Goal: Task Accomplishment & Management: Complete application form

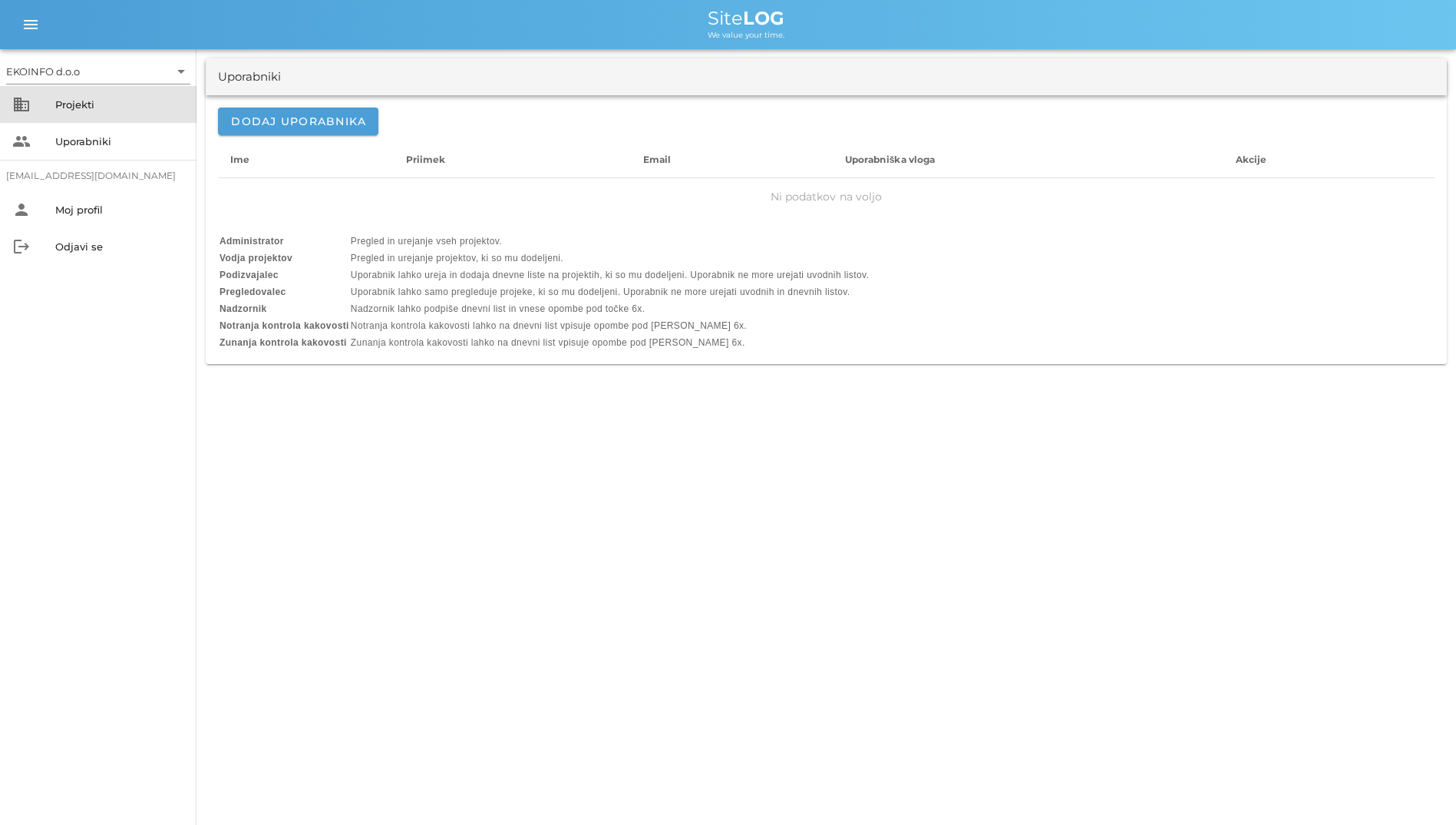
click at [95, 110] on div "Projekti" at bounding box center [120, 104] width 129 height 12
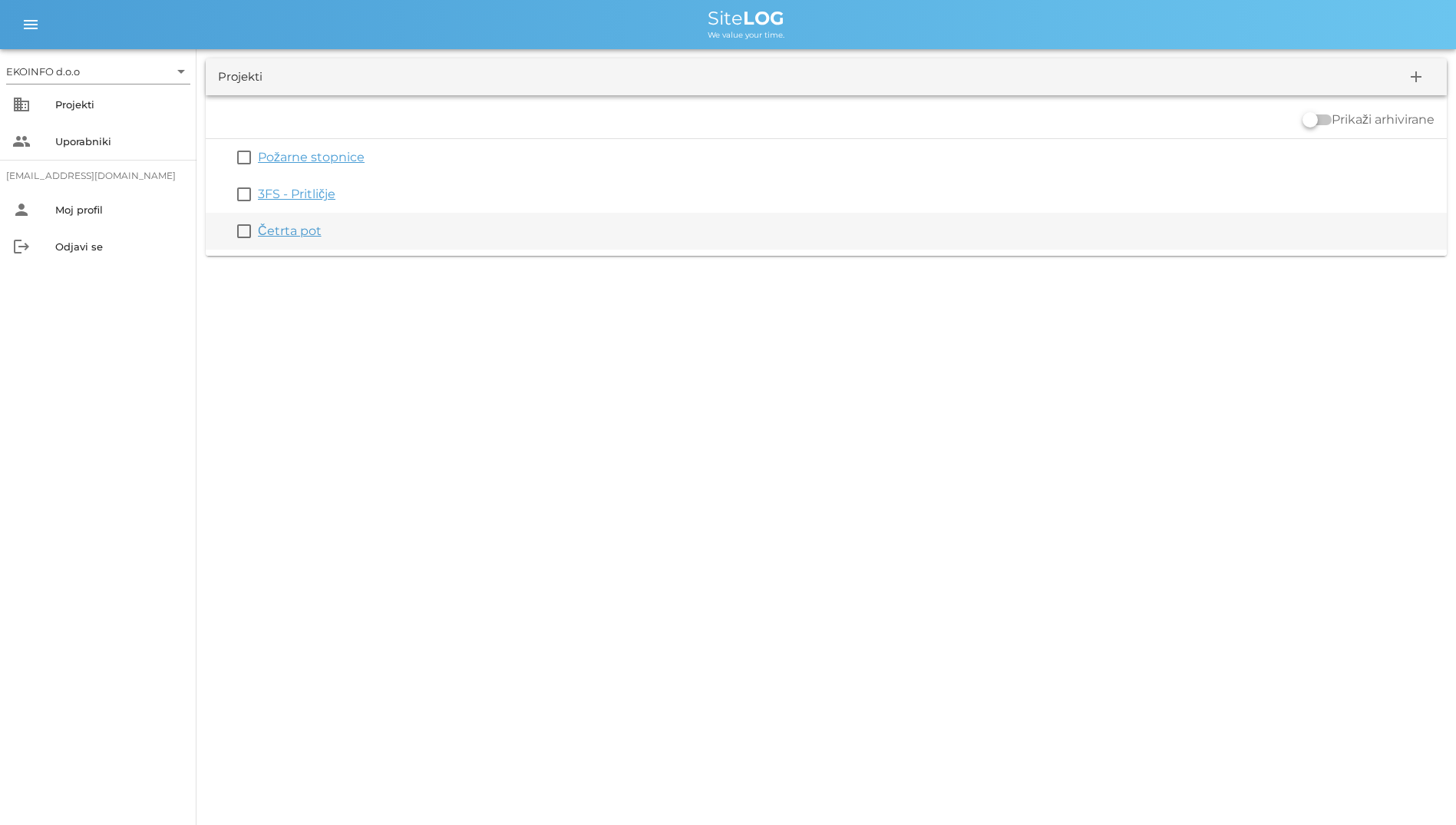
click at [294, 225] on link "Četrta pot" at bounding box center [290, 230] width 63 height 15
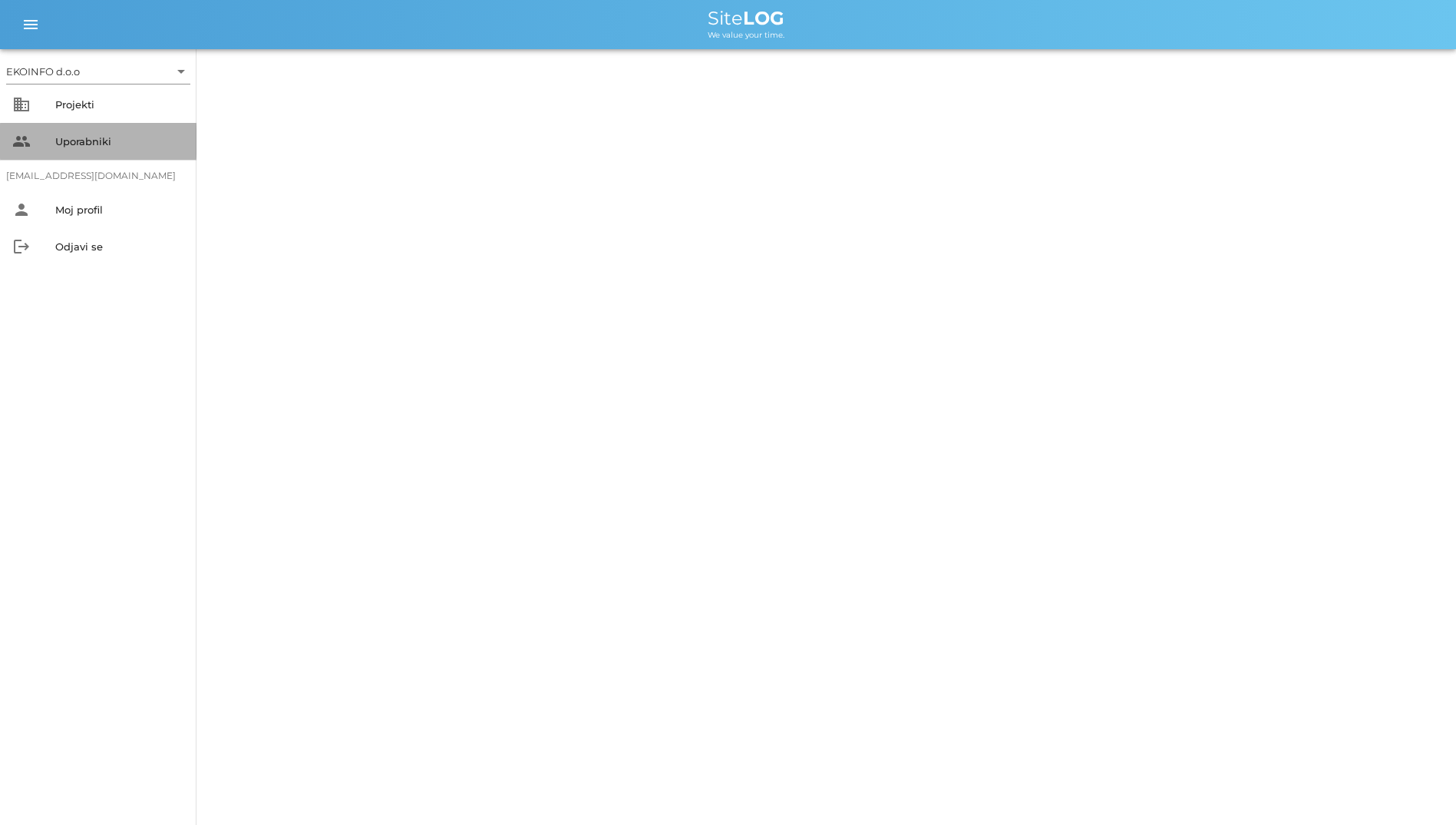
click at [102, 143] on div "Uporabniki" at bounding box center [120, 141] width 129 height 12
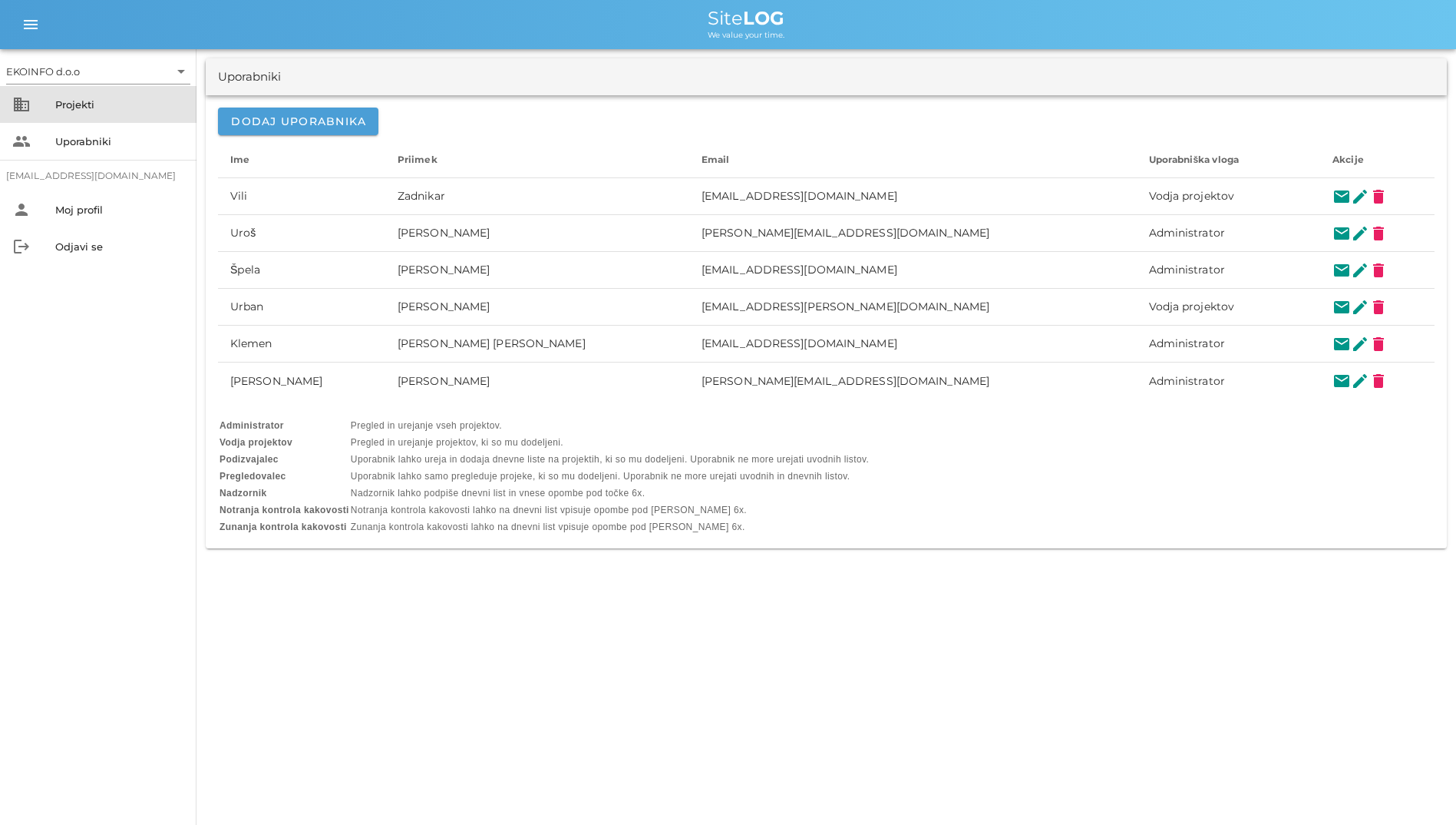
click at [130, 107] on div "Projekti" at bounding box center [120, 104] width 129 height 12
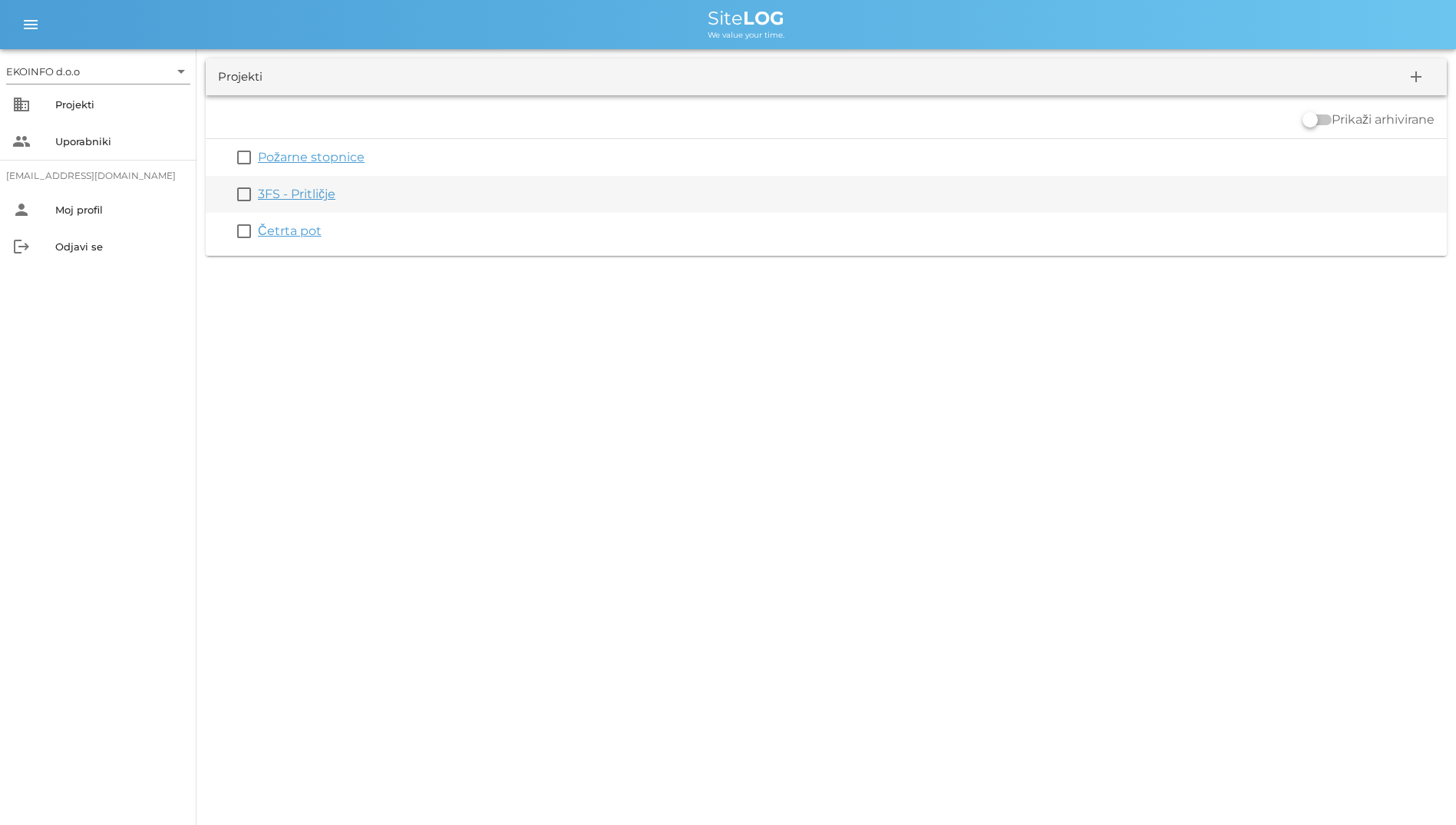
click at [282, 196] on link "3FS - Pritličje" at bounding box center [297, 194] width 78 height 15
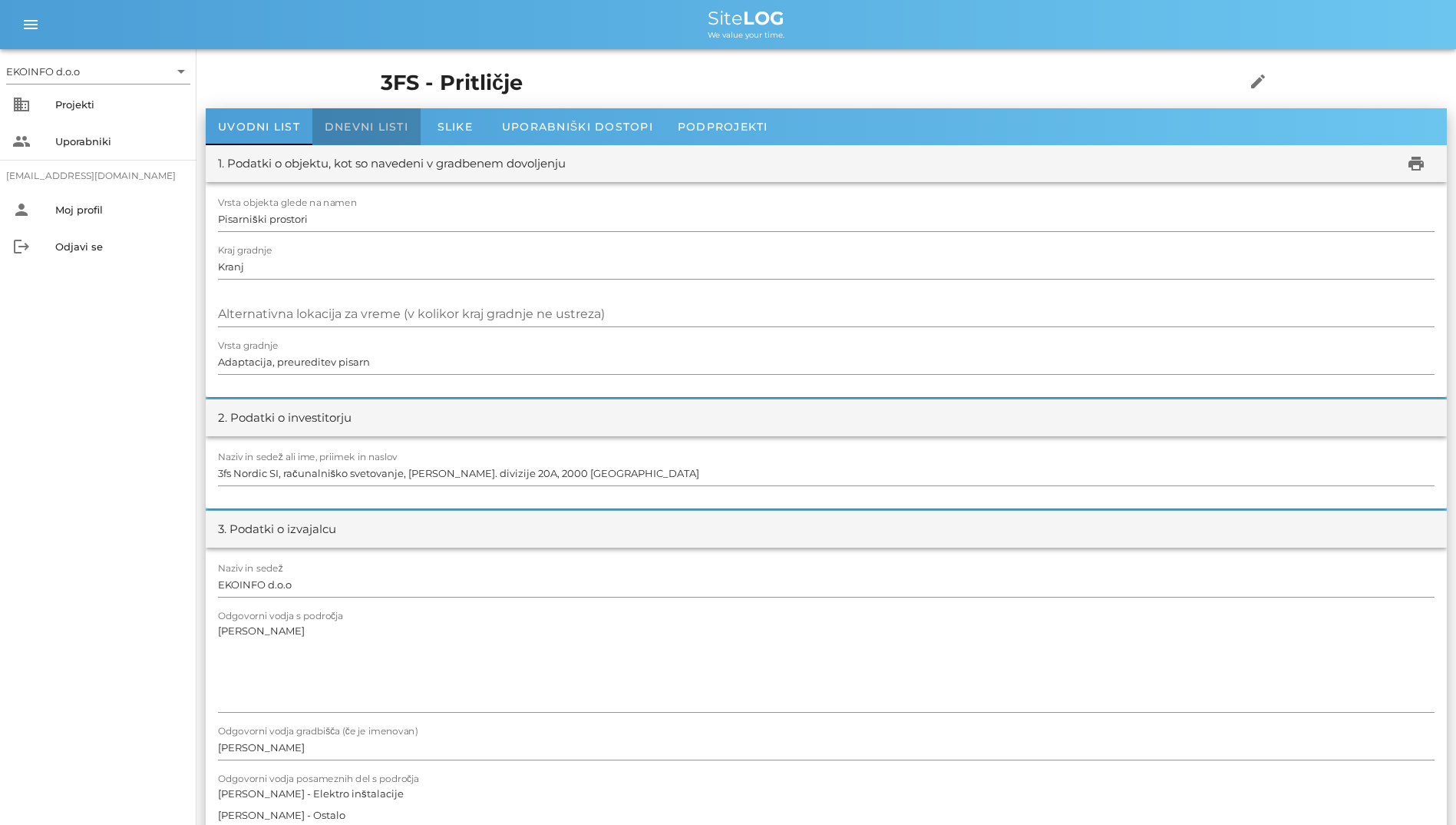
click at [340, 128] on span "Dnevni listi" at bounding box center [366, 127] width 84 height 14
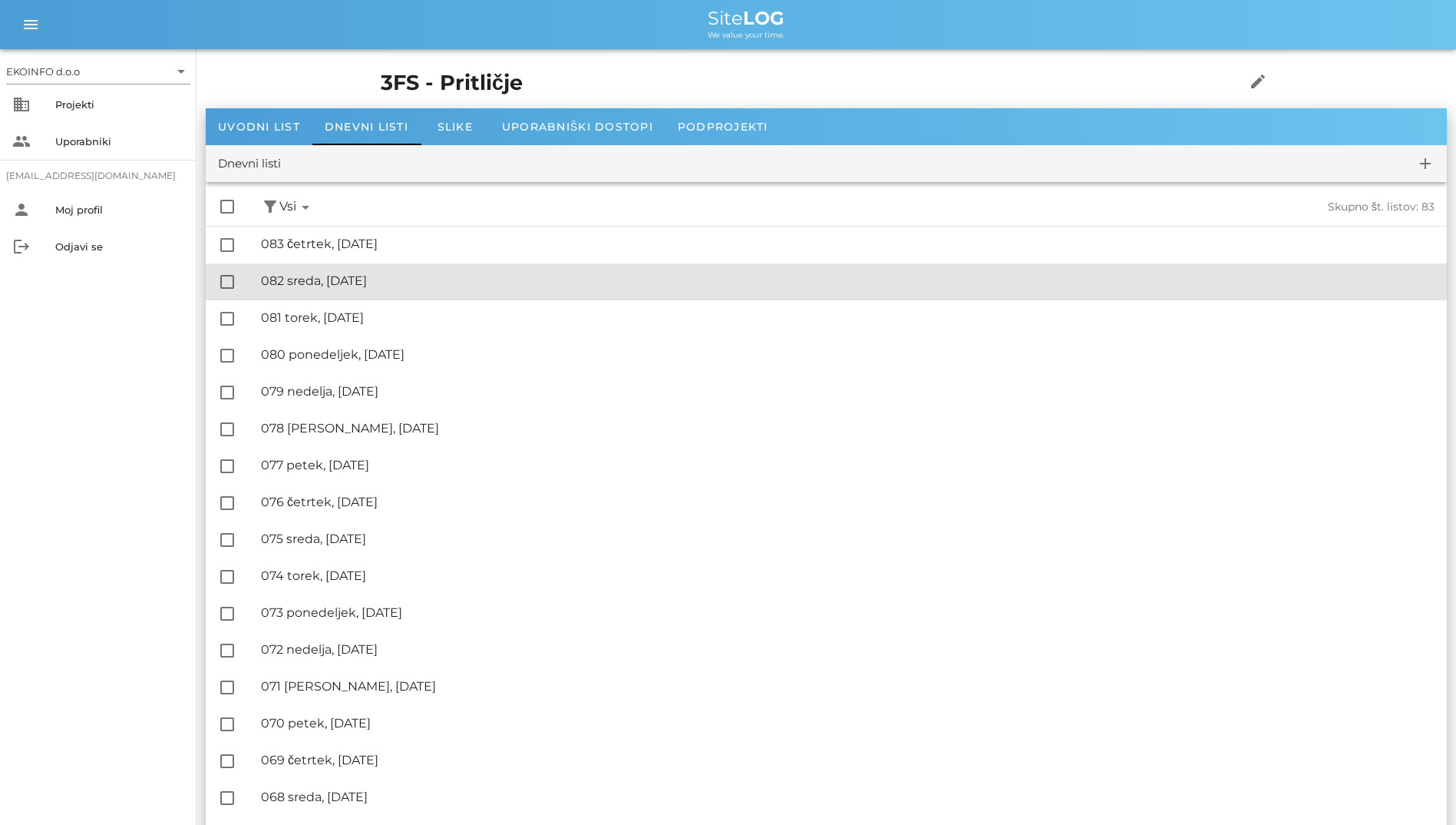
click at [496, 268] on div "🔏 082 sreda, [DATE] ✓ Podpisal: Nadzornik ✓ Podpisal: Sestavljalec ✓ Podpisal: …" at bounding box center [848, 281] width 1174 height 34
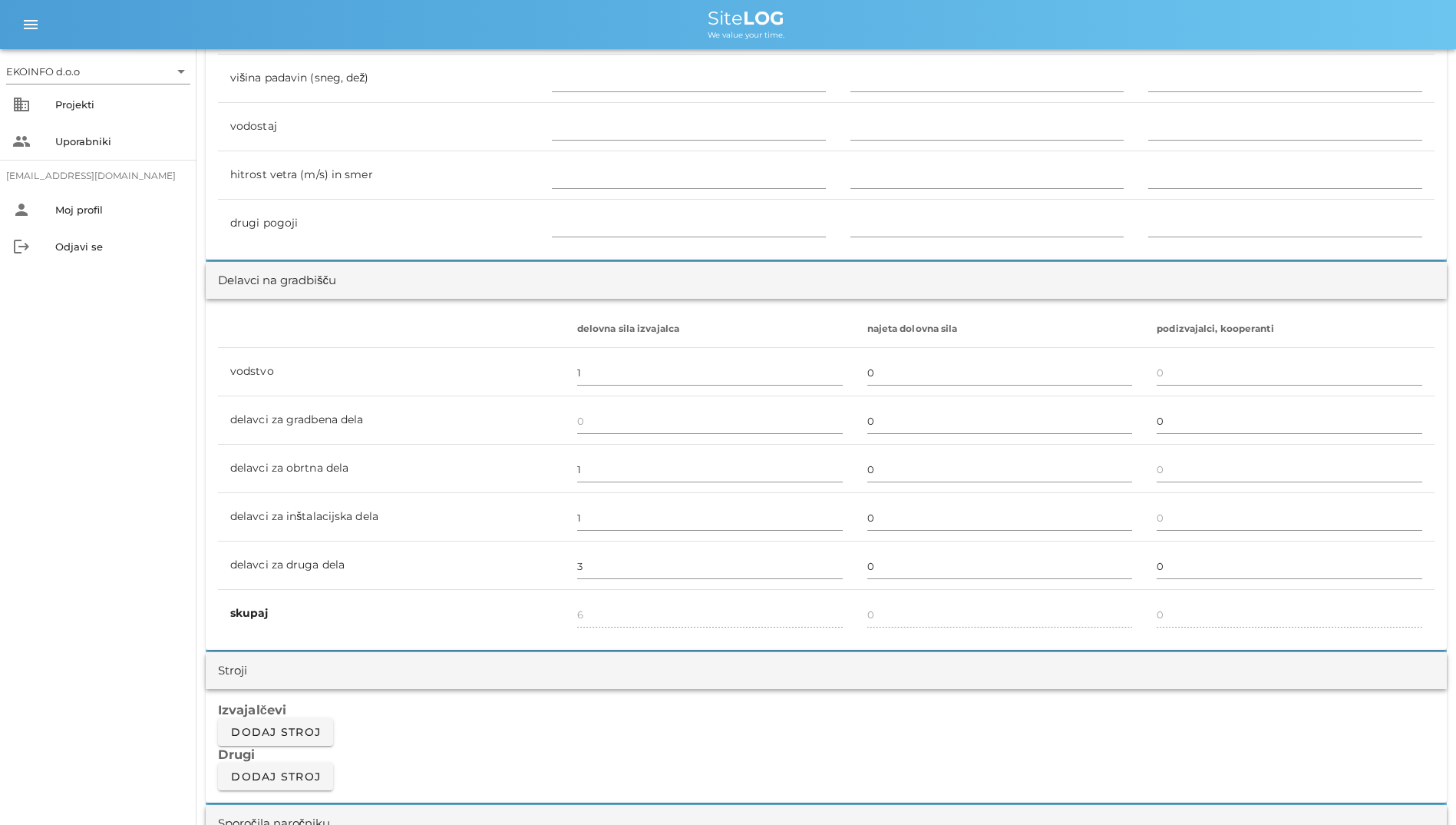
scroll to position [230, 0]
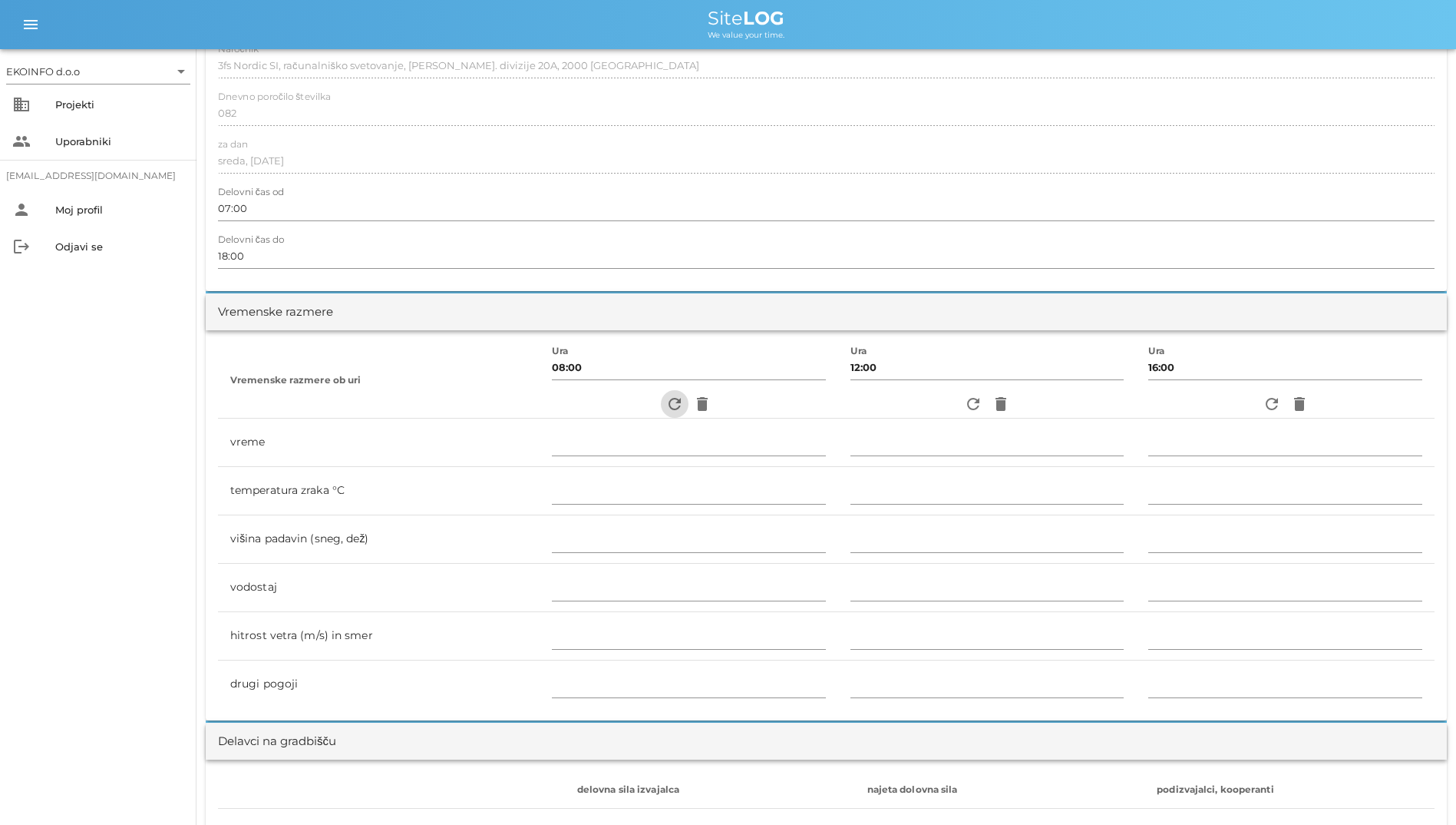
click at [665, 407] on icon "refresh" at bounding box center [674, 404] width 19 height 19
type input "oblačno"
type input "14"
type input "0"
type input "0.83 m/s šibek J"
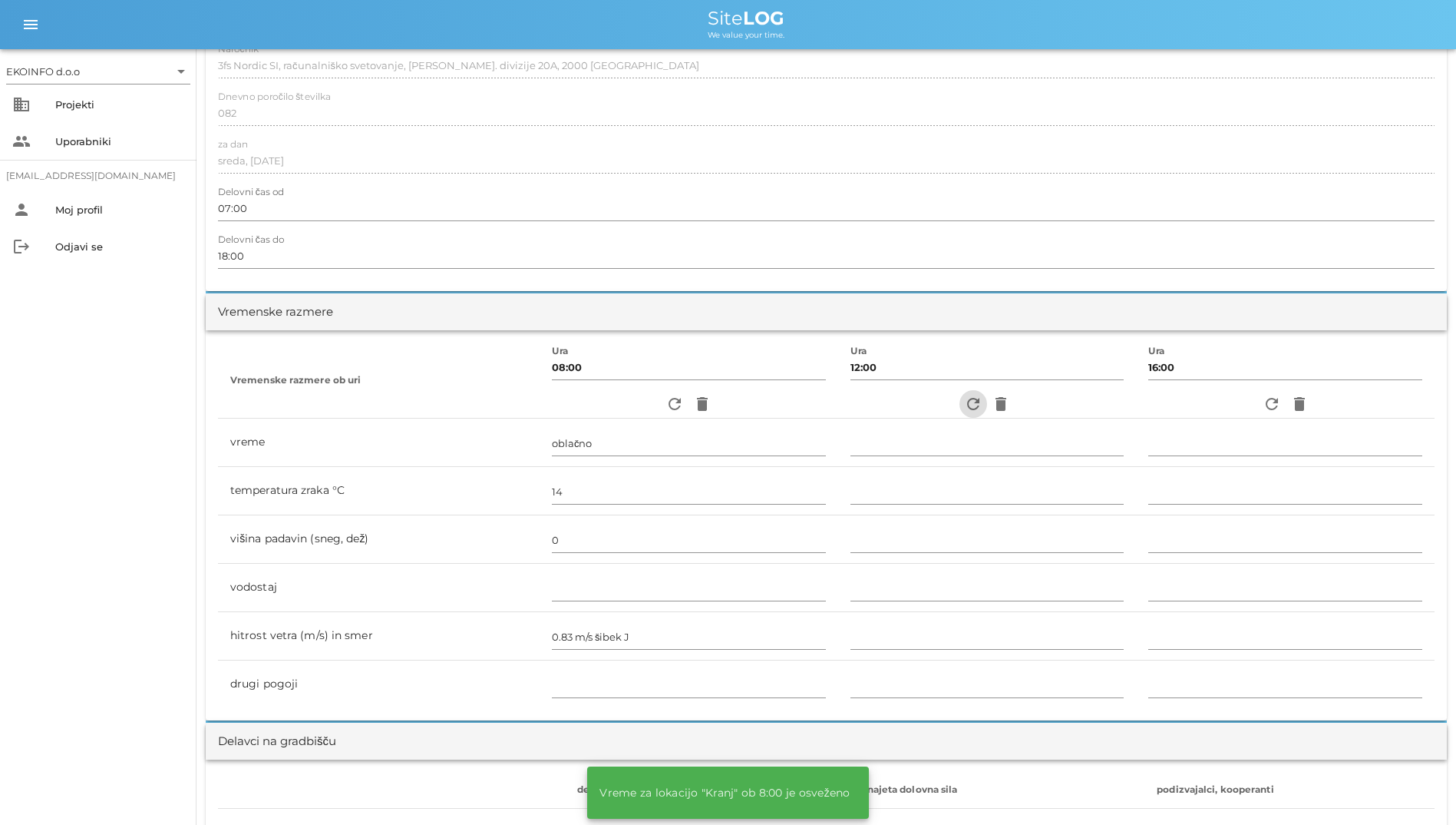
click at [964, 403] on icon "refresh" at bounding box center [973, 404] width 19 height 19
type input "oblačno"
type input "14"
type input "0"
type input "1.67 m/s šibek J"
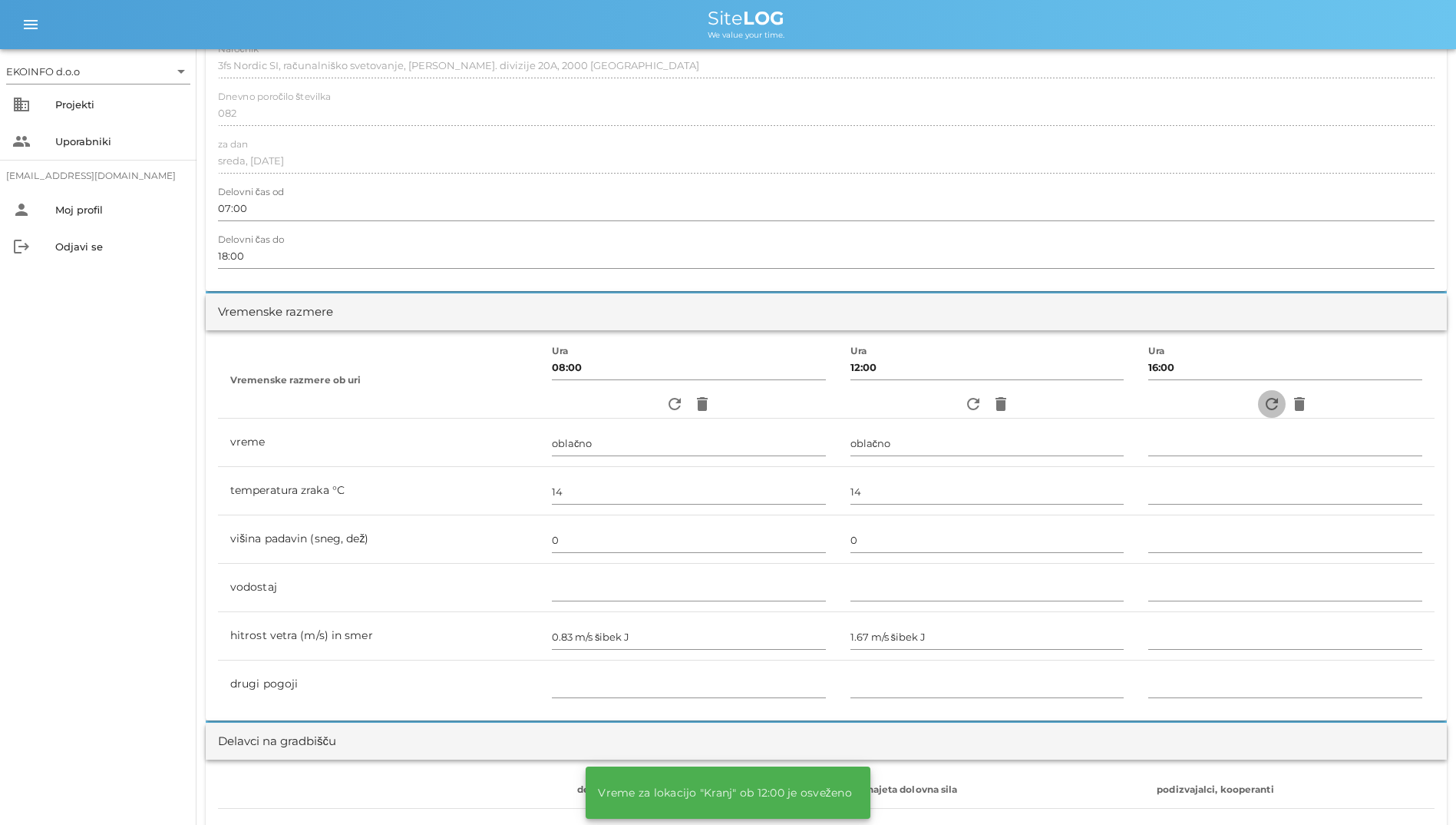
click at [1266, 402] on icon "refresh" at bounding box center [1272, 404] width 19 height 19
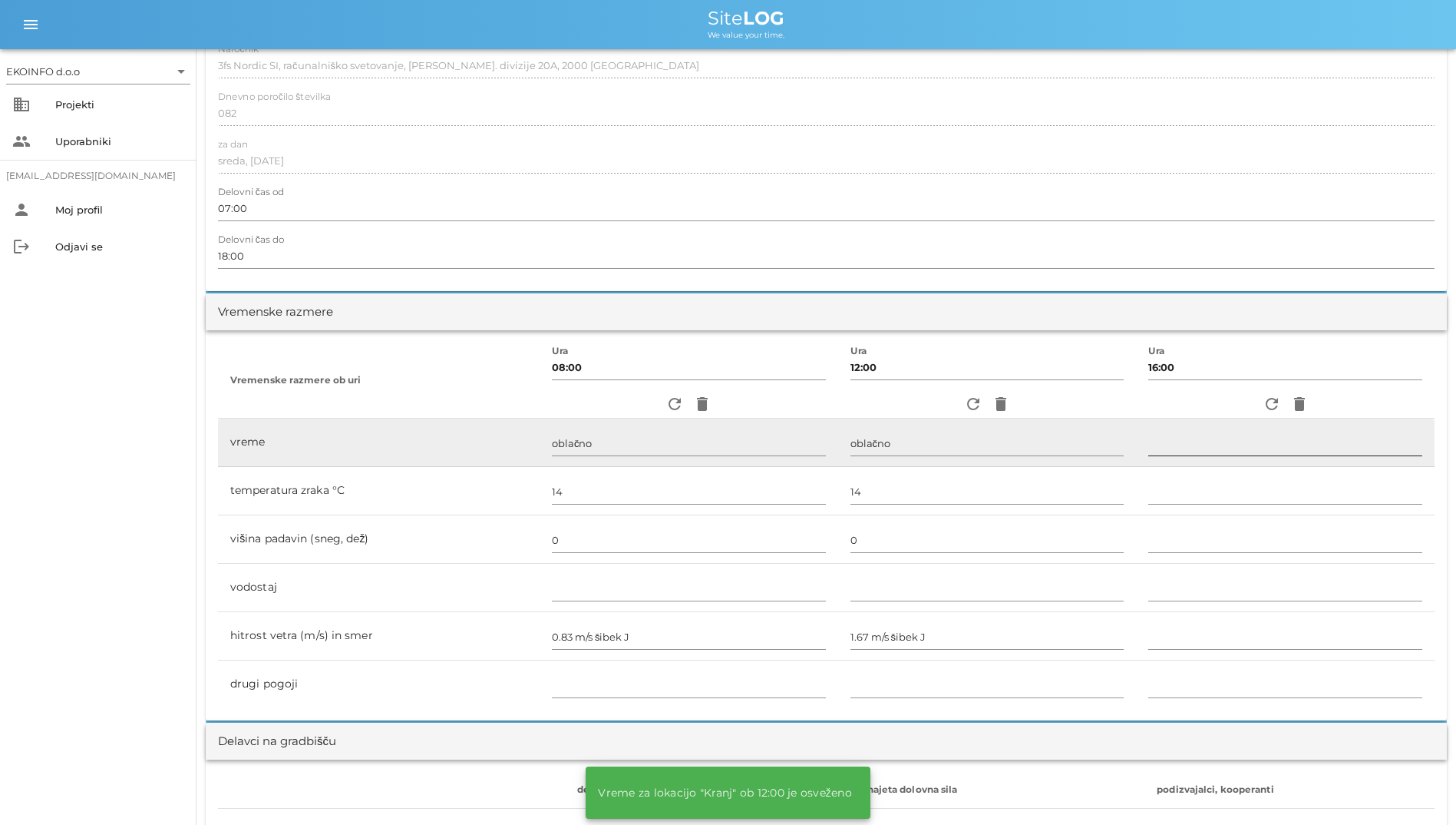
type input "oblačno"
type input "14"
type input "0"
type input "0.83 m/s šibek J"
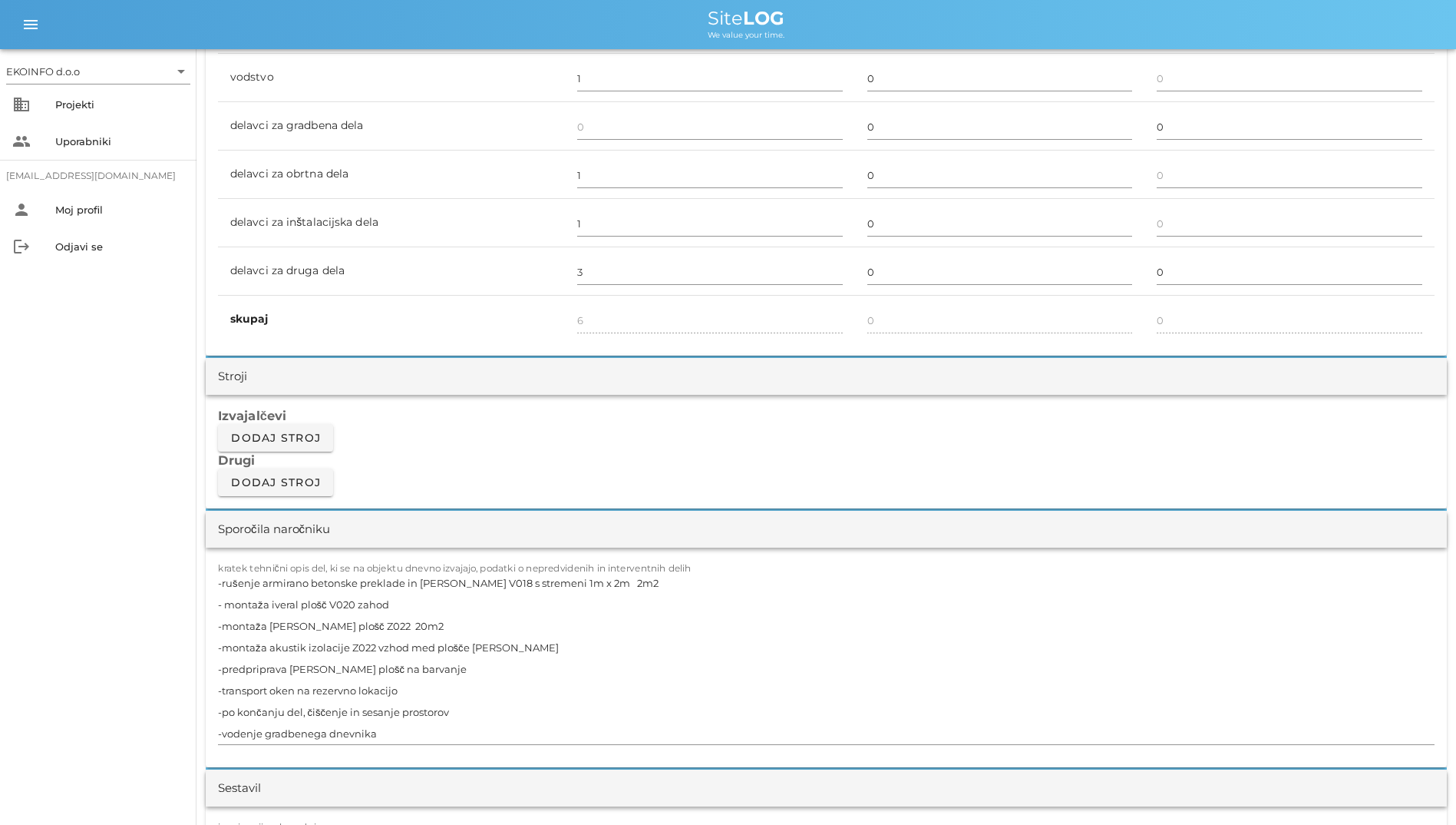
scroll to position [1305, 0]
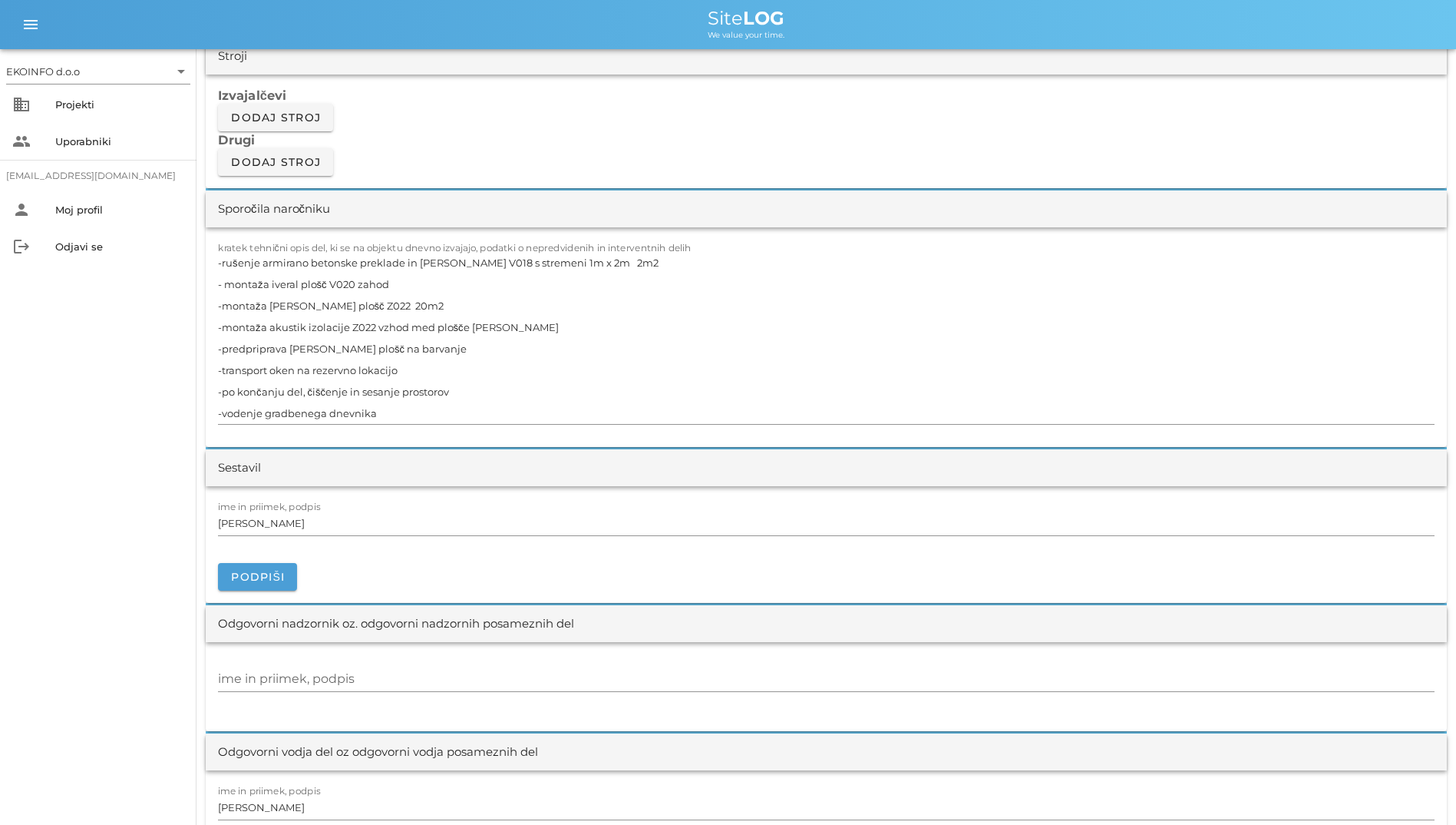
click at [422, 139] on h3 "Drugi" at bounding box center [826, 139] width 1217 height 17
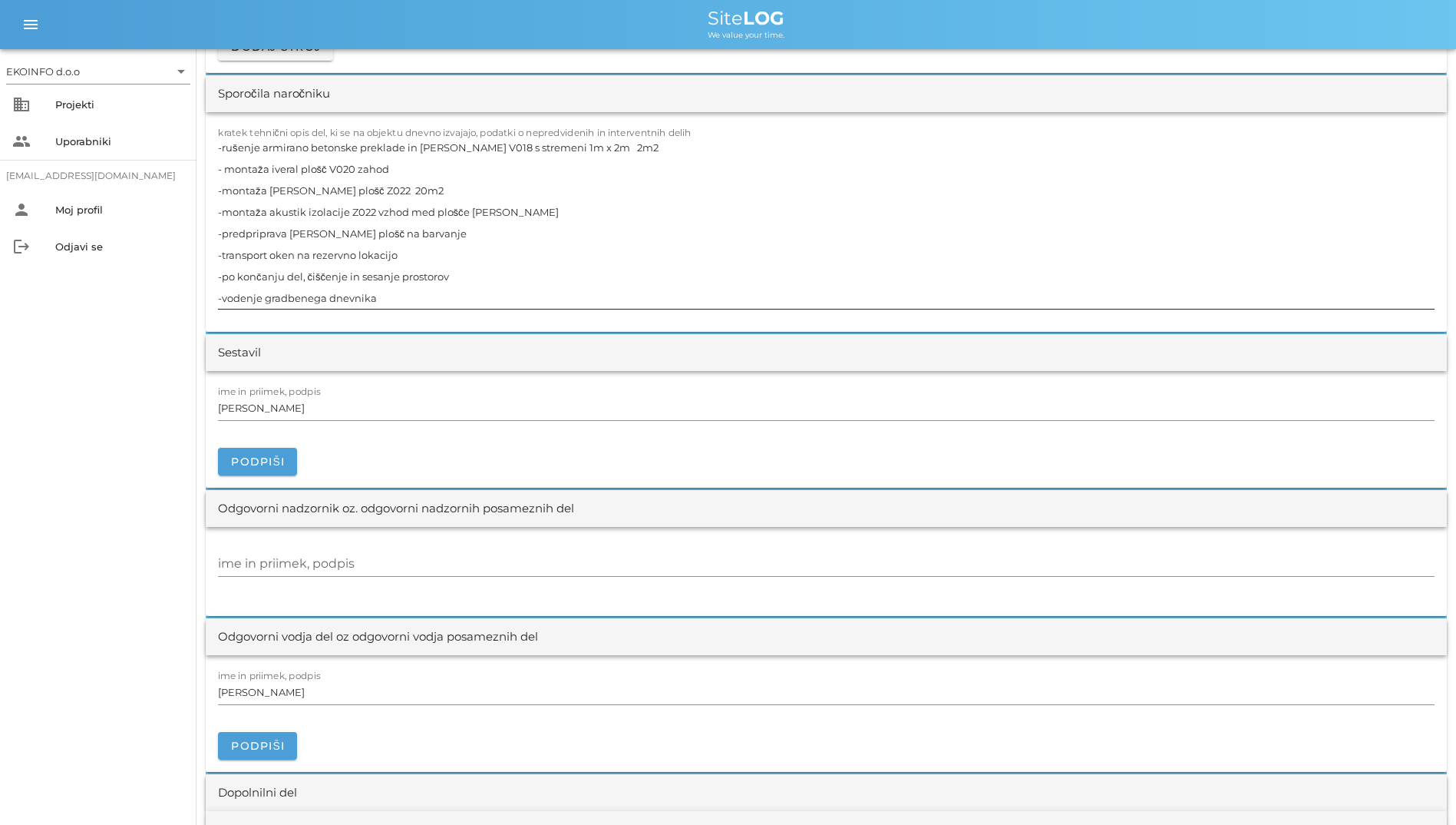
scroll to position [1382, 0]
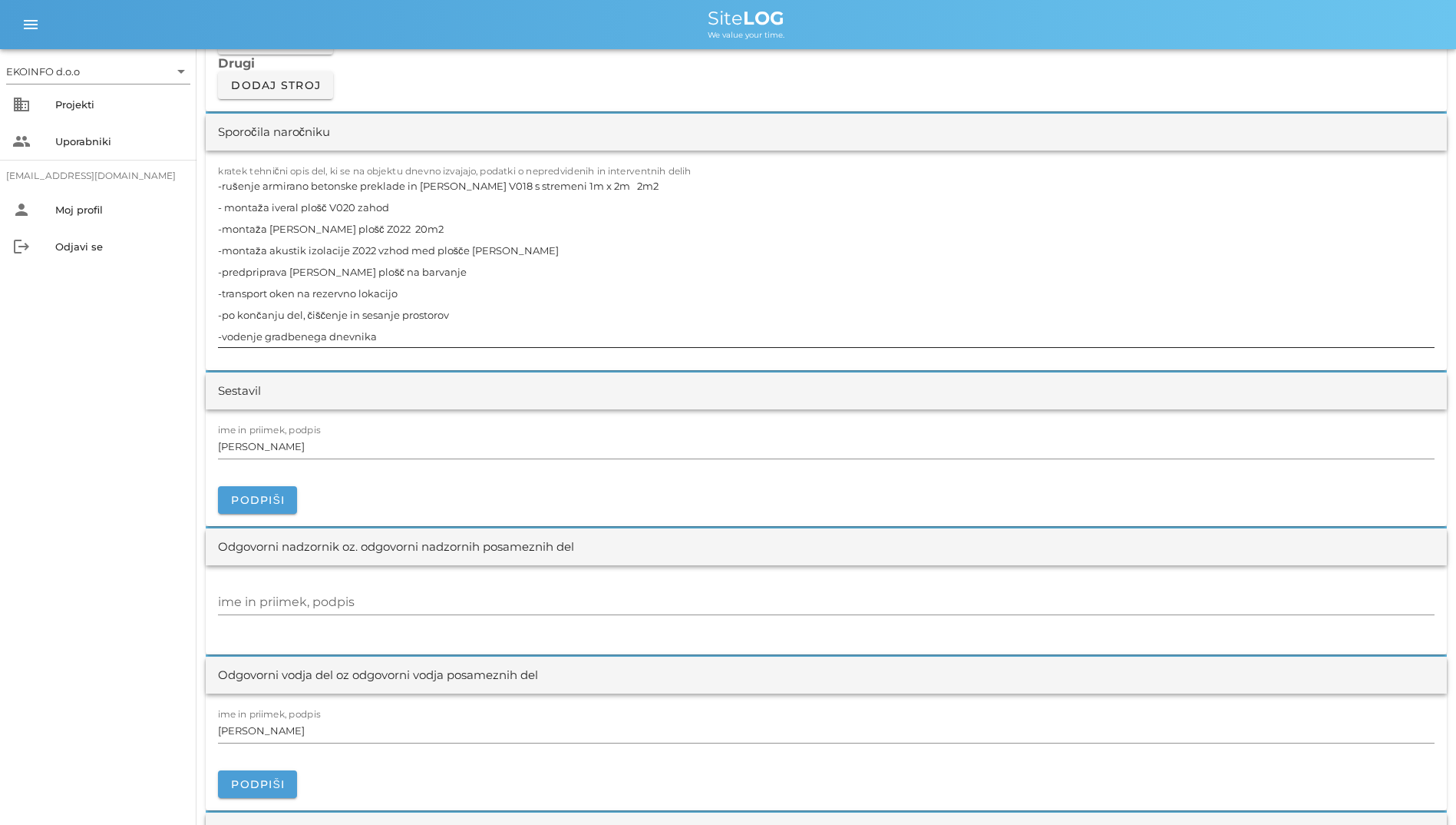
click at [368, 299] on textarea "-rušenje armirano betonske preklade in [PERSON_NAME] V018 s stremeni 1m x 2m 2m…" at bounding box center [826, 261] width 1217 height 172
click at [349, 337] on textarea "-rušenje armirano betonske preklade in [PERSON_NAME] V018 s stremeni 1m x 2m 2m…" at bounding box center [826, 261] width 1217 height 172
click at [319, 323] on textarea "-rušenje armirano betonske preklade in [PERSON_NAME] V018 s stremeni 1m x 2m 2m…" at bounding box center [826, 261] width 1217 height 172
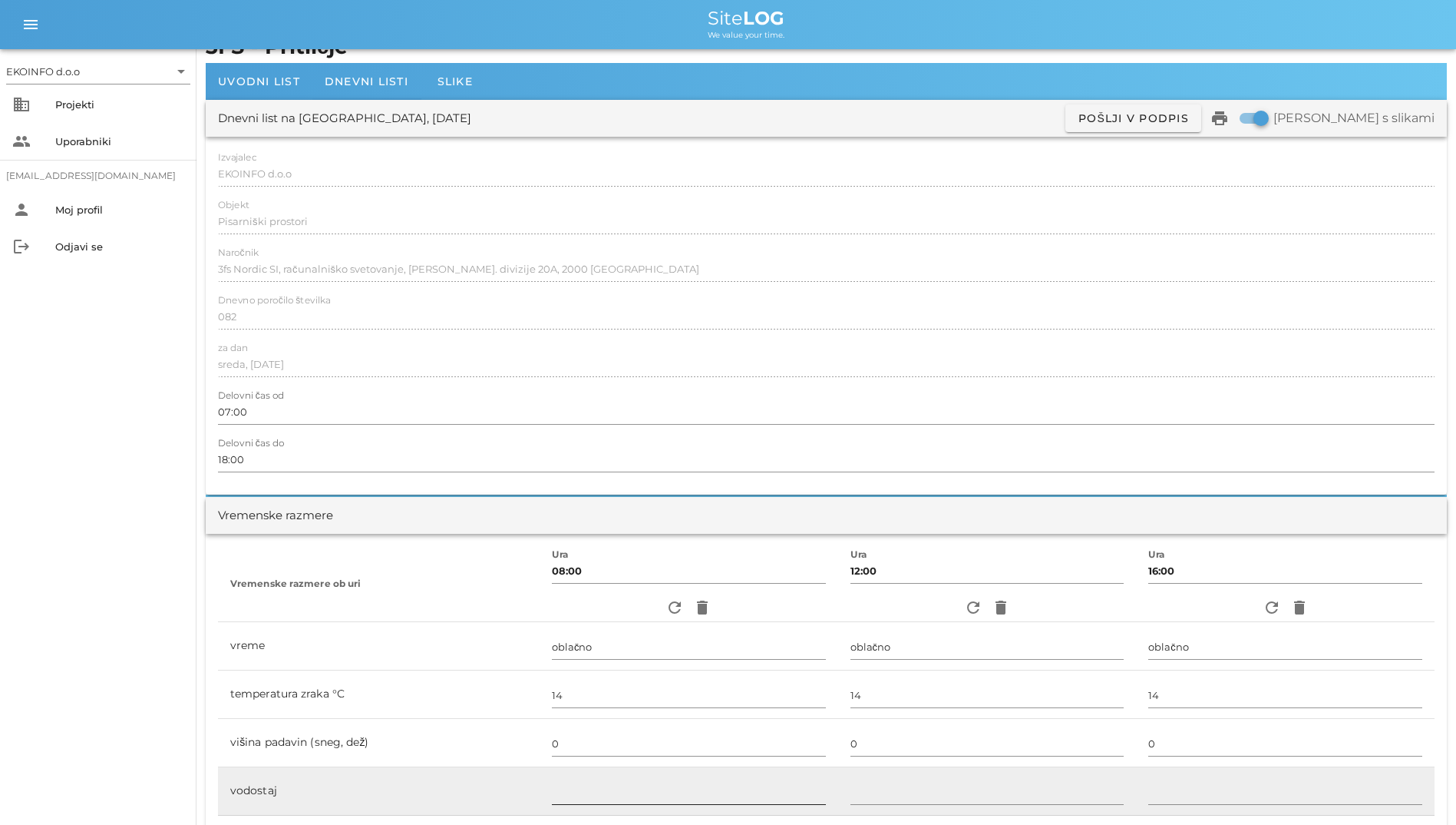
scroll to position [0, 0]
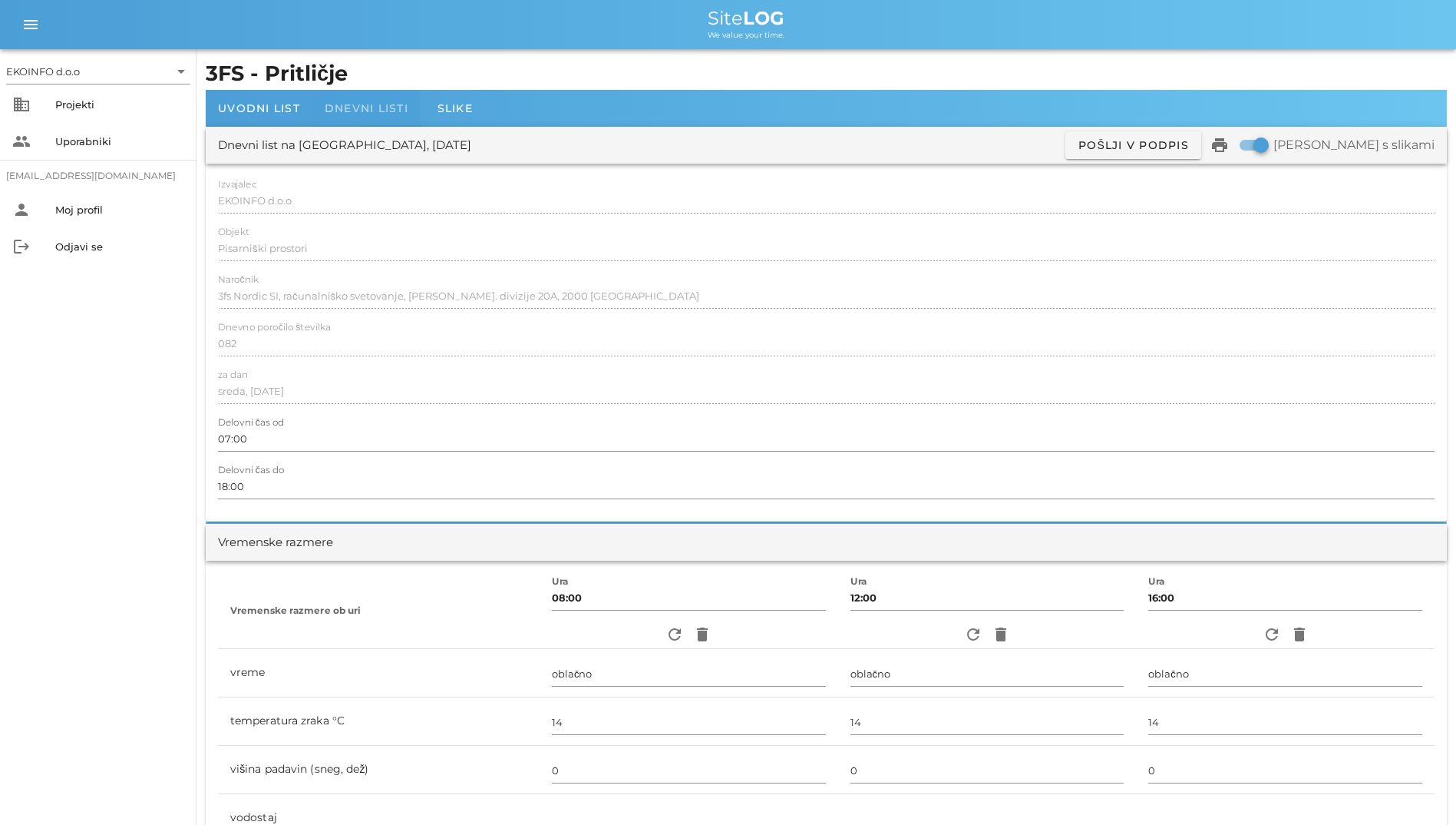
click at [343, 103] on span "Dnevni listi" at bounding box center [366, 108] width 84 height 14
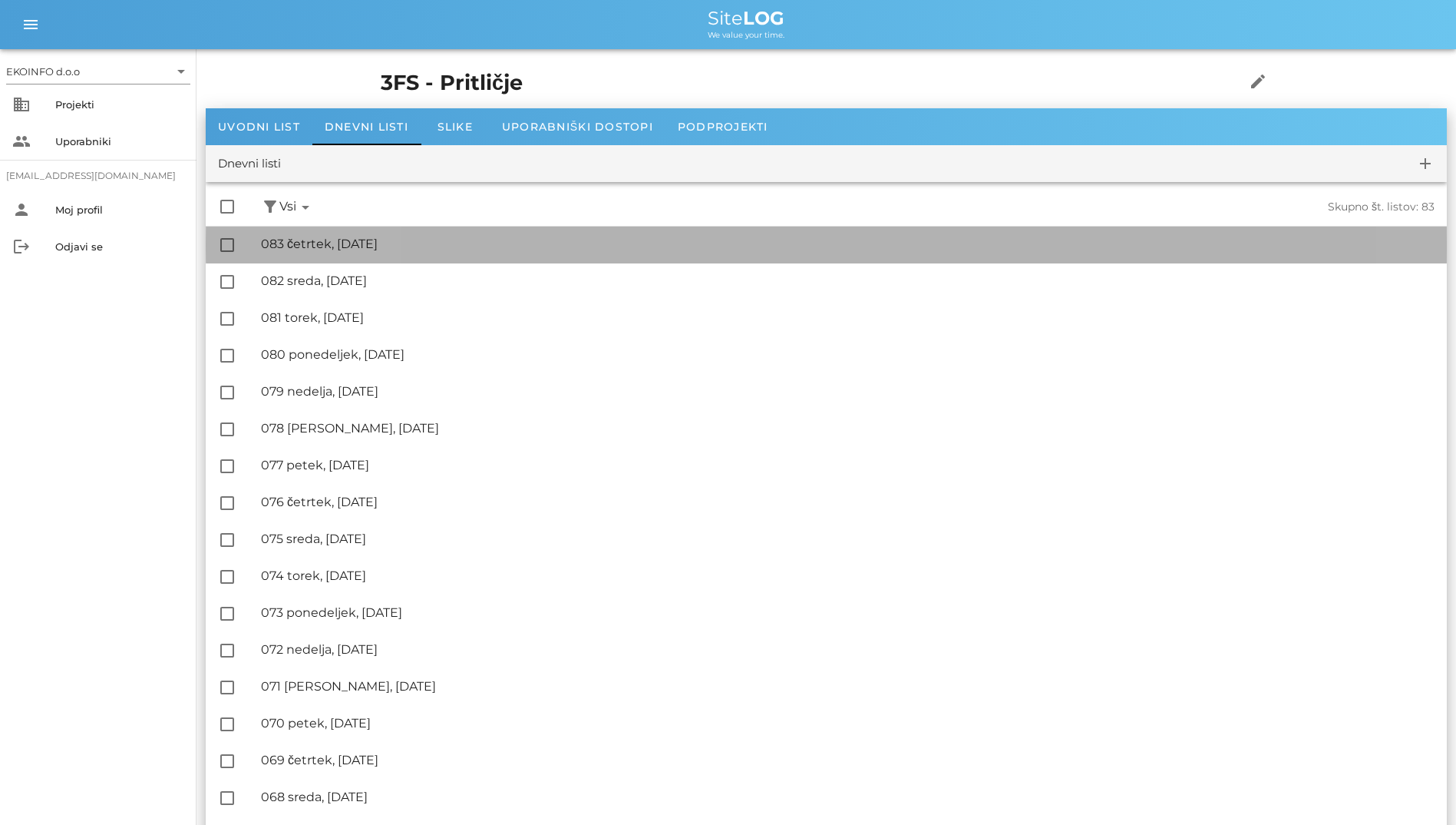
click at [350, 240] on div "🔏 083 četrtek, [DATE]" at bounding box center [848, 243] width 1174 height 15
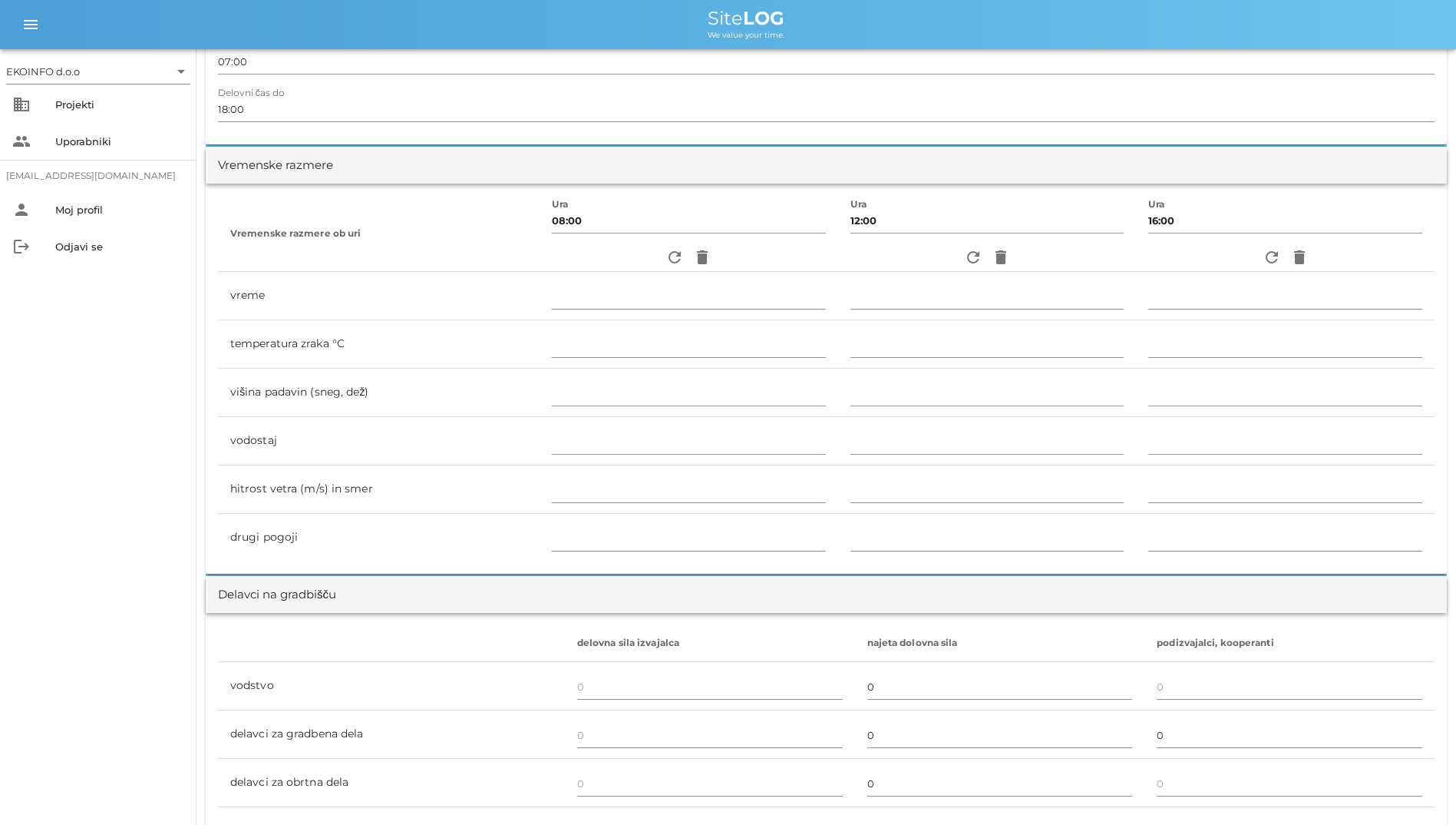
scroll to position [384, 0]
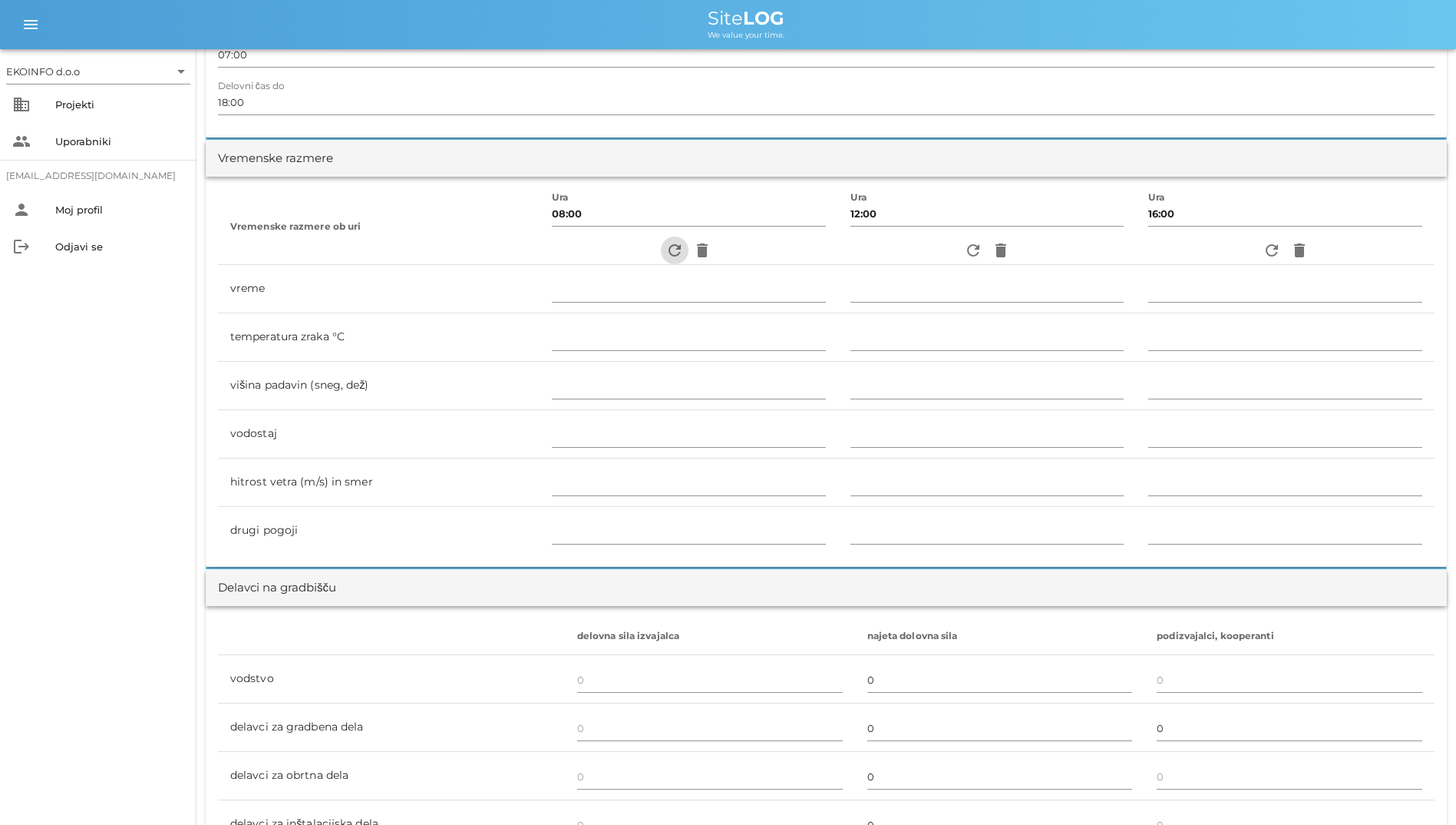
click at [665, 249] on icon "refresh" at bounding box center [674, 250] width 19 height 19
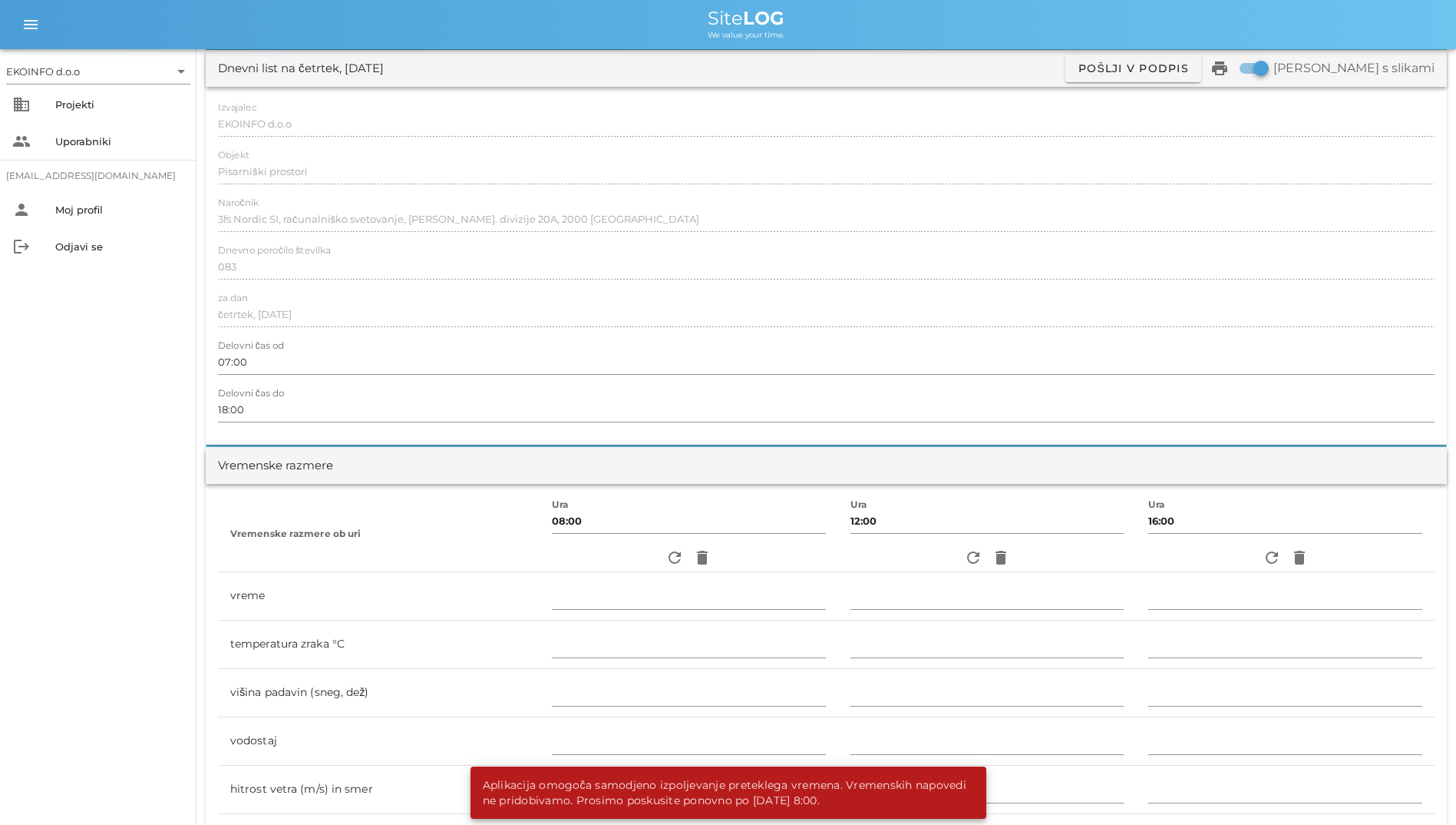
scroll to position [0, 0]
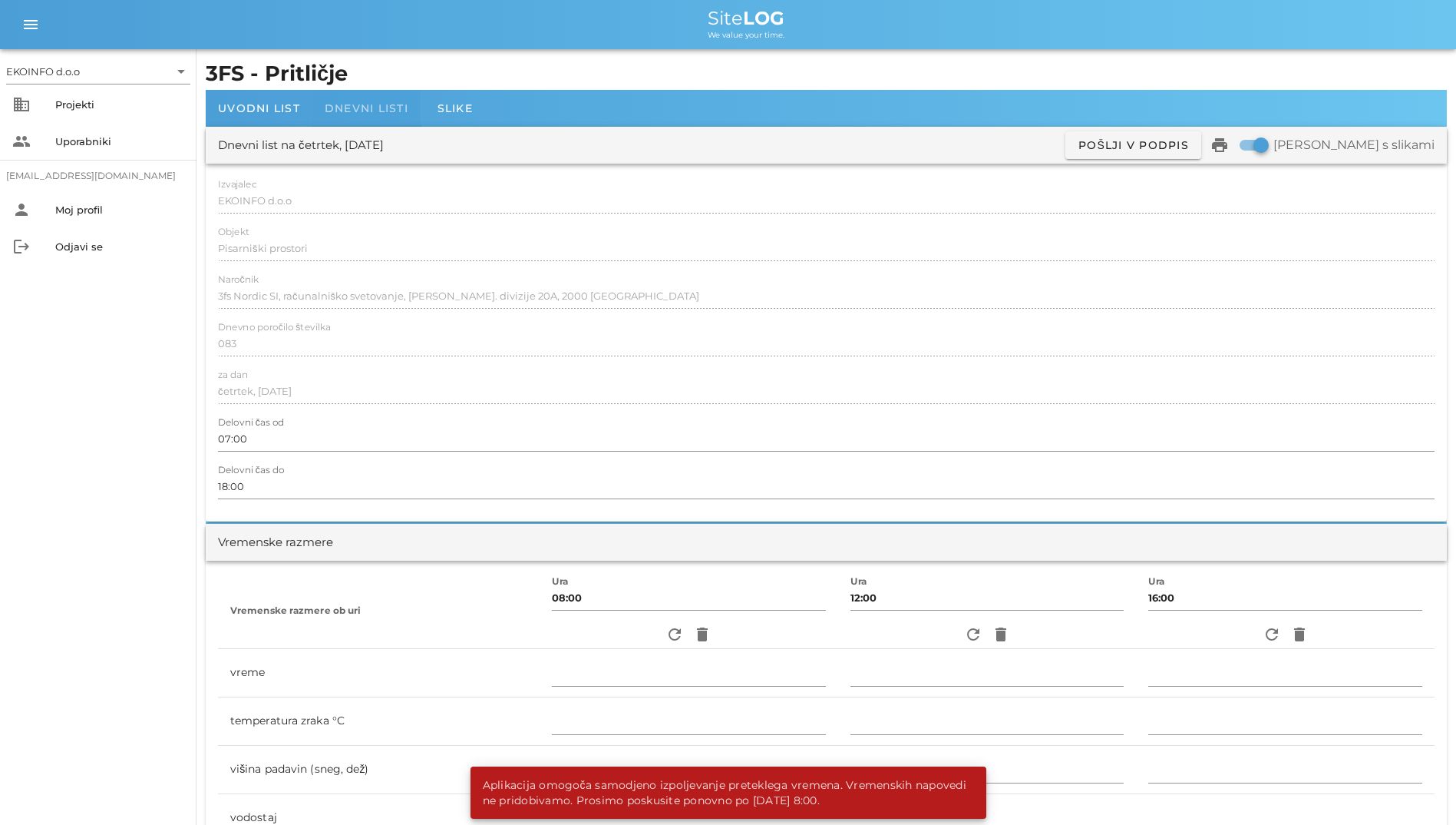
click at [354, 99] on div "Dnevni listi" at bounding box center [367, 108] width 108 height 37
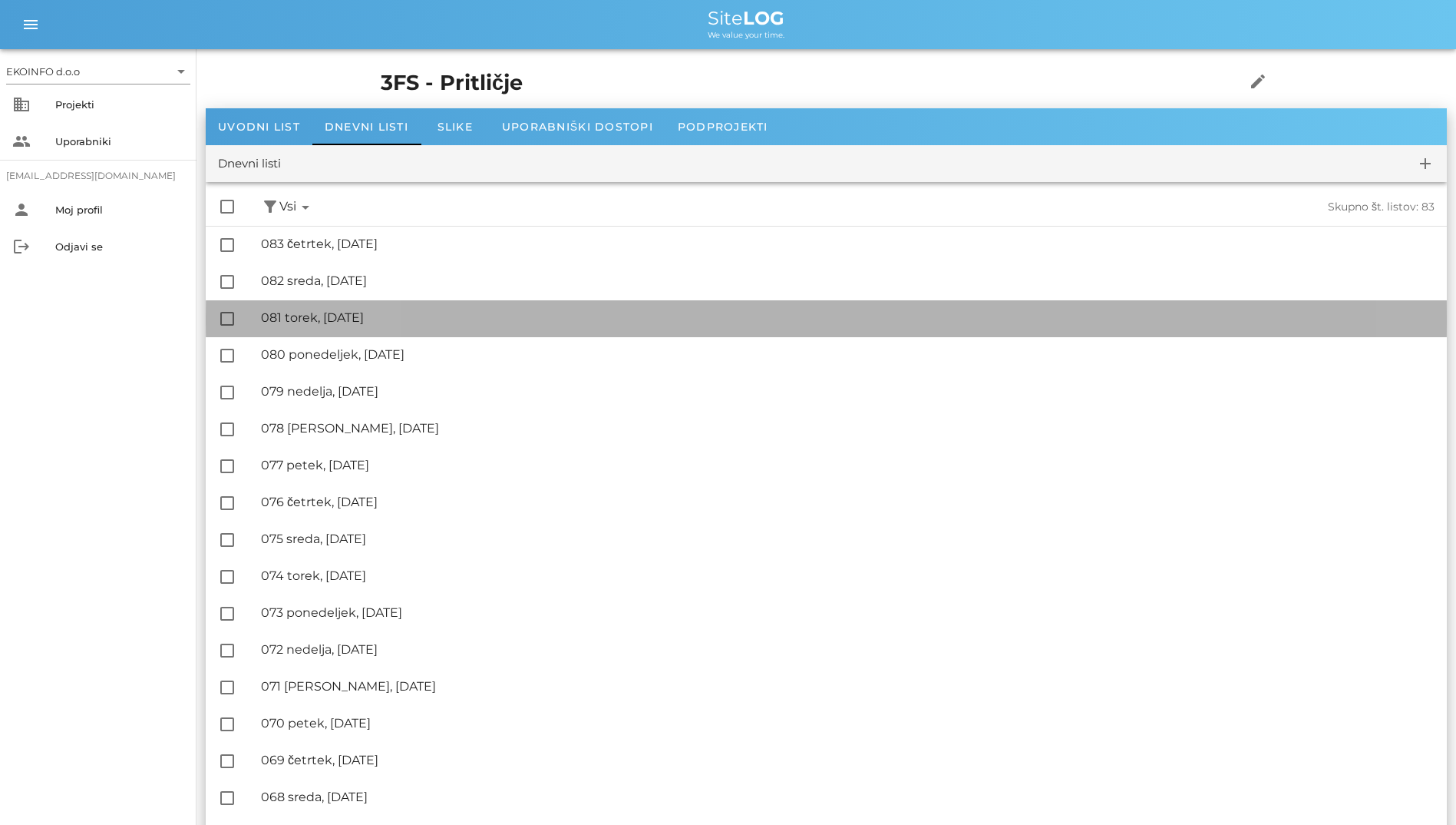
click at [383, 304] on div "🔏 081 torek, [DATE] ✓ Podpisal: Nadzornik ✓ Podpisal: Sestavljalec ✓ Podpisal: …" at bounding box center [848, 317] width 1174 height 34
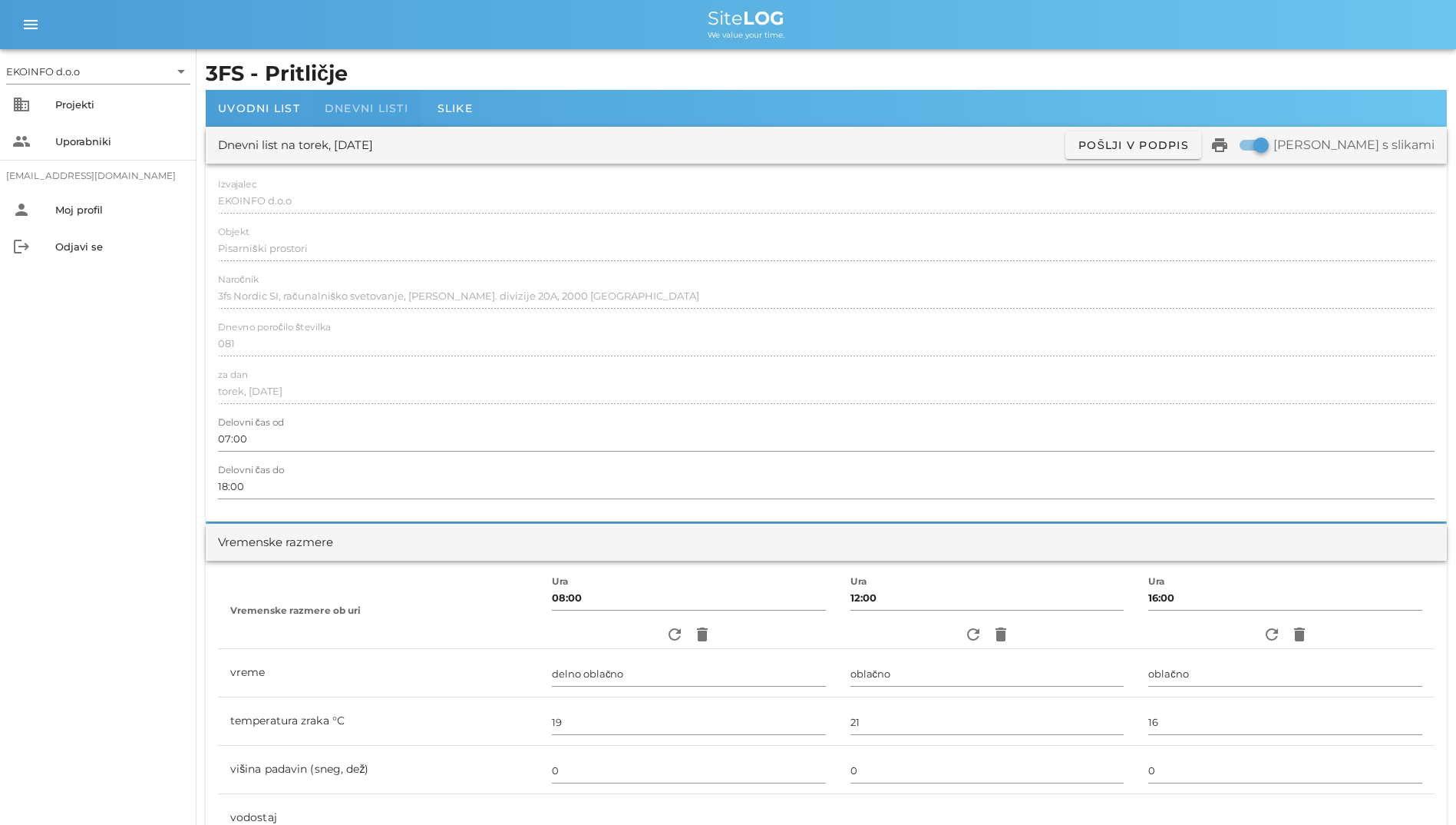
click at [331, 113] on span "Dnevni listi" at bounding box center [366, 108] width 84 height 14
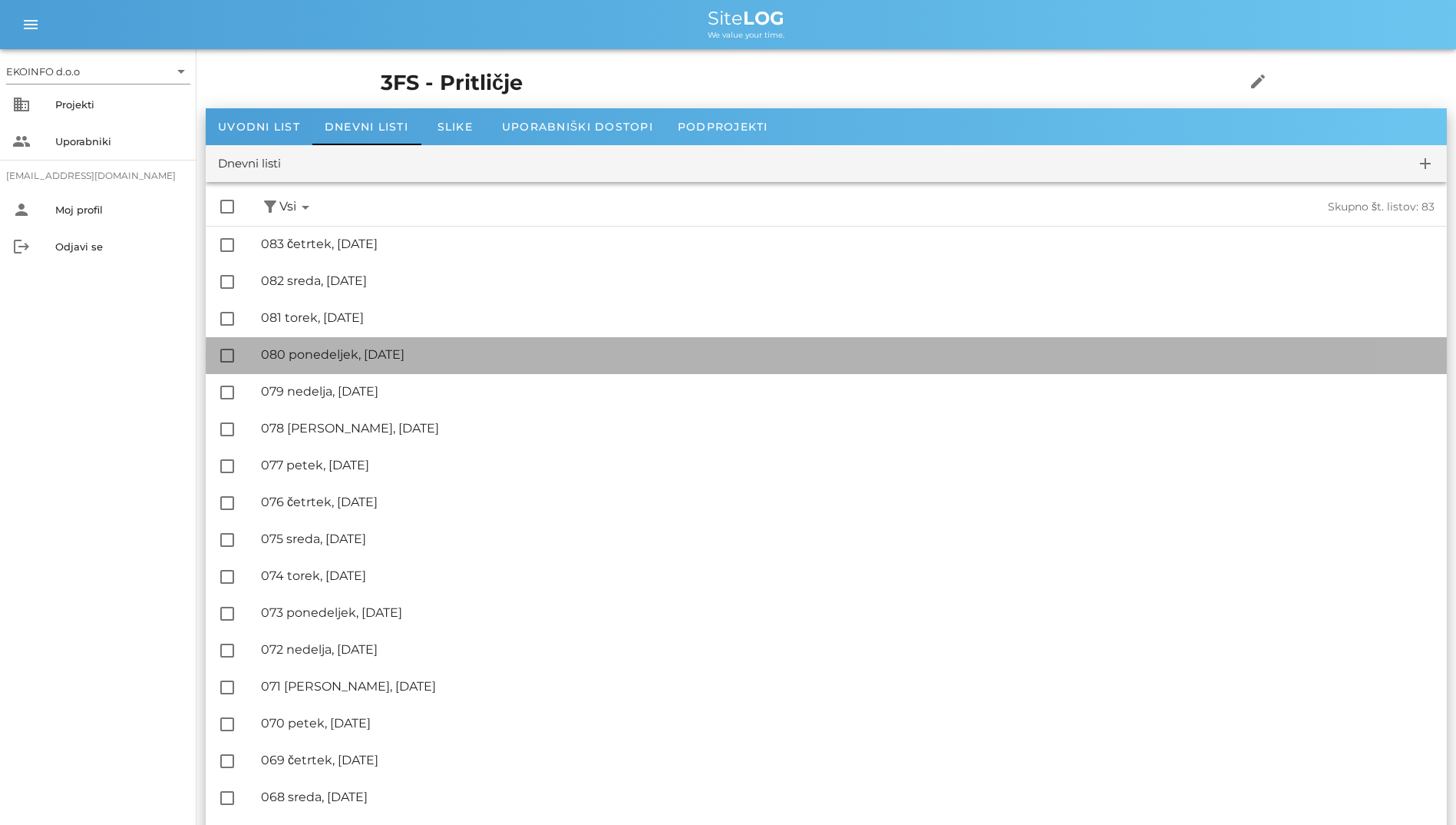
click at [387, 347] on div "🔏 080 ponedeljek, [DATE]" at bounding box center [848, 354] width 1174 height 15
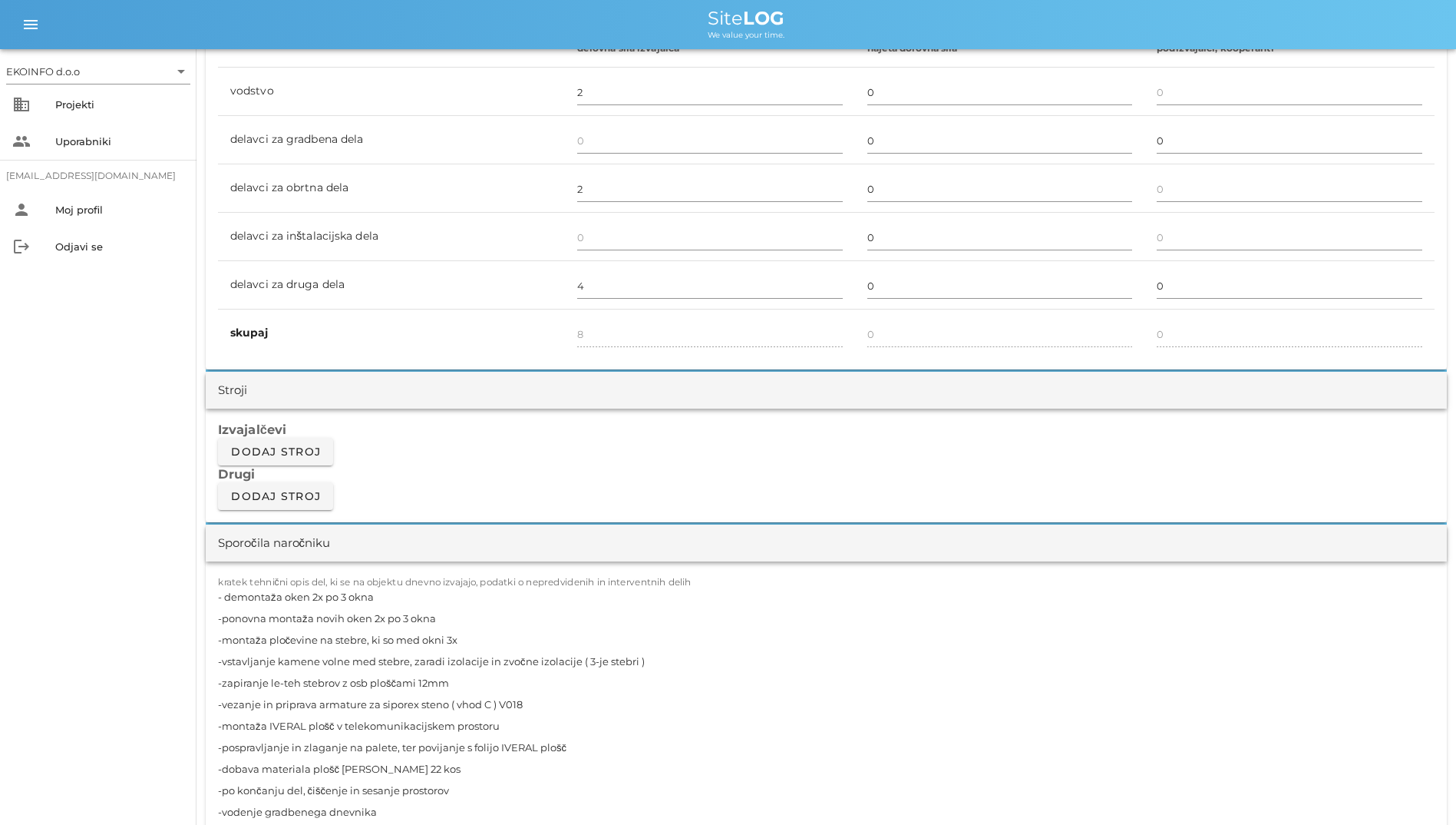
scroll to position [1075, 0]
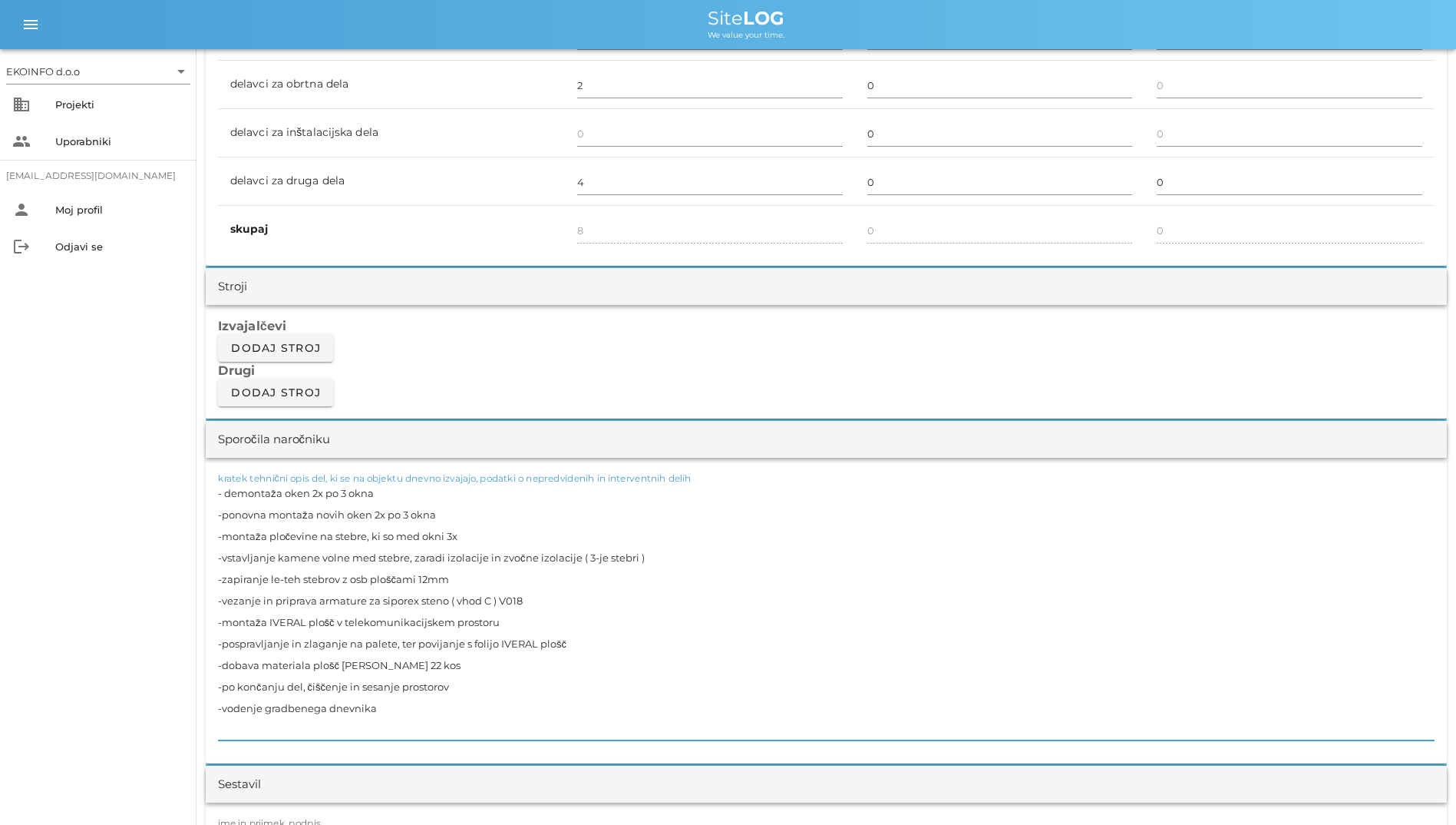
click at [396, 497] on textarea "- demontaža oken 2x po 3 okna -ponovna montaža novih oken 2x po 3 okna -montaža…" at bounding box center [826, 611] width 1217 height 258
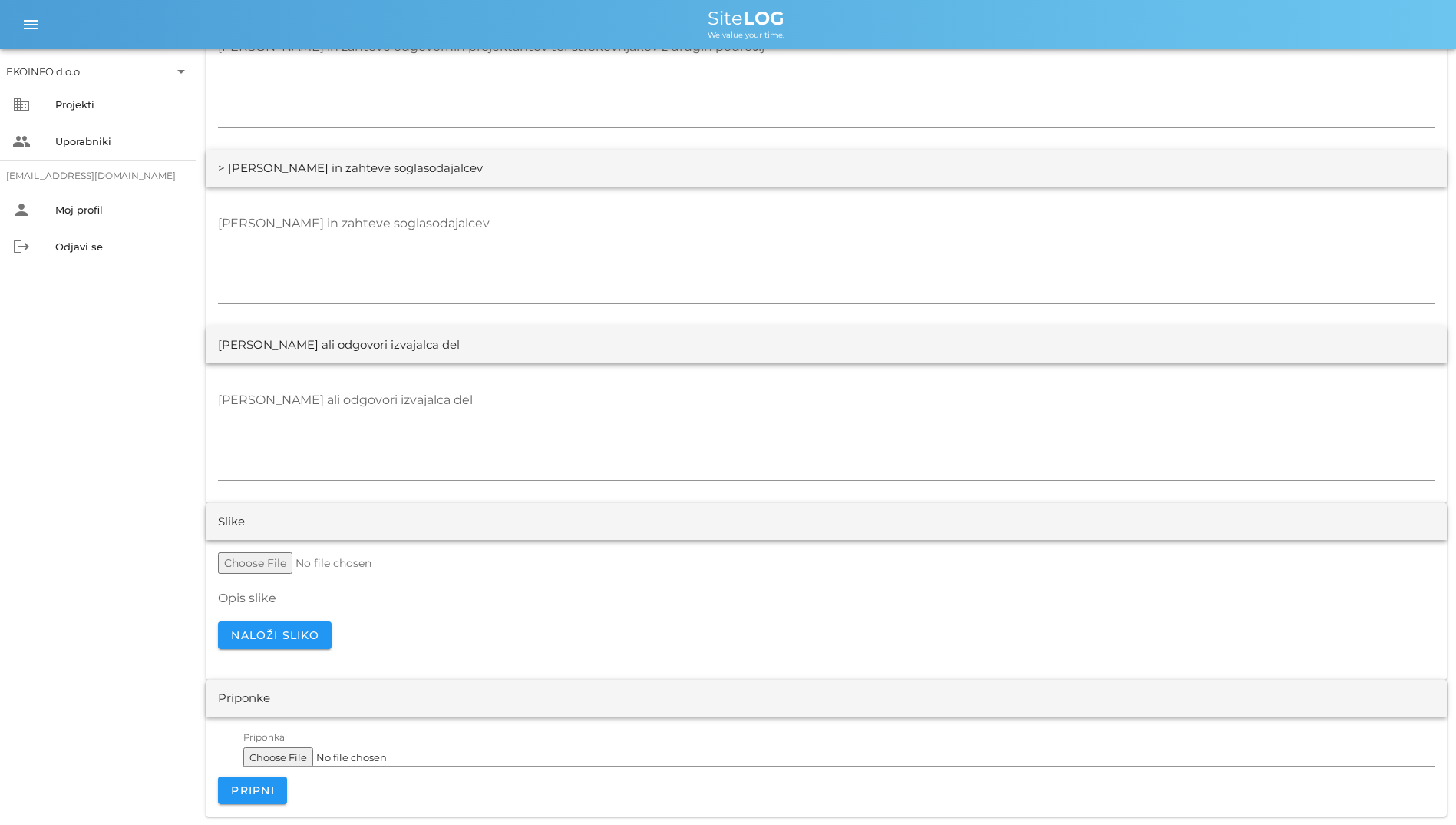
scroll to position [2874, 0]
click at [421, 462] on textarea "[PERSON_NAME] ali odgovori izvajalca del" at bounding box center [826, 433] width 1217 height 93
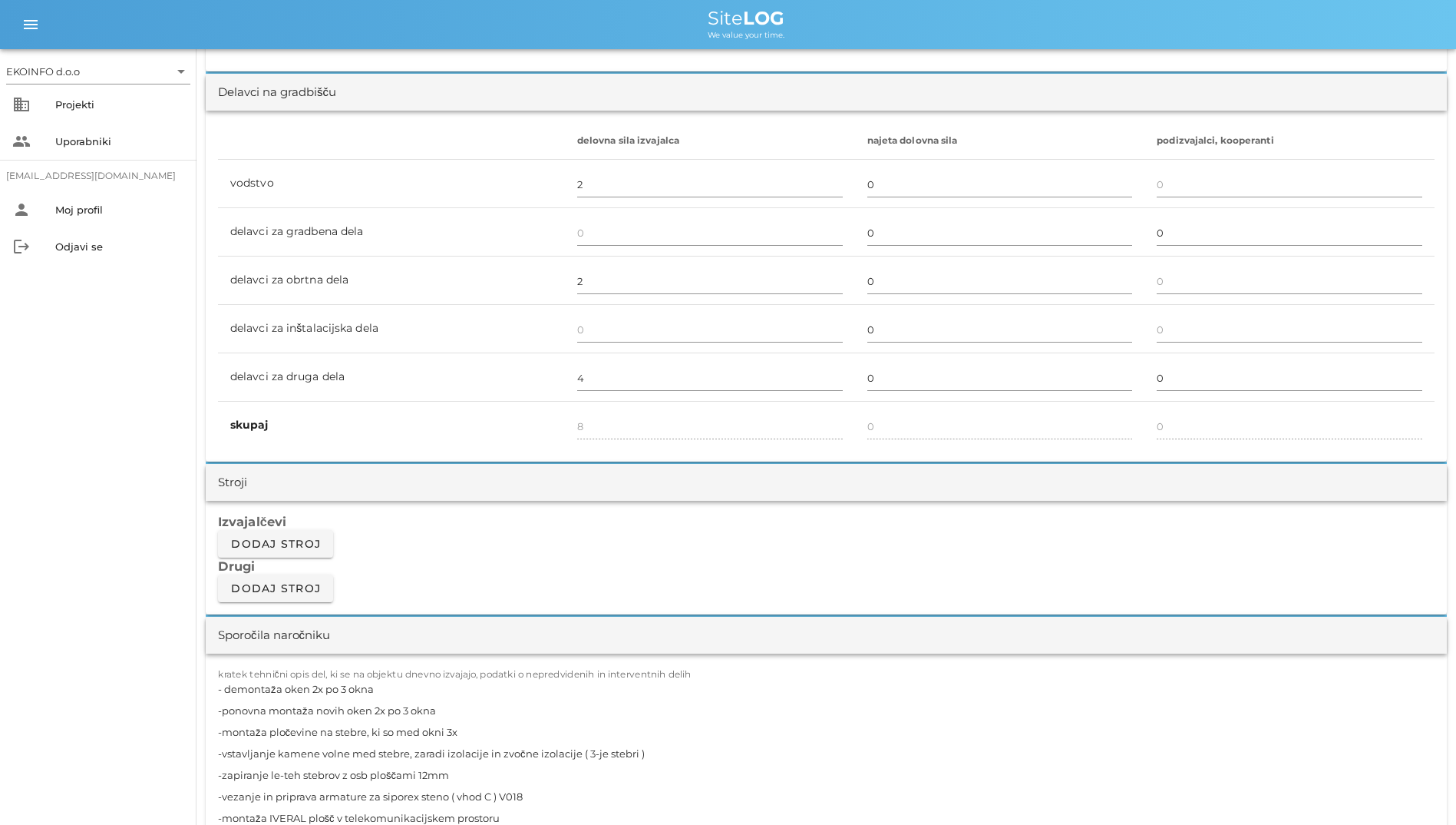
scroll to position [879, 0]
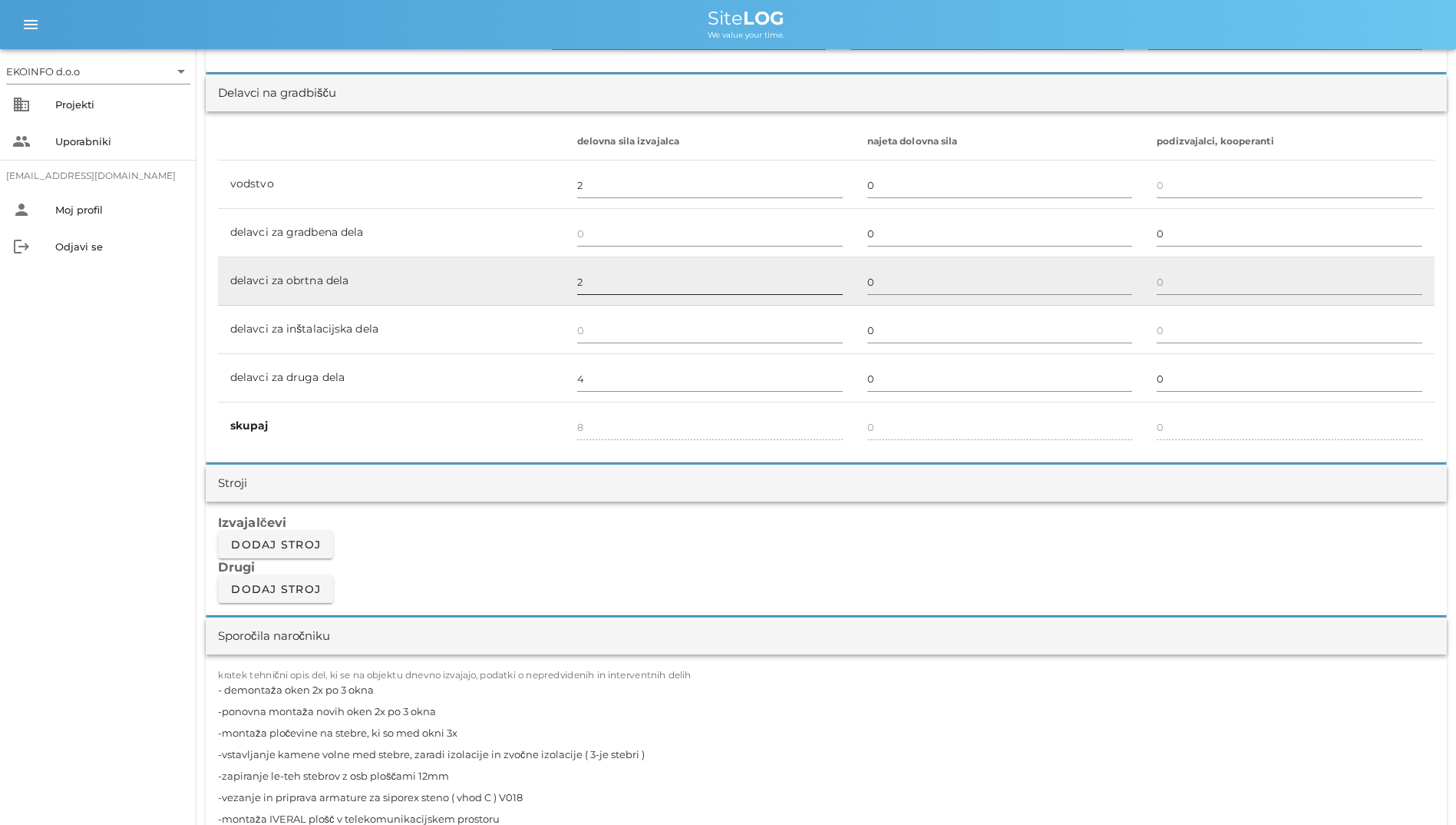
click at [695, 276] on input "2" at bounding box center [709, 282] width 265 height 25
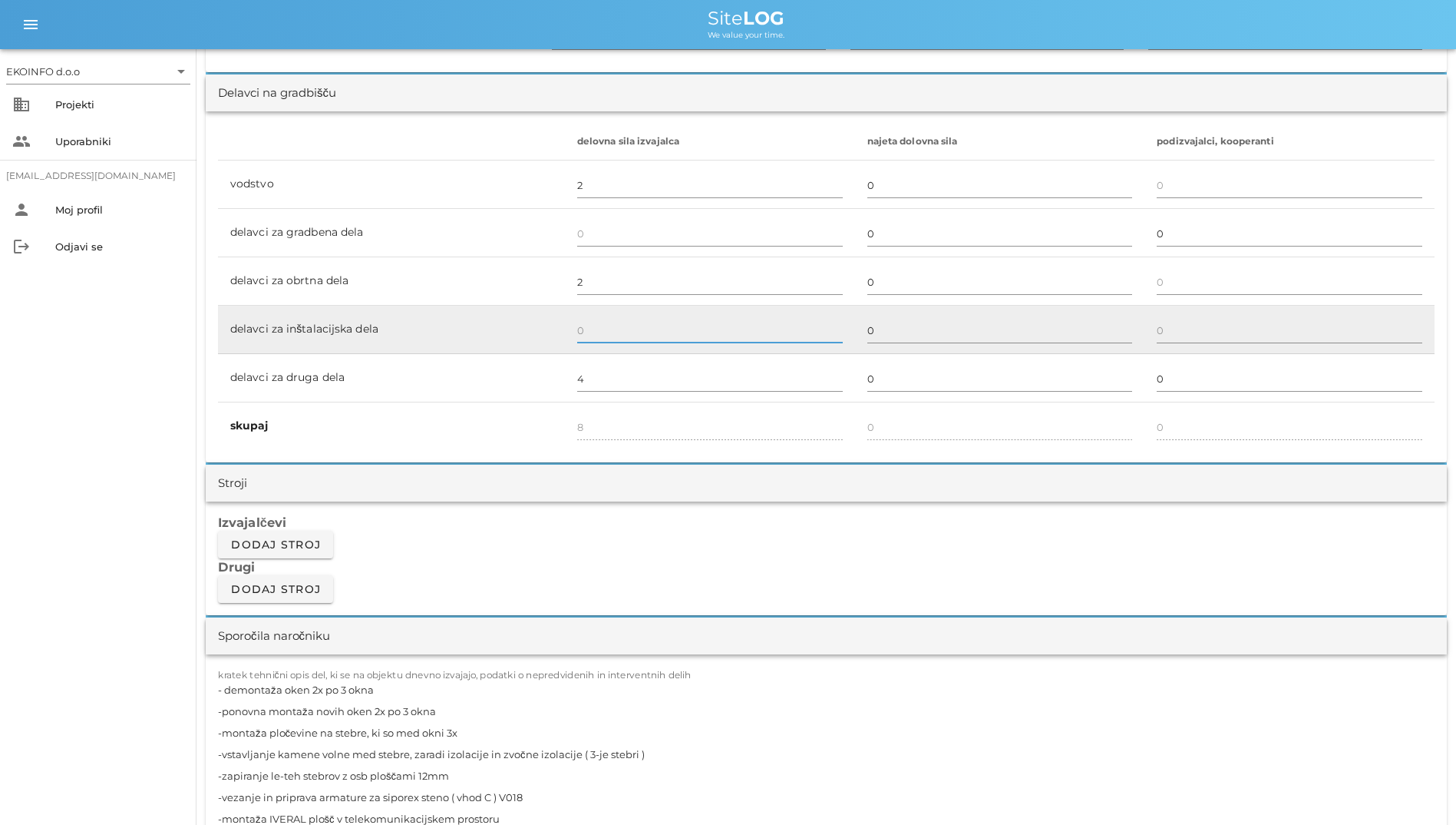
click at [668, 333] on input "text" at bounding box center [709, 331] width 265 height 25
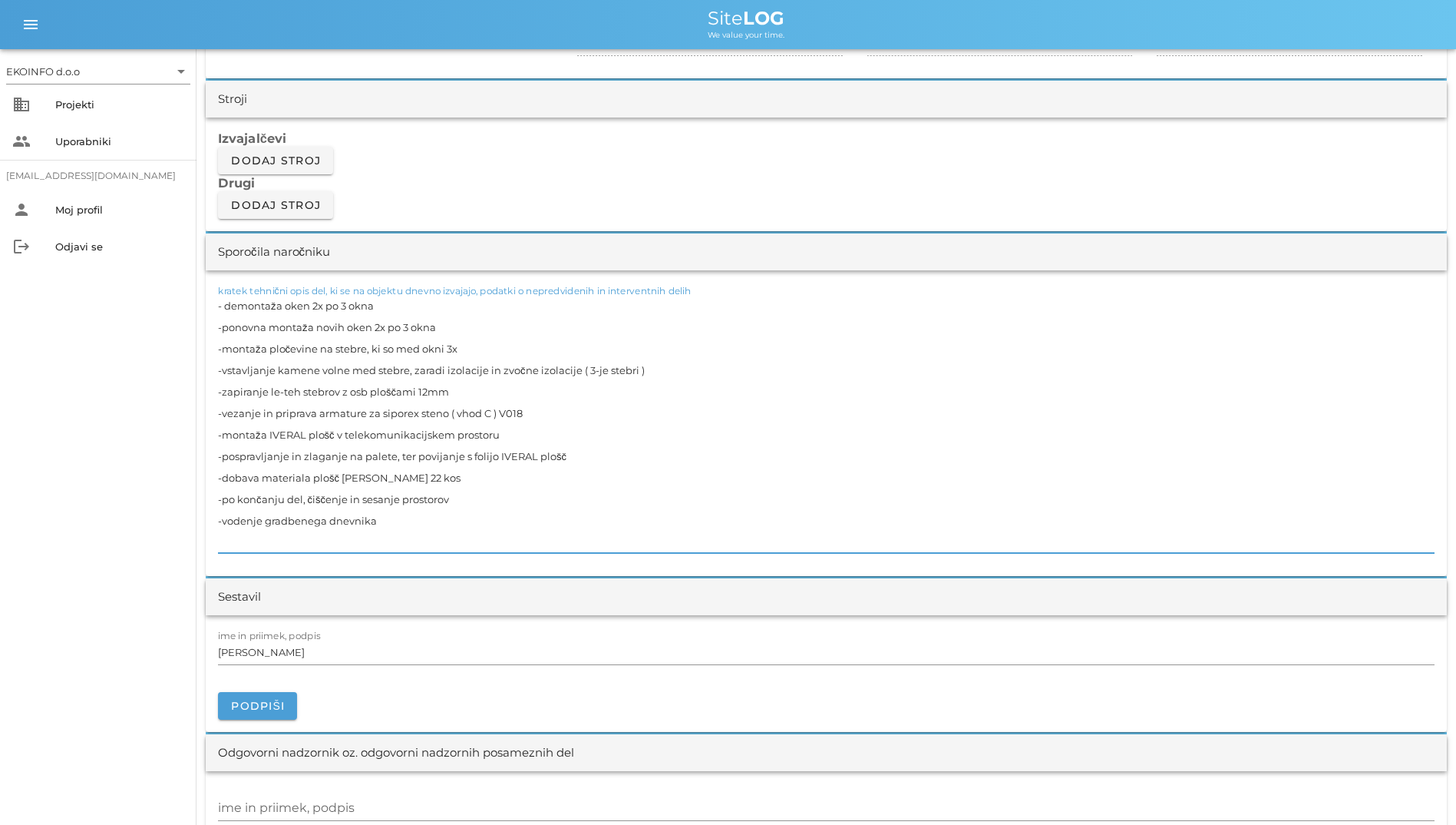
click at [617, 522] on textarea "- demontaža oken 2x po 3 okna -ponovna montaža novih oken 2x po 3 okna -montaža…" at bounding box center [826, 423] width 1217 height 258
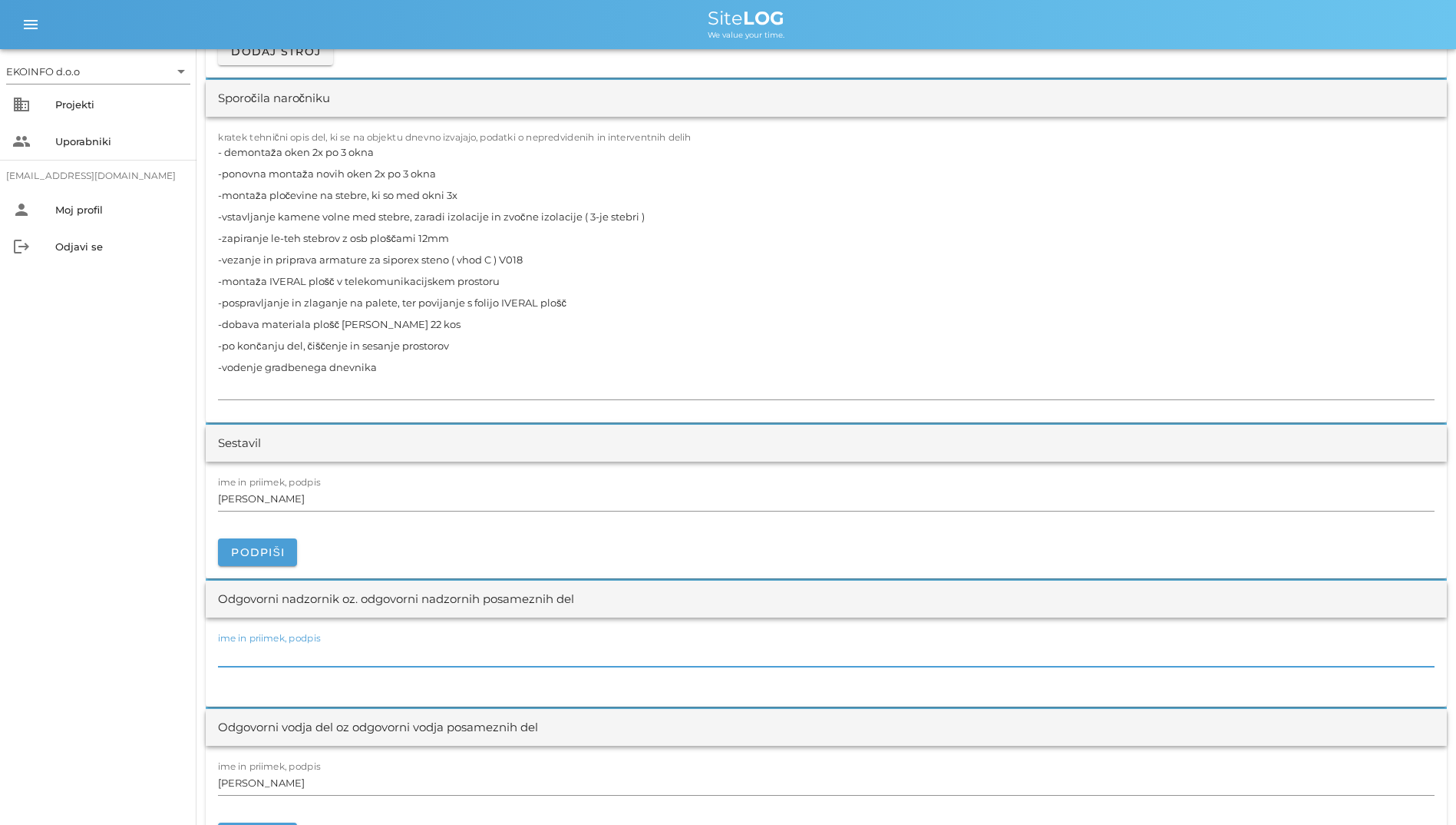
click at [624, 653] on input "ime in priimek, podpis" at bounding box center [826, 654] width 1217 height 25
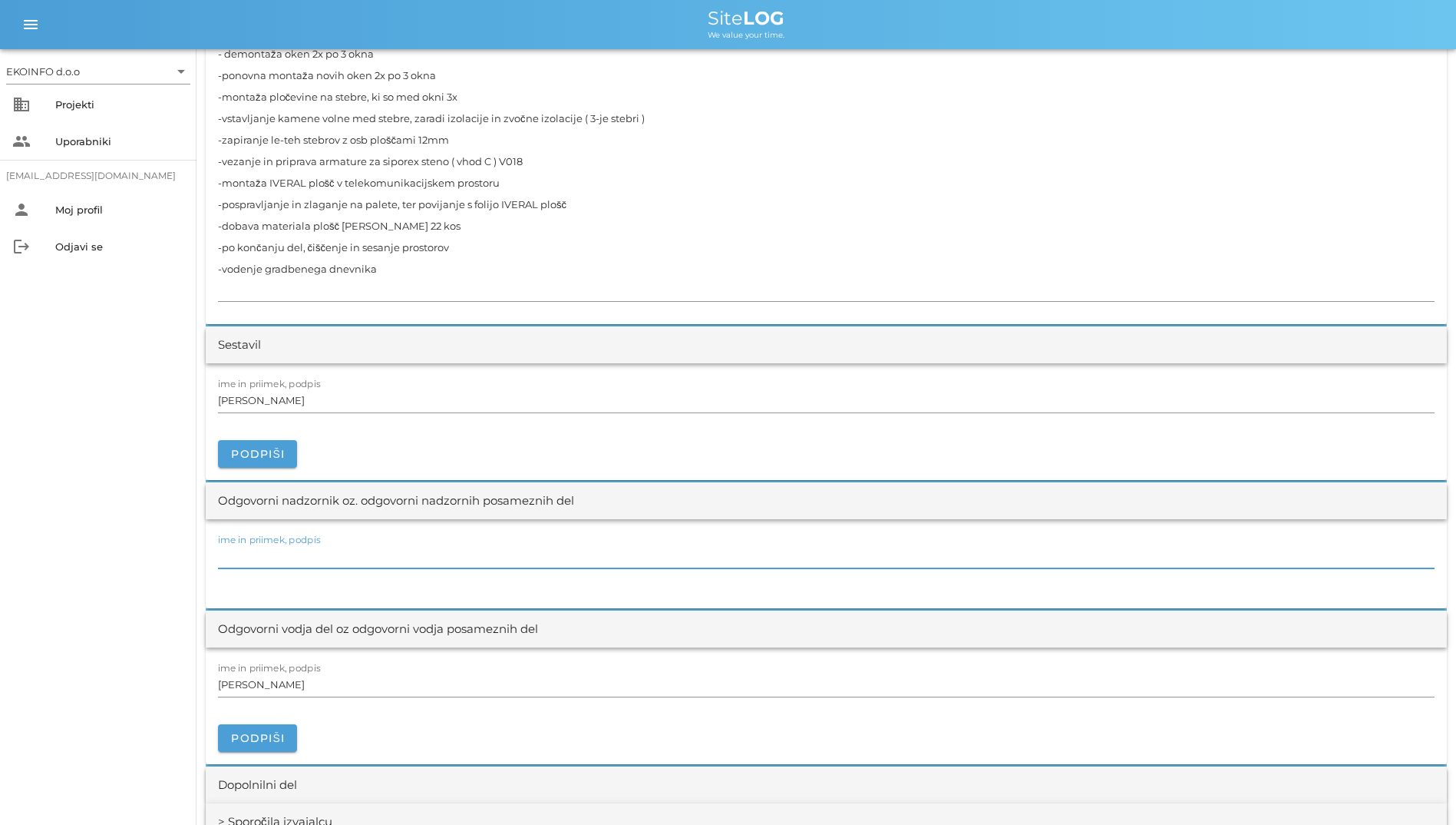
scroll to position [1646, 0]
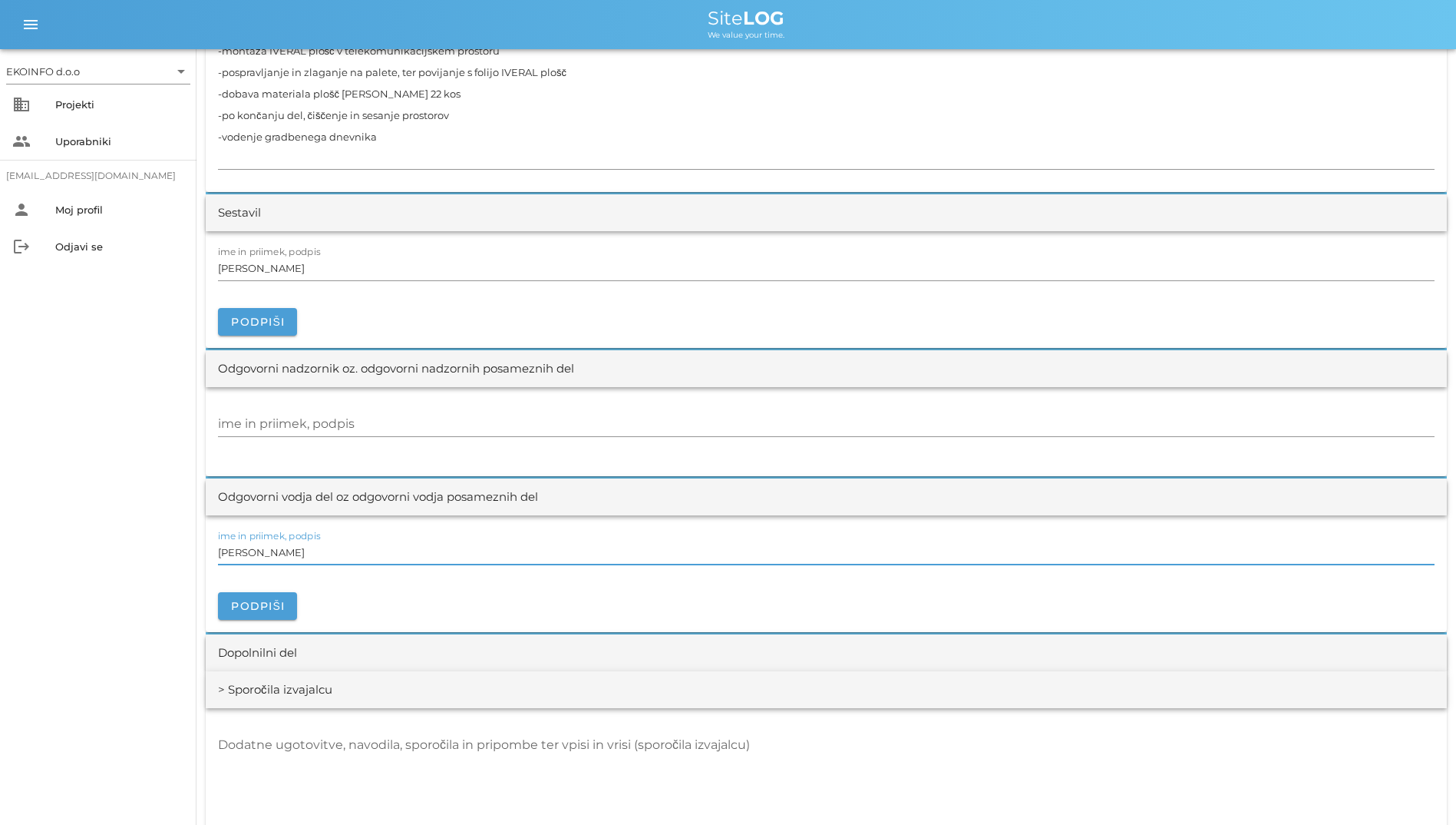
click at [562, 557] on input "[PERSON_NAME]" at bounding box center [826, 552] width 1217 height 25
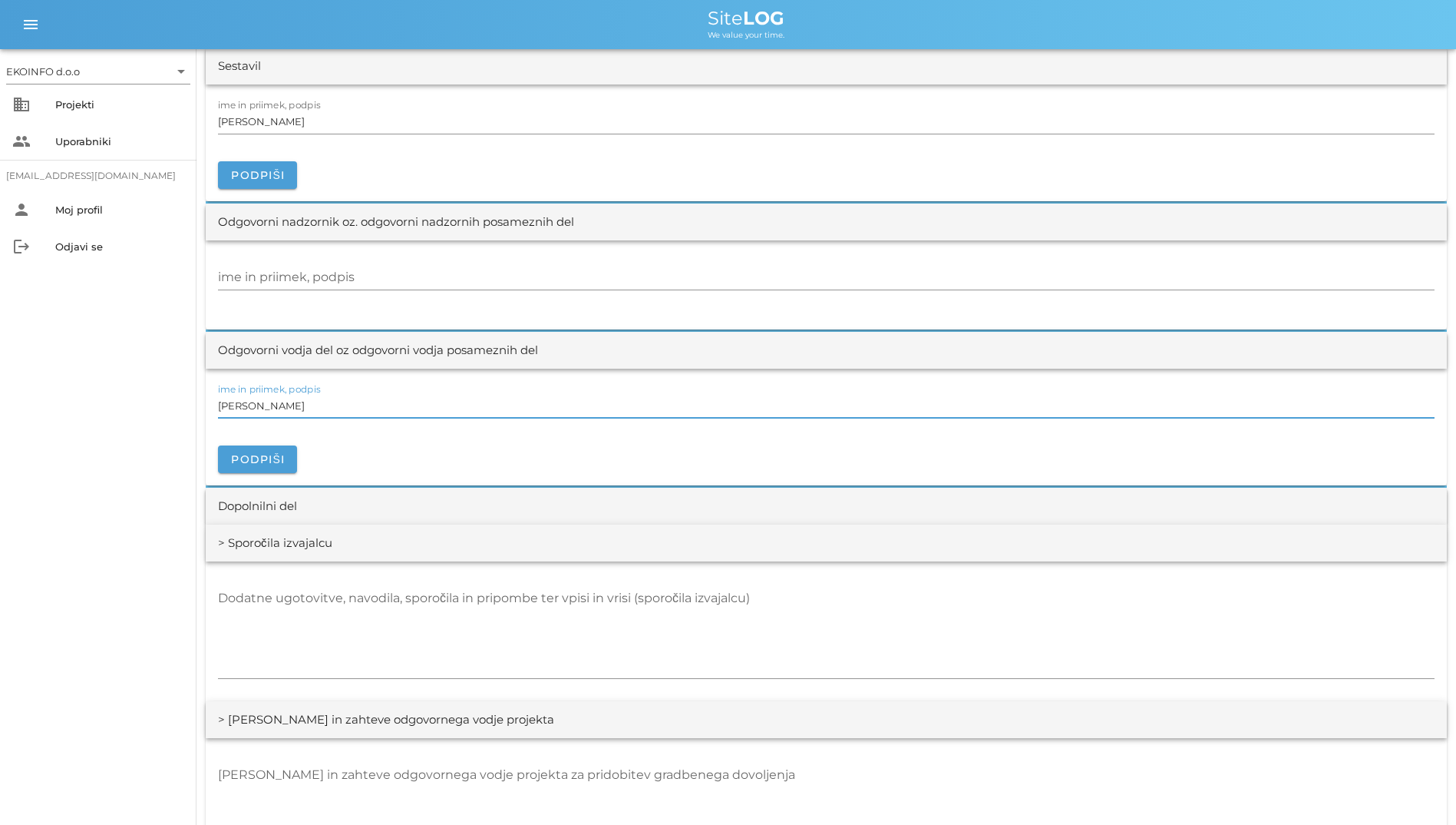
scroll to position [1953, 0]
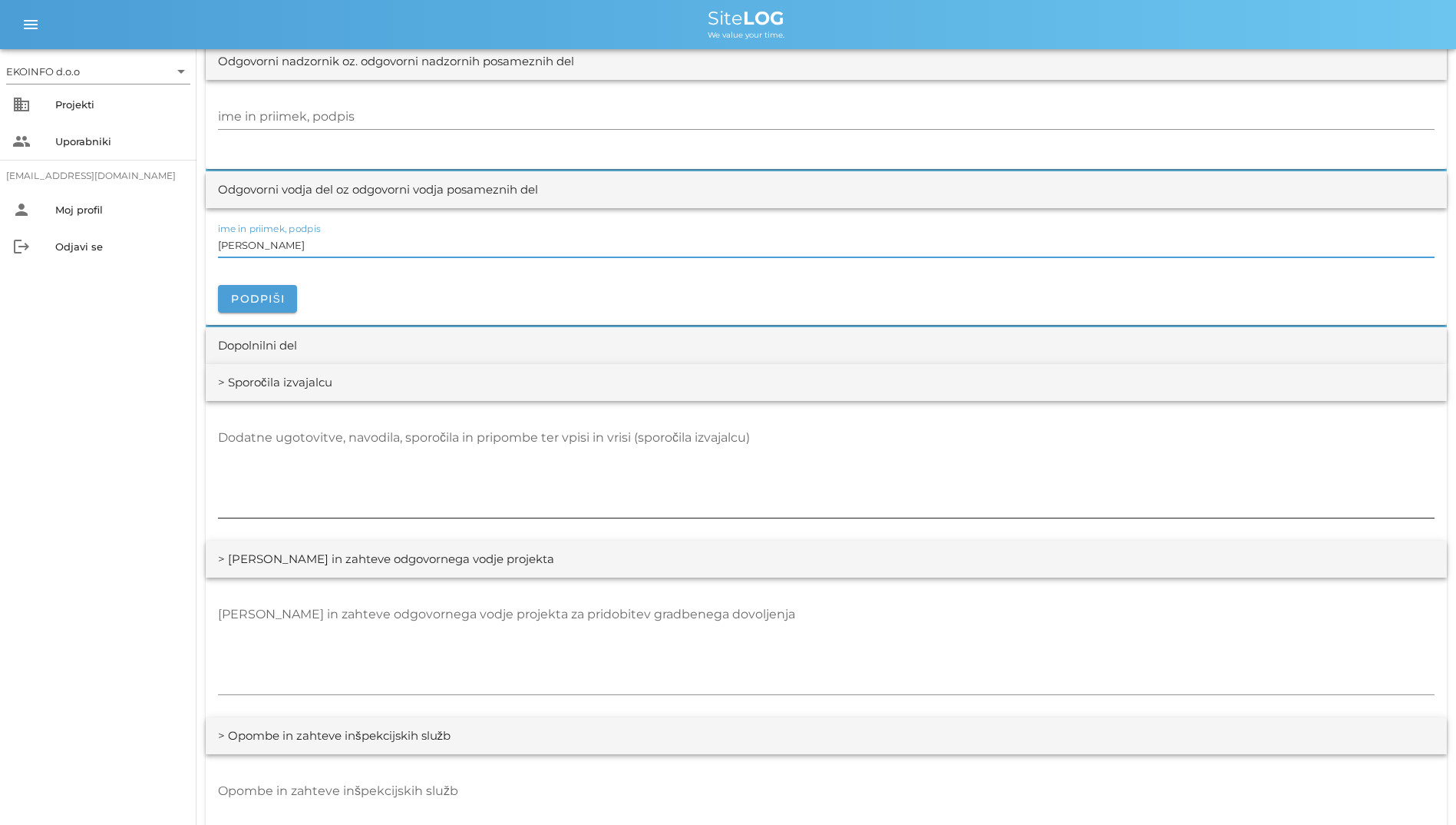
click at [602, 445] on textarea "Dodatne ugotovitve, navodila, sporočila in pripombe ter vpisi in vrisi (sporoči…" at bounding box center [826, 472] width 1217 height 93
click at [633, 640] on textarea "[PERSON_NAME] in zahteve odgovornega vodje projekta za pridobitev gradbenega do…" at bounding box center [826, 648] width 1217 height 93
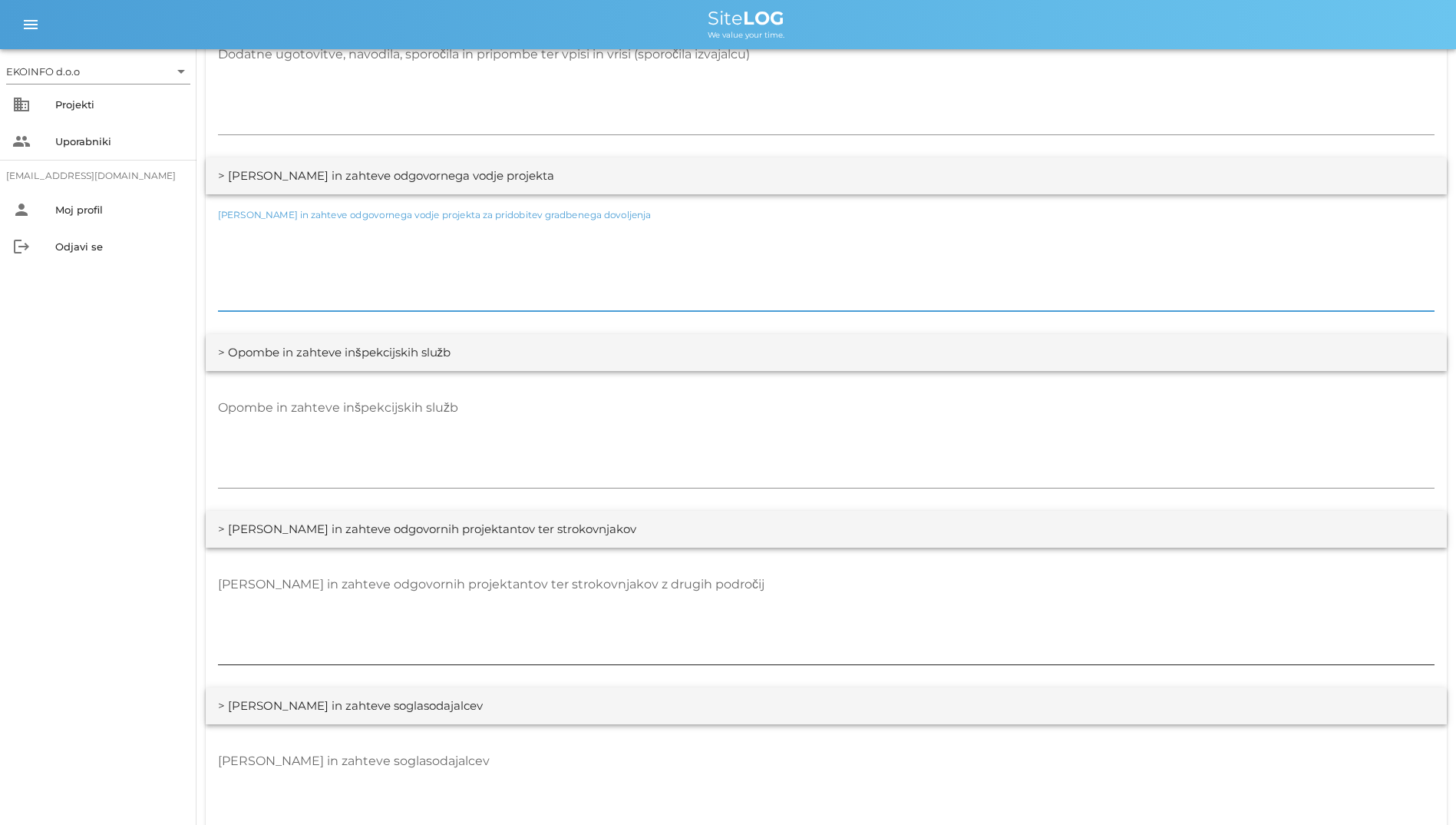
scroll to position [2338, 0]
click at [600, 449] on textarea "Opombe in zahteve inšpekcijskih služb" at bounding box center [826, 441] width 1217 height 93
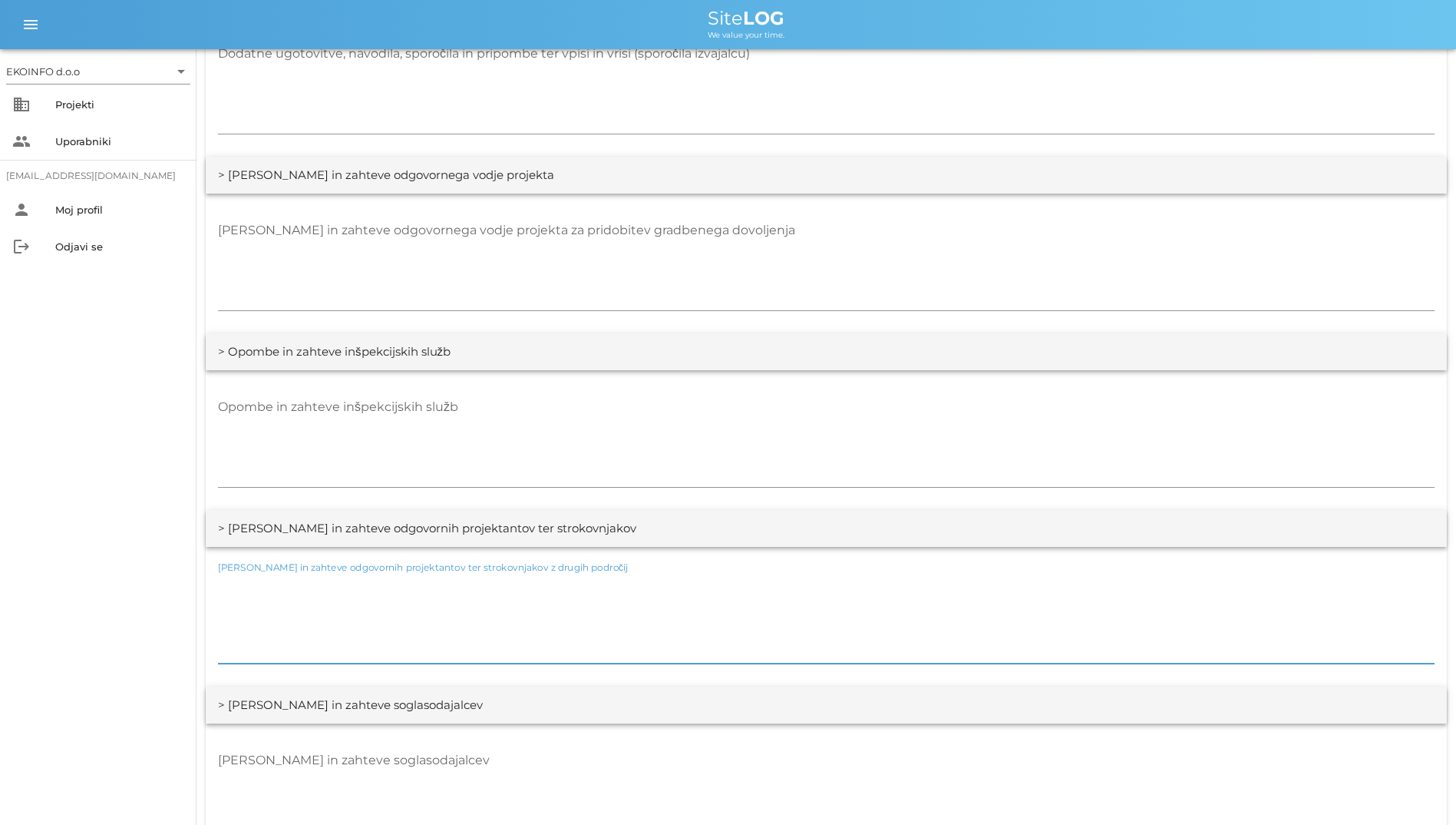
click at [638, 594] on textarea "[PERSON_NAME] in zahteve odgovornih projektantov ter strokovnjakov z drugih pod…" at bounding box center [826, 617] width 1217 height 93
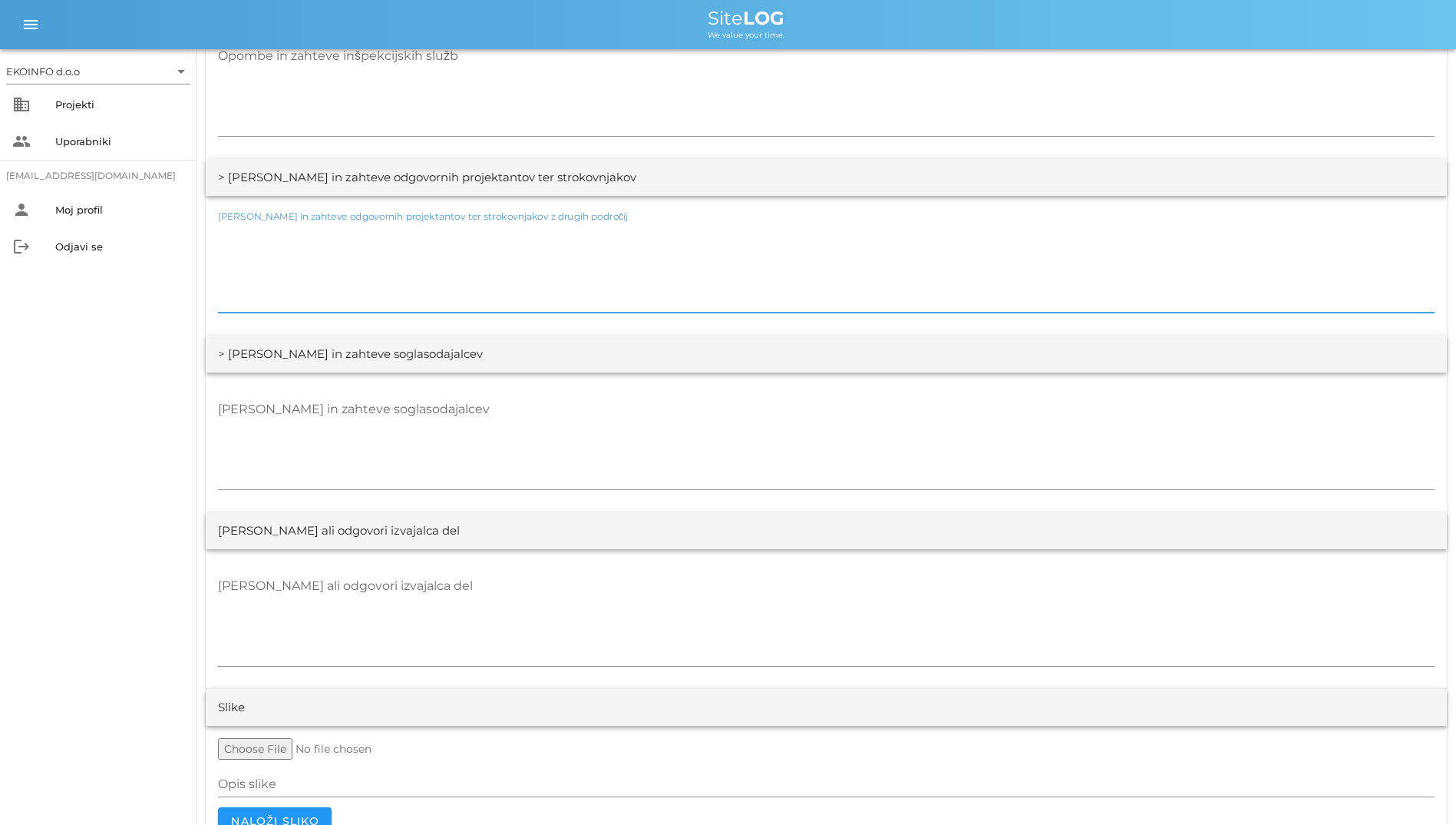
scroll to position [2721, 0]
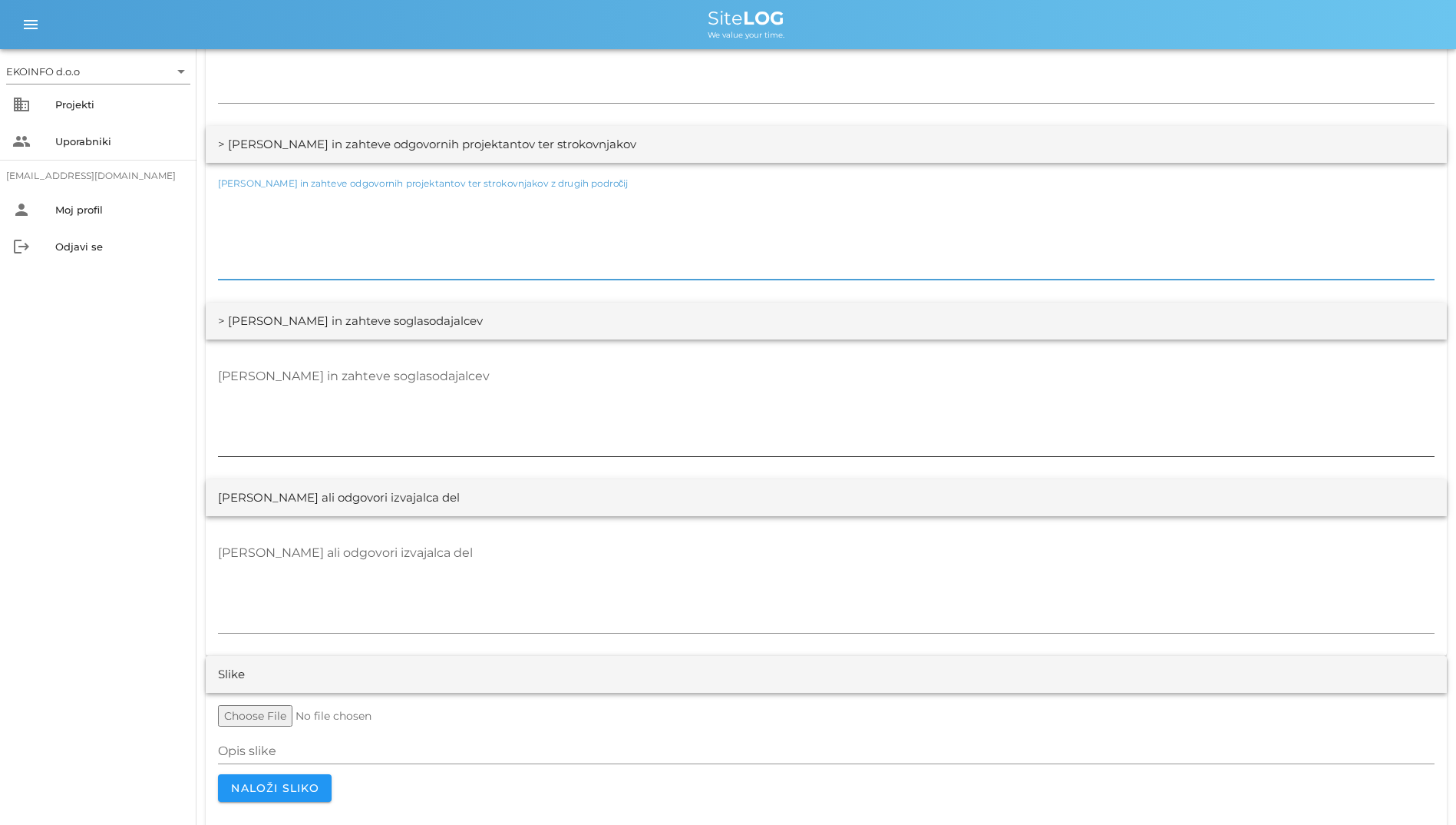
click at [646, 420] on textarea "[PERSON_NAME] in zahteve soglasodajalcev" at bounding box center [826, 410] width 1217 height 93
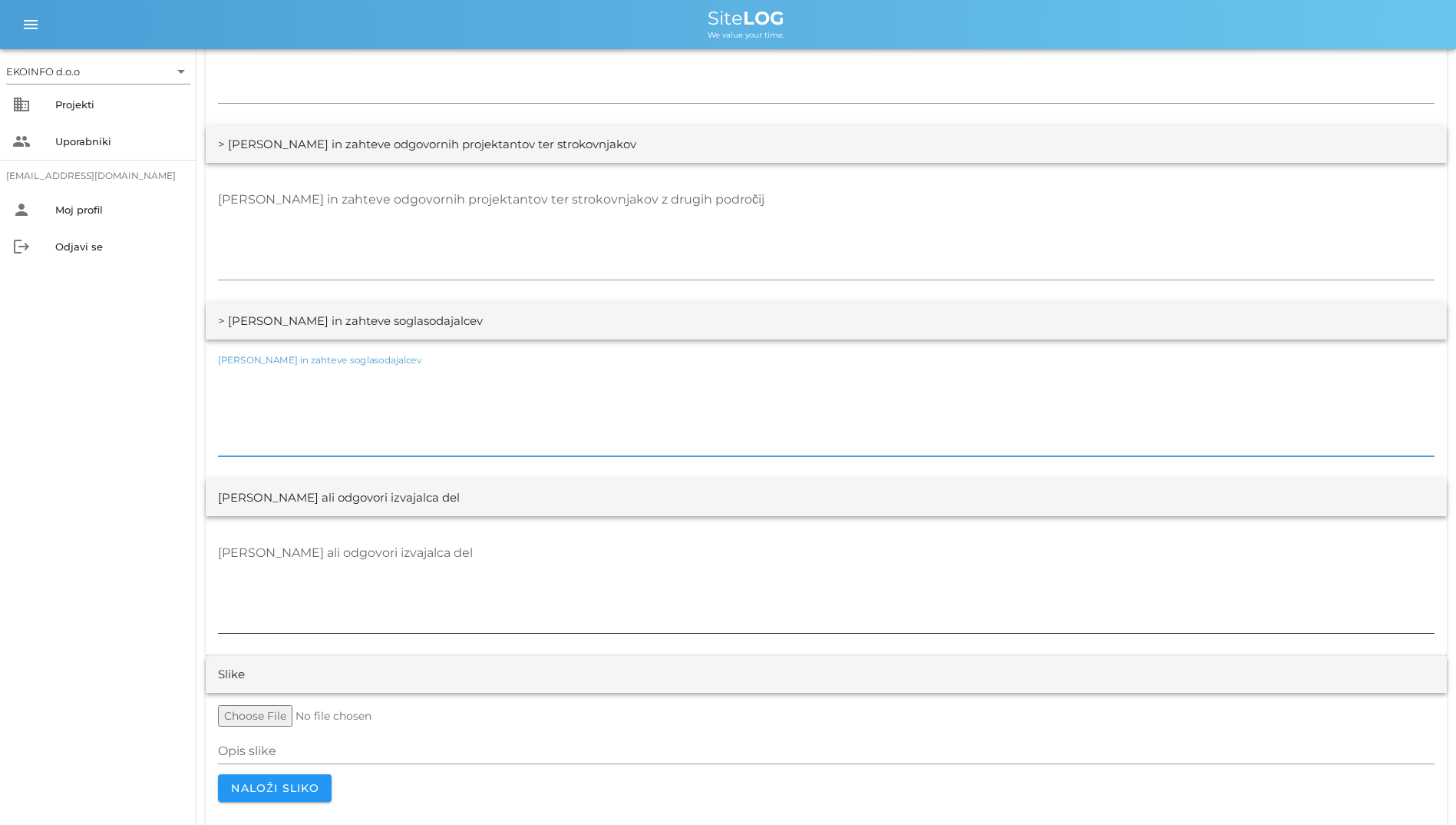
click at [687, 564] on textarea "[PERSON_NAME] ali odgovori izvajalca del" at bounding box center [826, 586] width 1217 height 93
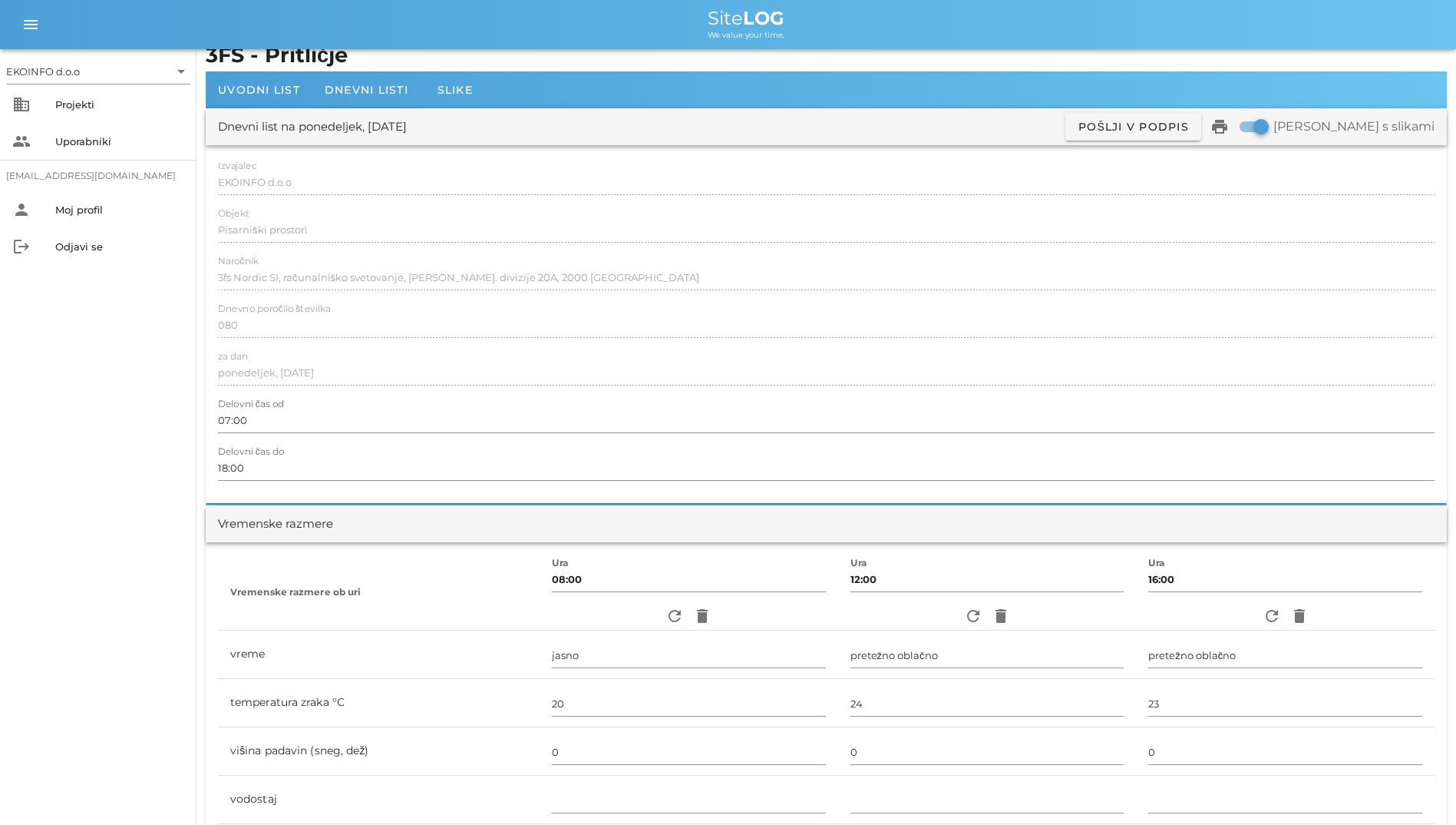
scroll to position [0, 0]
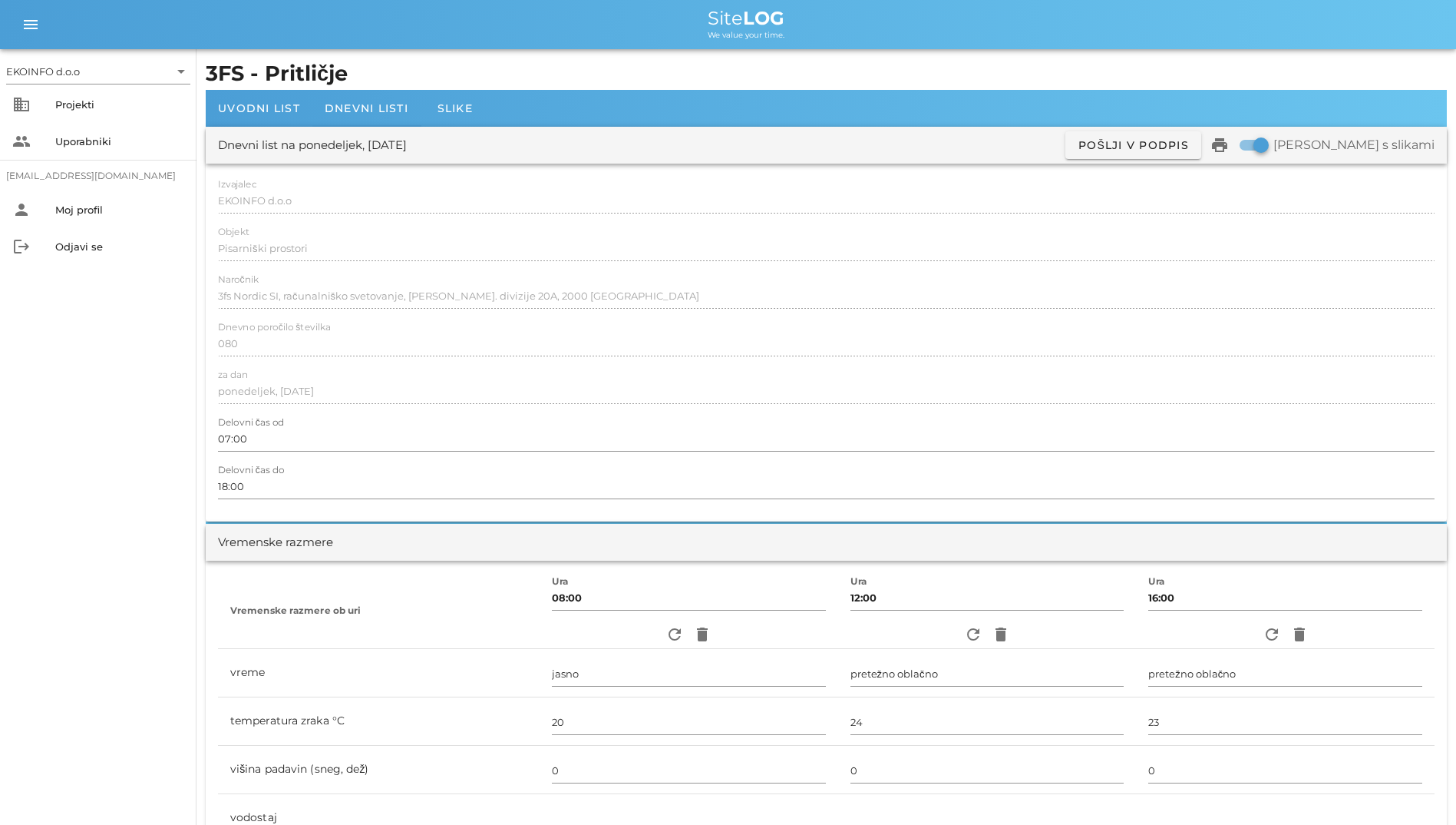
drag, startPoint x: 283, startPoint y: 682, endPoint x: 221, endPoint y: 131, distance: 554.5
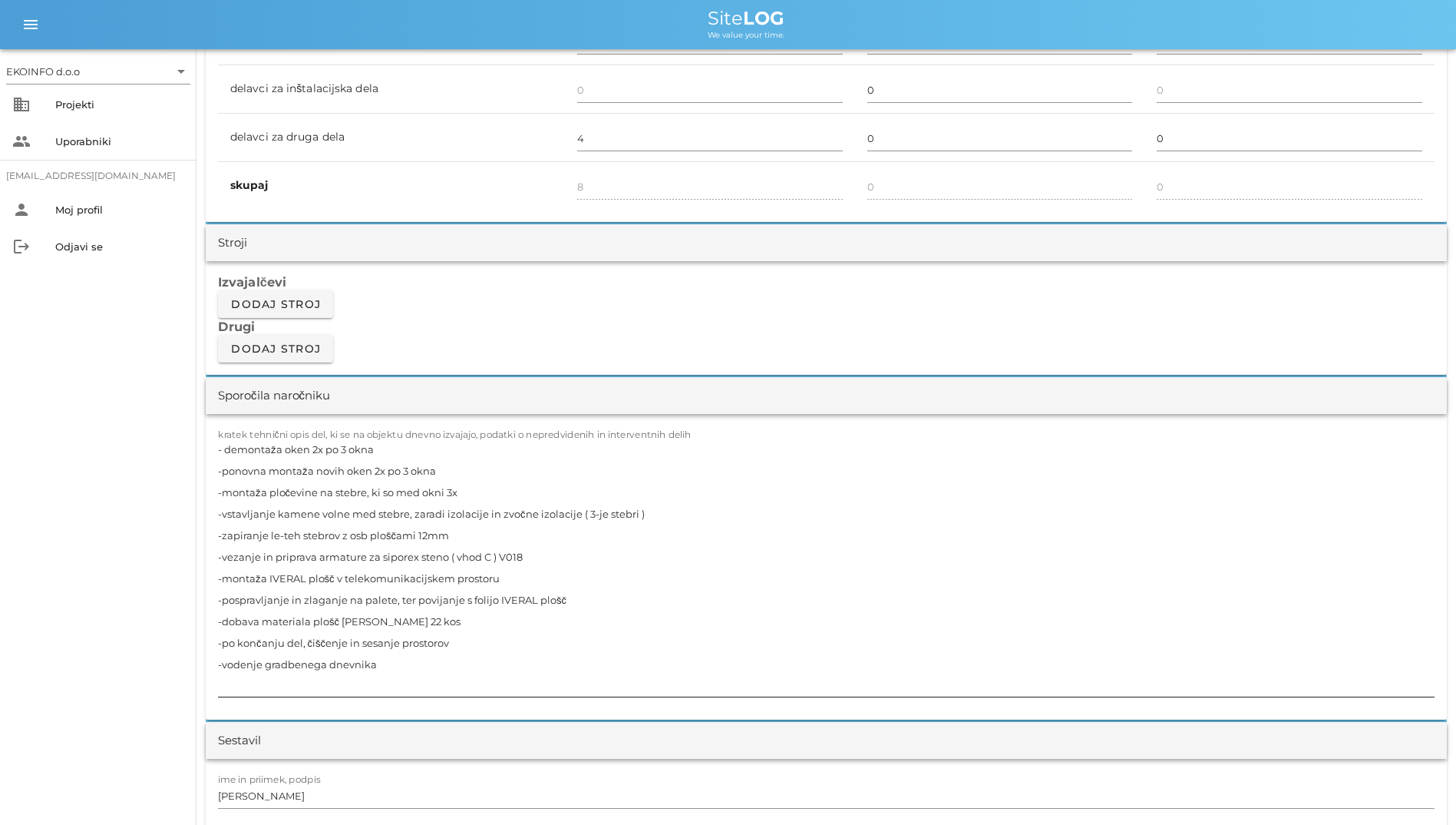
scroll to position [1109, 0]
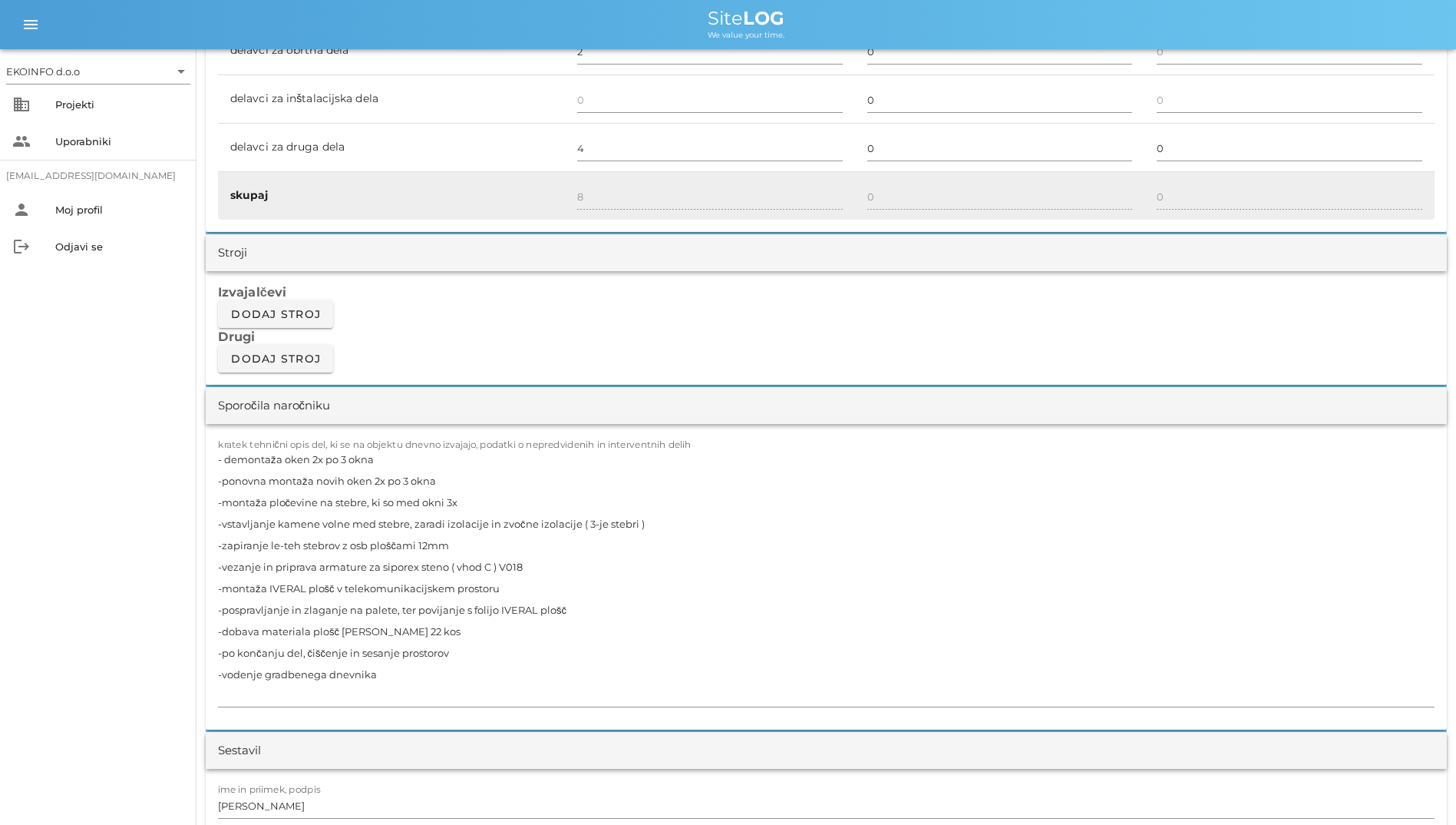
click at [392, 216] on td "skupaj" at bounding box center [391, 196] width 347 height 48
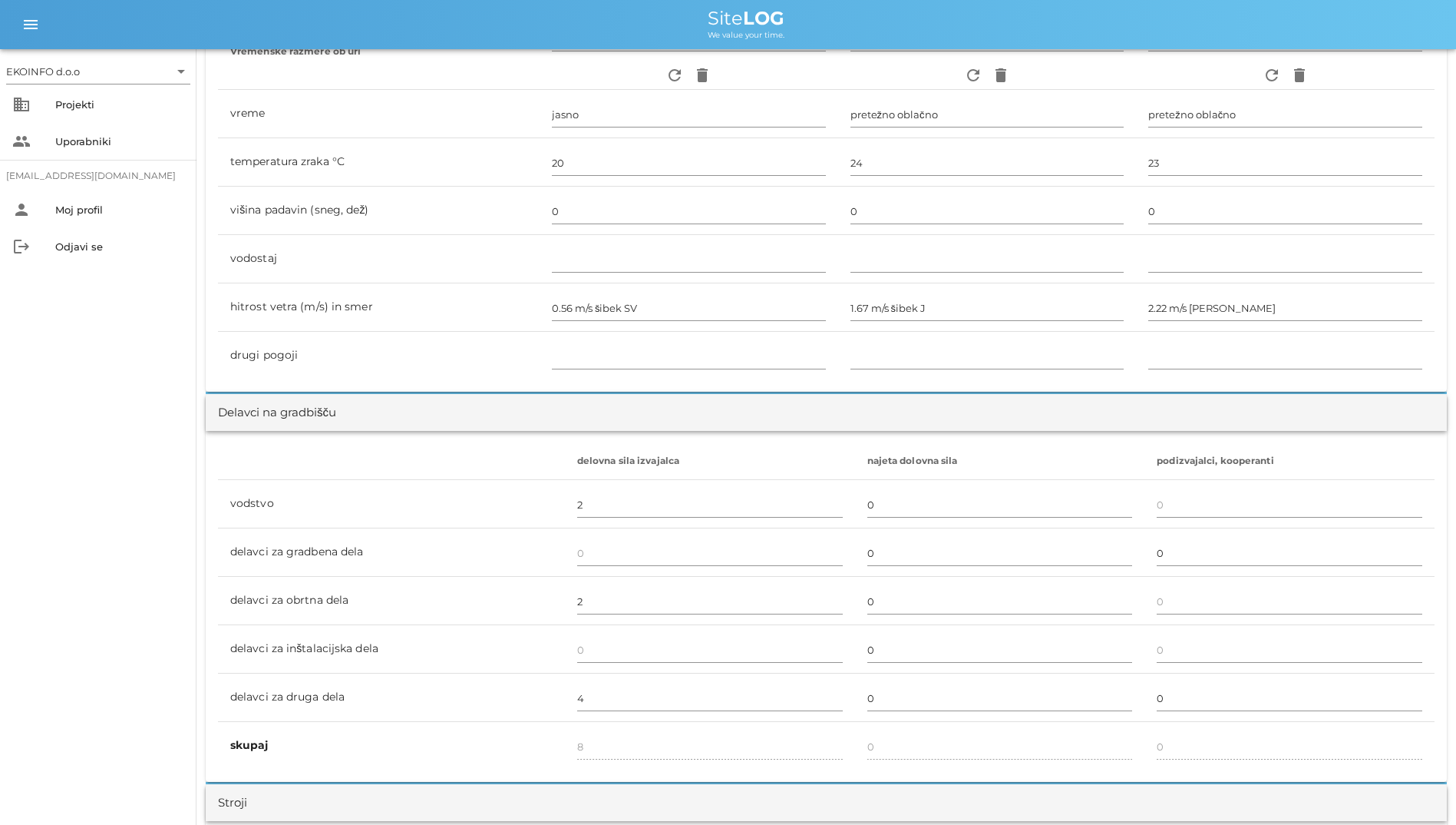
scroll to position [494, 0]
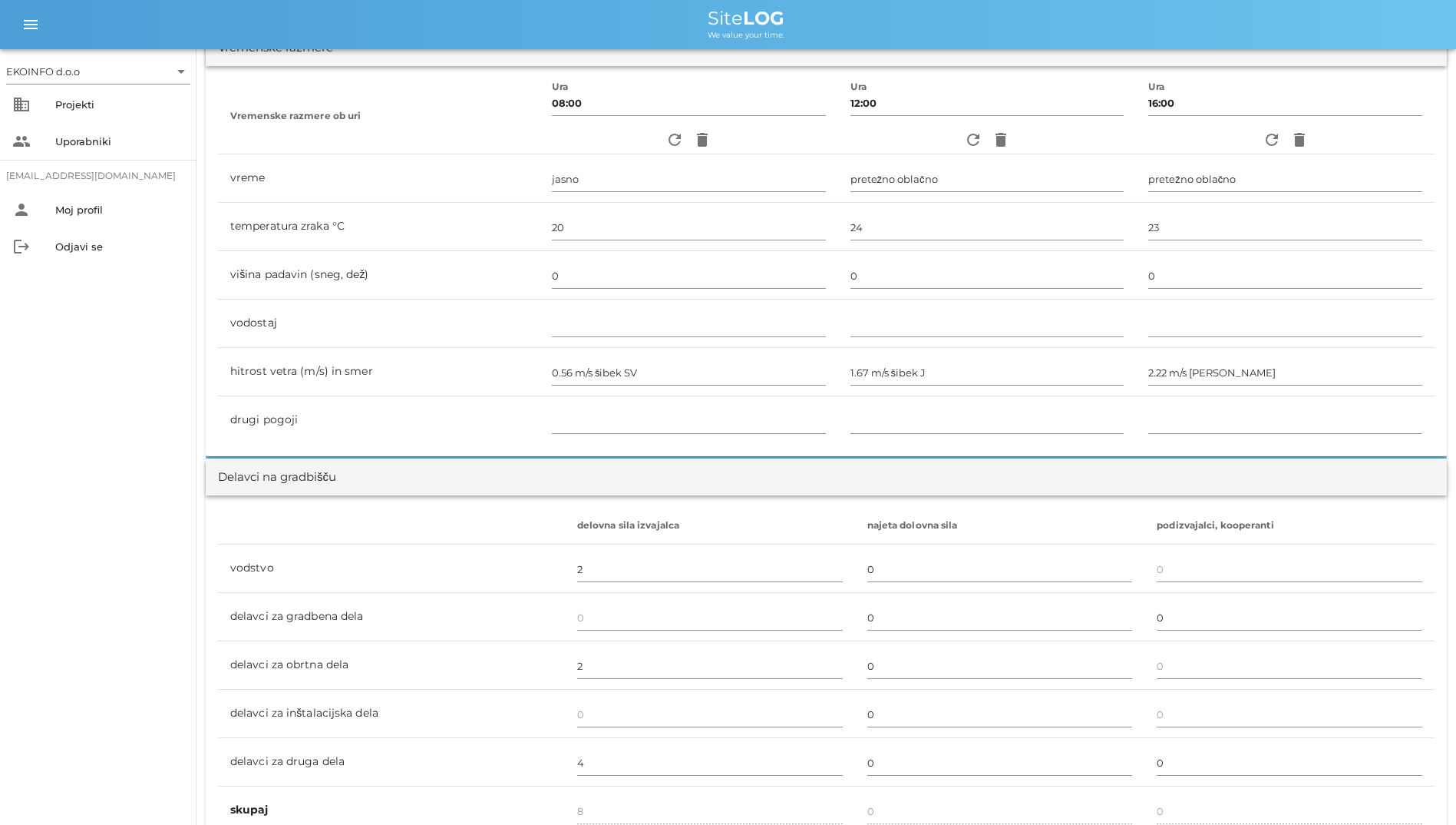
click at [486, 462] on div "Delavci na gradbišču" at bounding box center [826, 477] width 1242 height 37
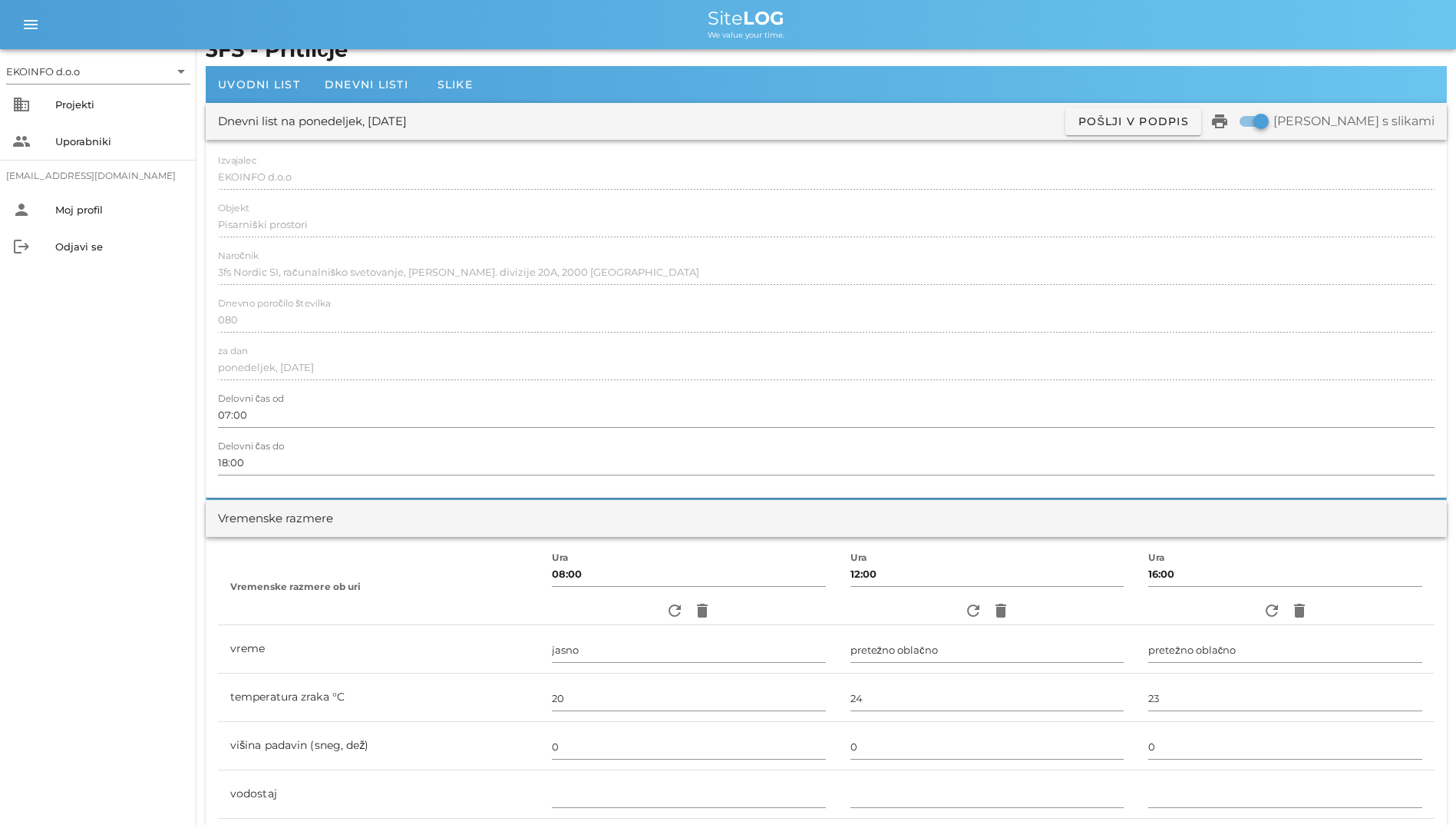
scroll to position [0, 0]
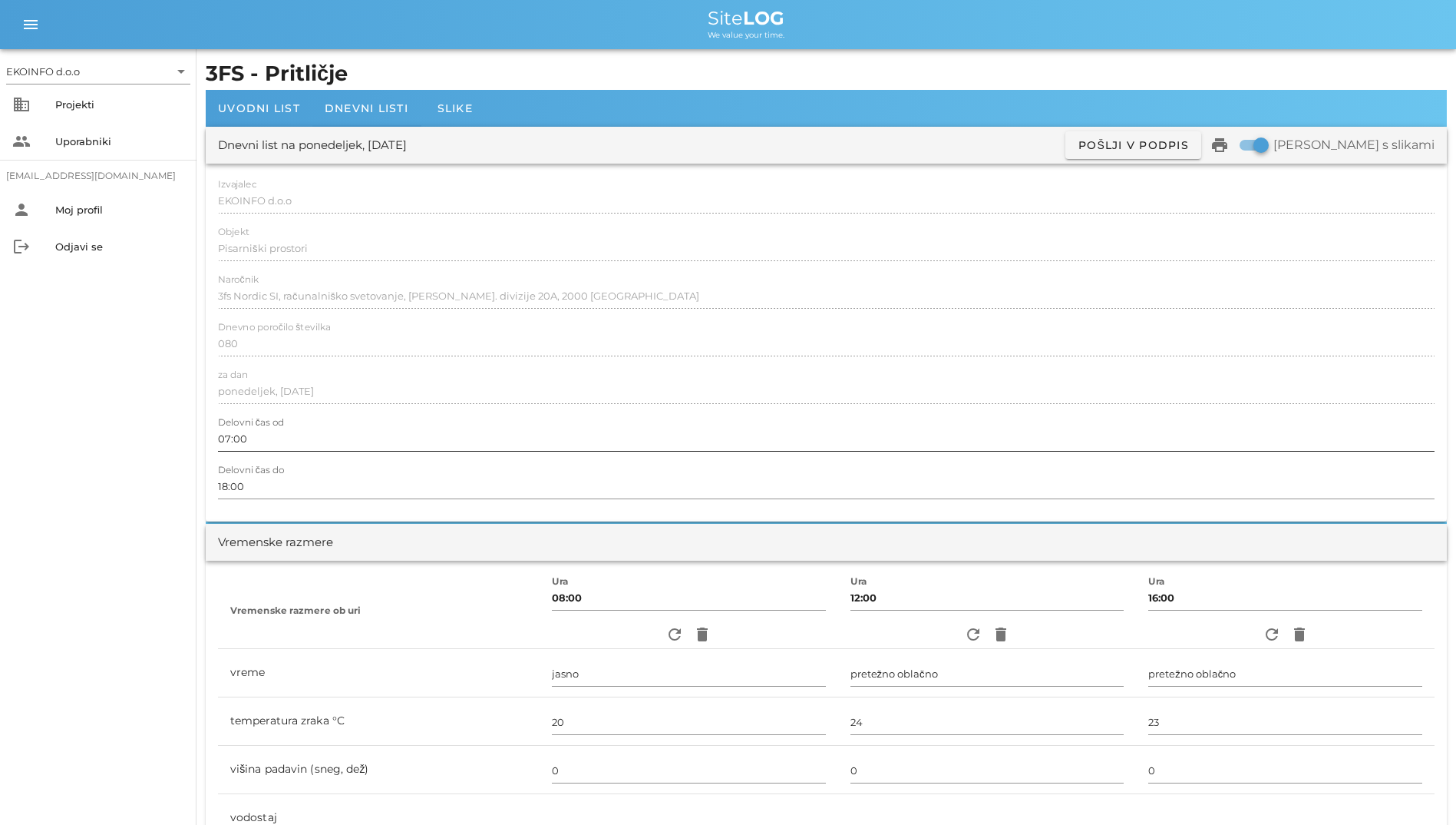
click at [529, 450] on div at bounding box center [826, 456] width 1217 height 11
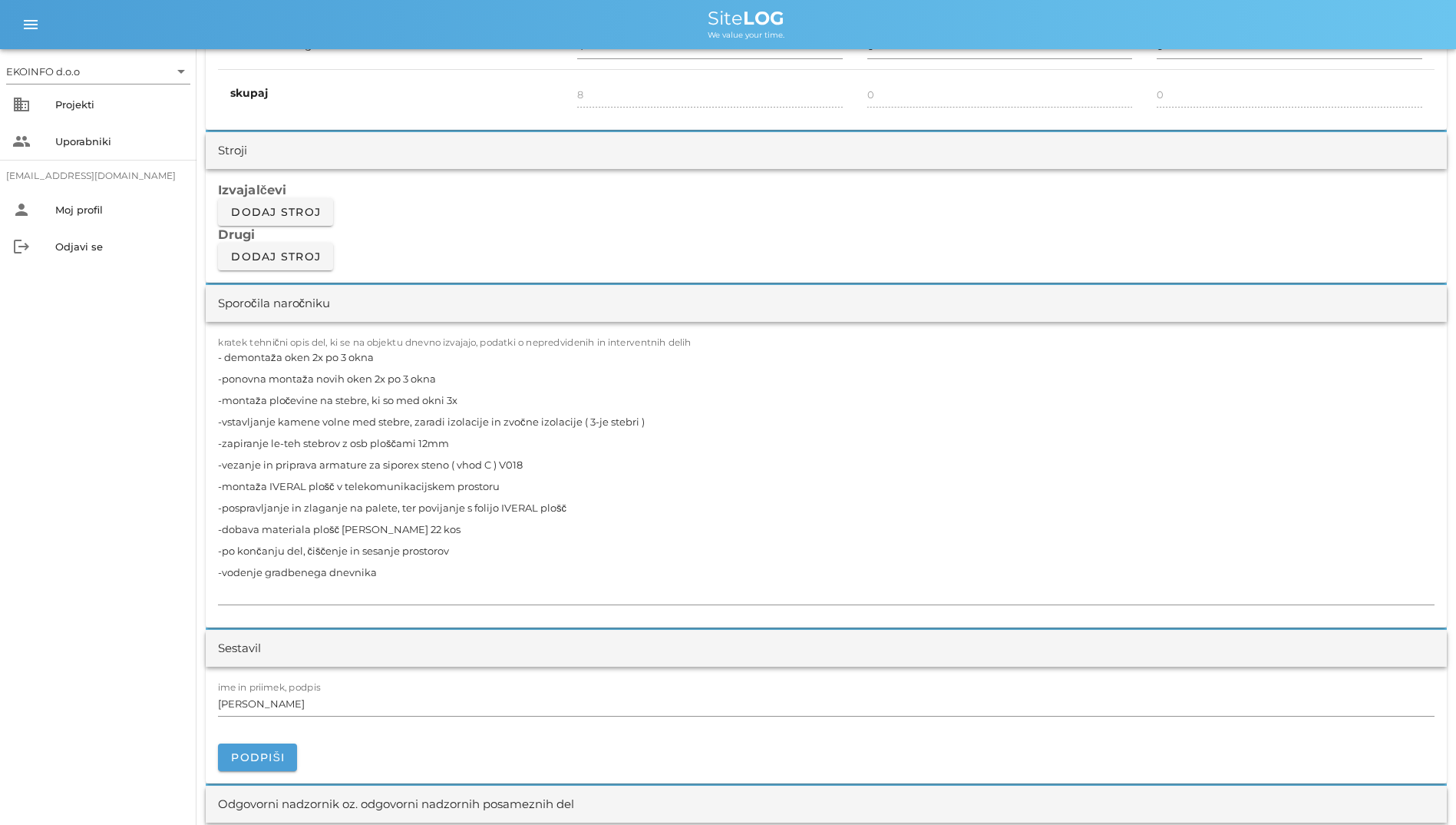
scroll to position [1459, 0]
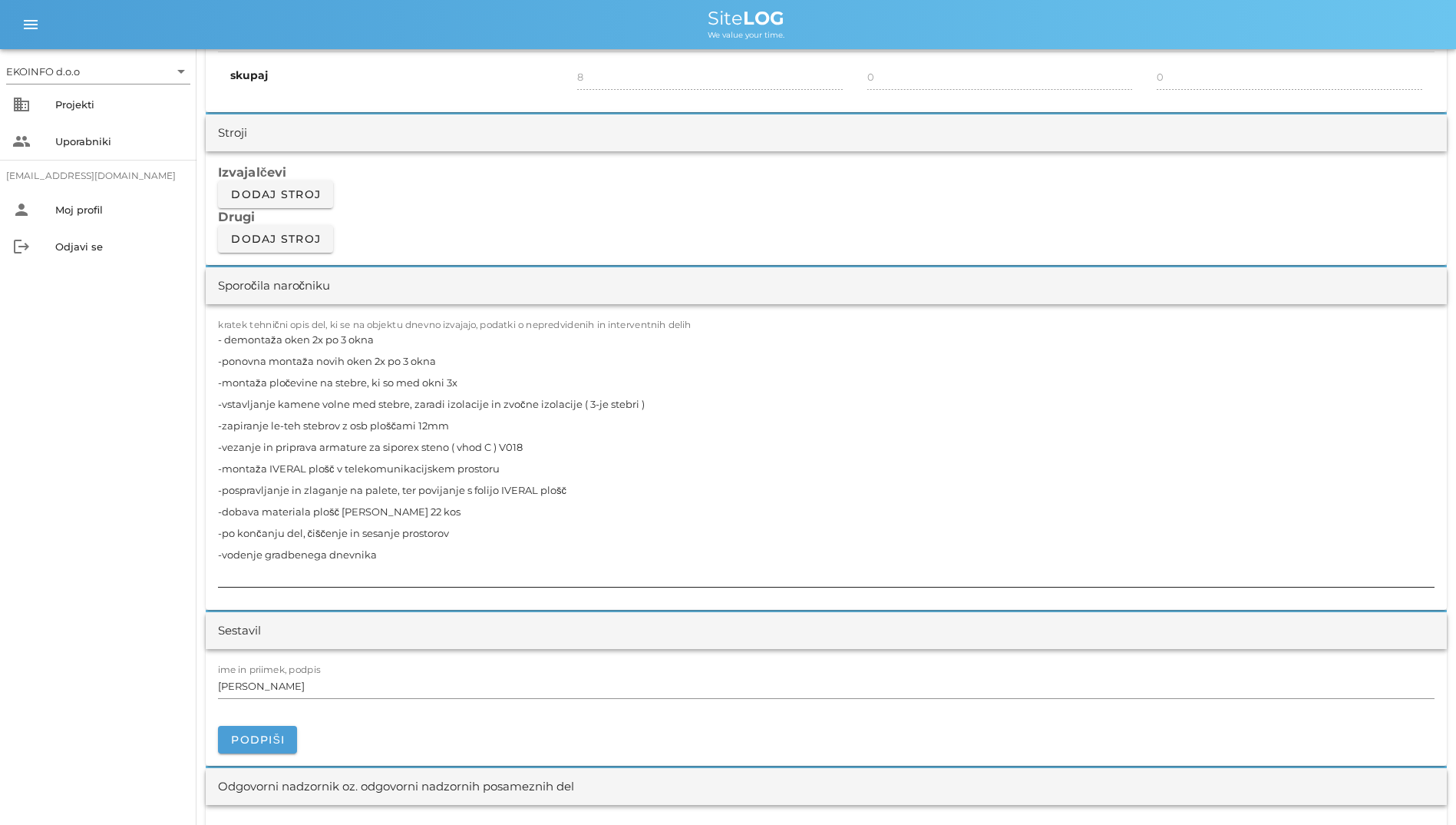
click at [458, 468] on textarea "- demontaža oken 2x po 3 okna -ponovna montaža novih oken 2x po 3 okna -montaža…" at bounding box center [826, 457] width 1217 height 258
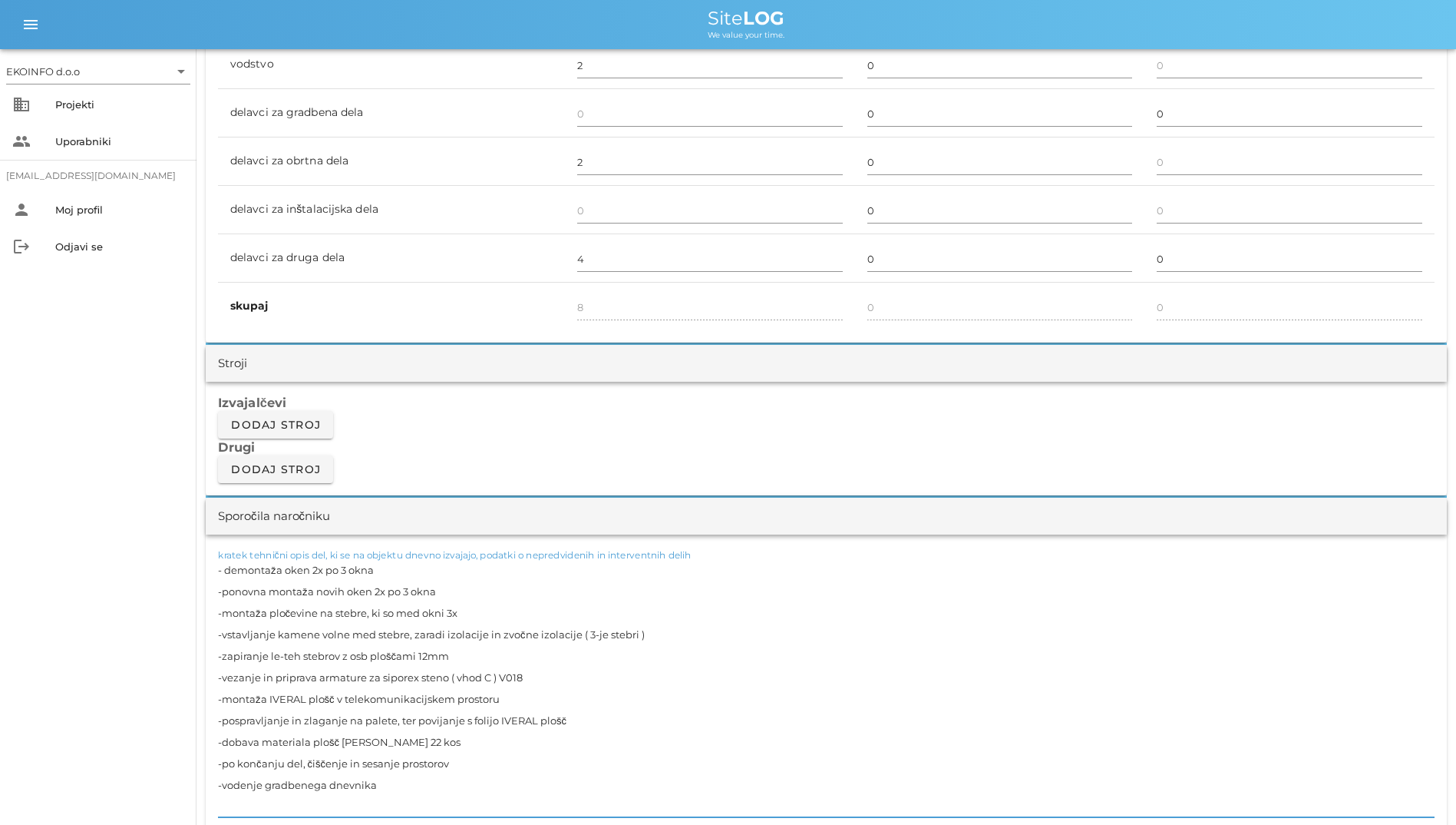
click at [517, 462] on div "Izvajalčevi Dodaj stroj Drugi Dodaj stroj" at bounding box center [826, 438] width 1242 height 114
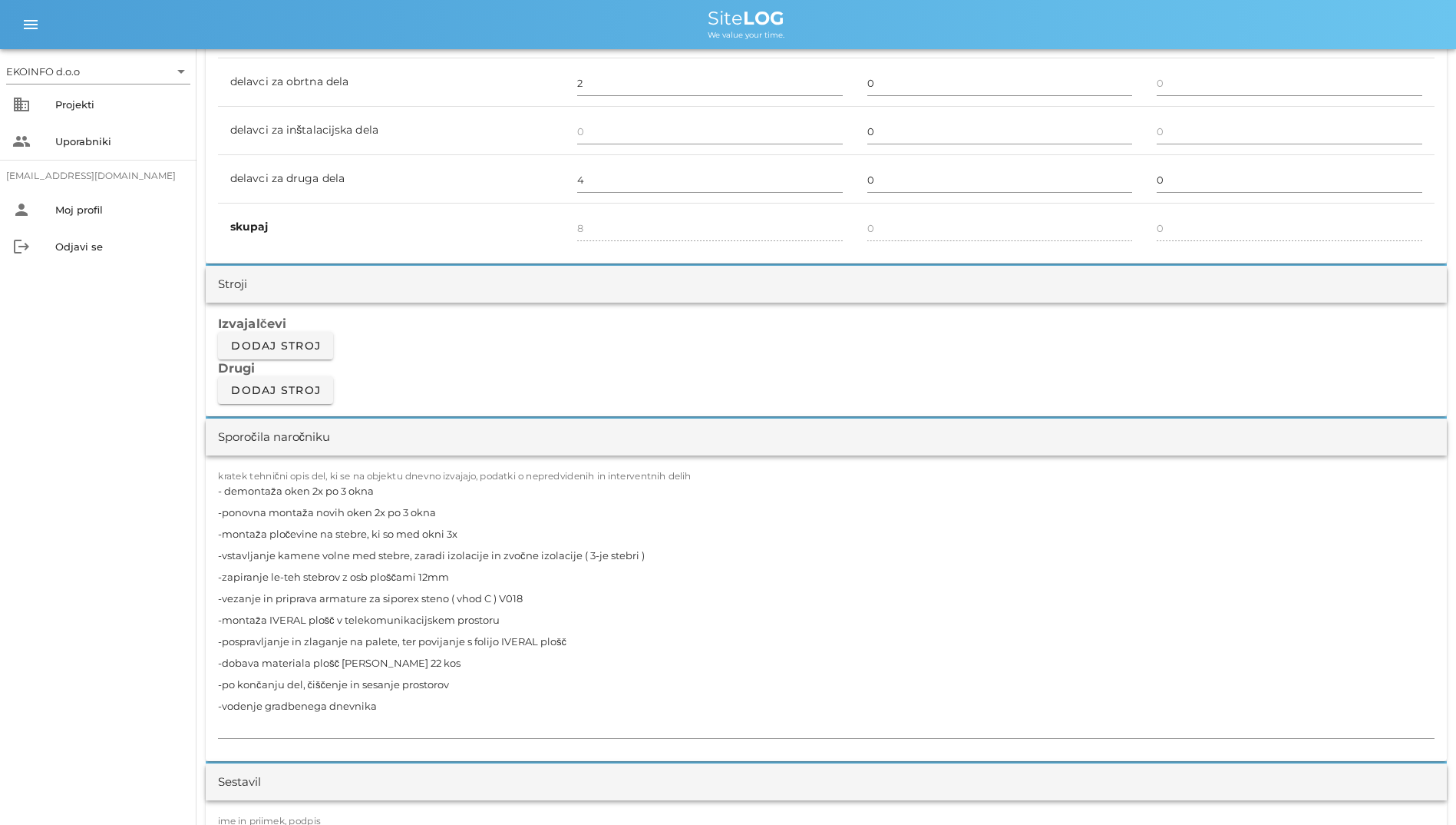
scroll to position [1305, 0]
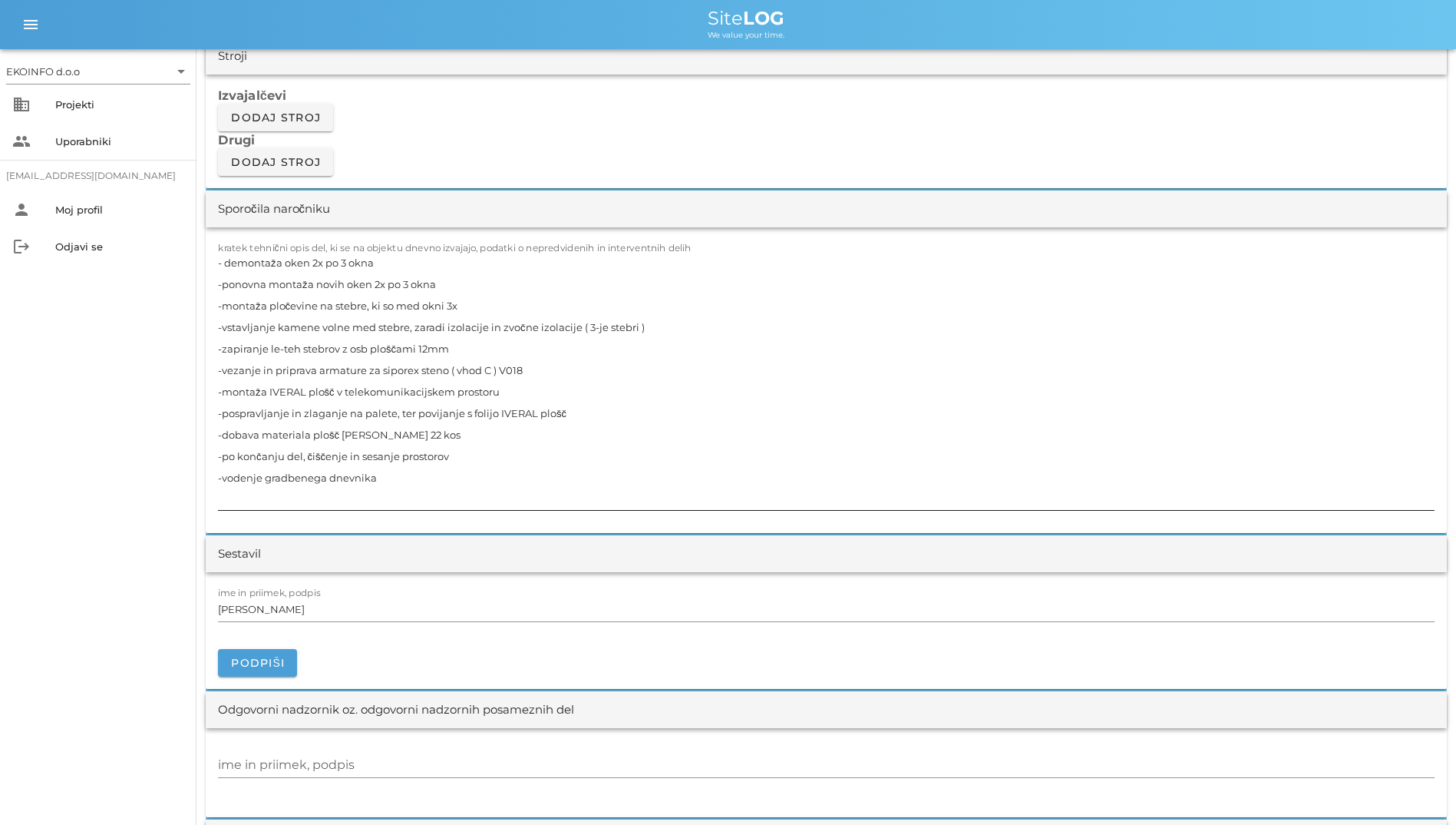
click at [418, 445] on textarea "- demontaža oken 2x po 3 okna -ponovna montaža novih oken 2x po 3 okna -montaža…" at bounding box center [826, 381] width 1217 height 258
click at [367, 439] on textarea "- demontaža oken 2x po 3 okna -ponovna montaža novih oken 2x po 3 okna -montaža…" at bounding box center [826, 381] width 1217 height 258
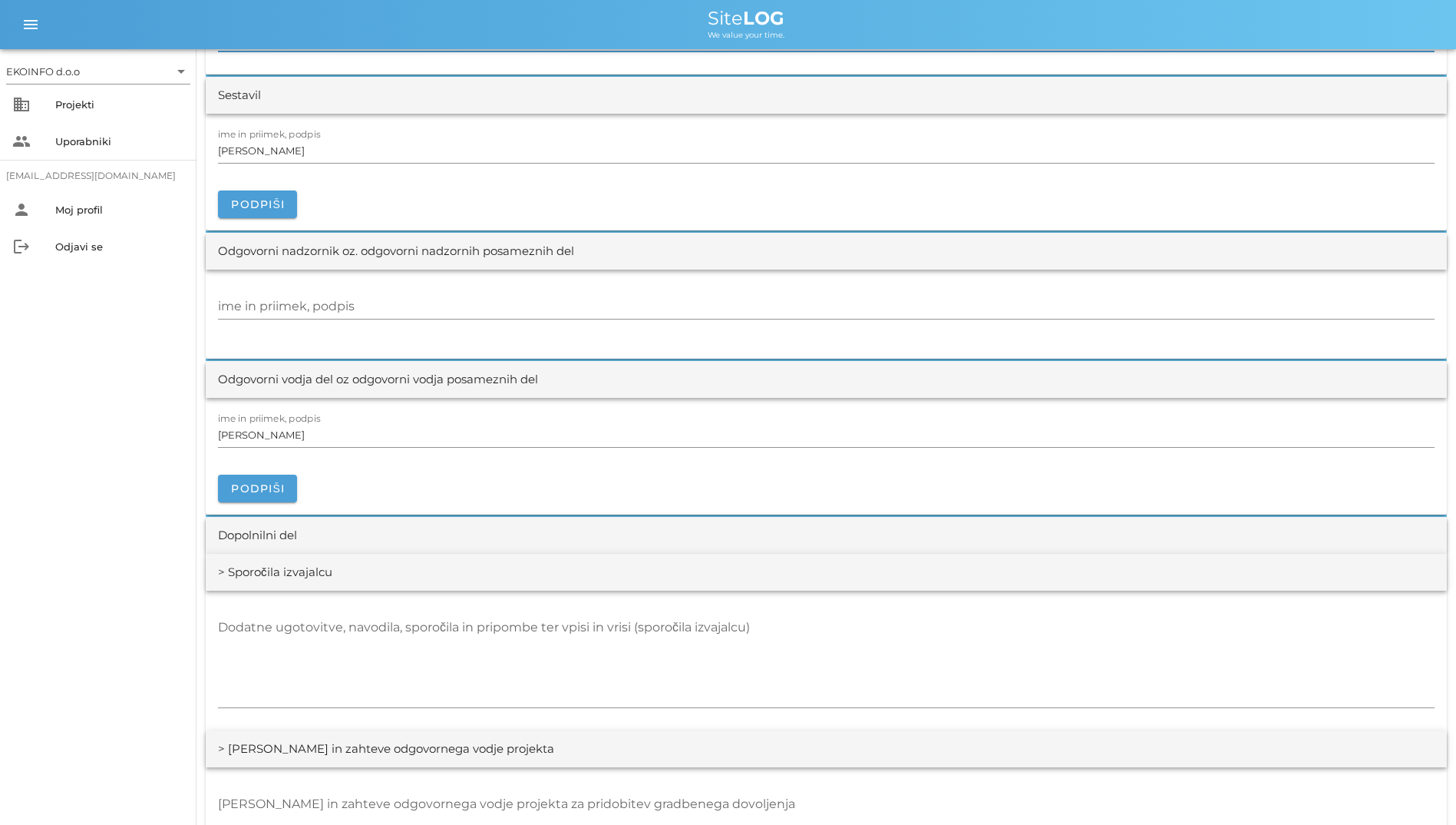
scroll to position [1766, 0]
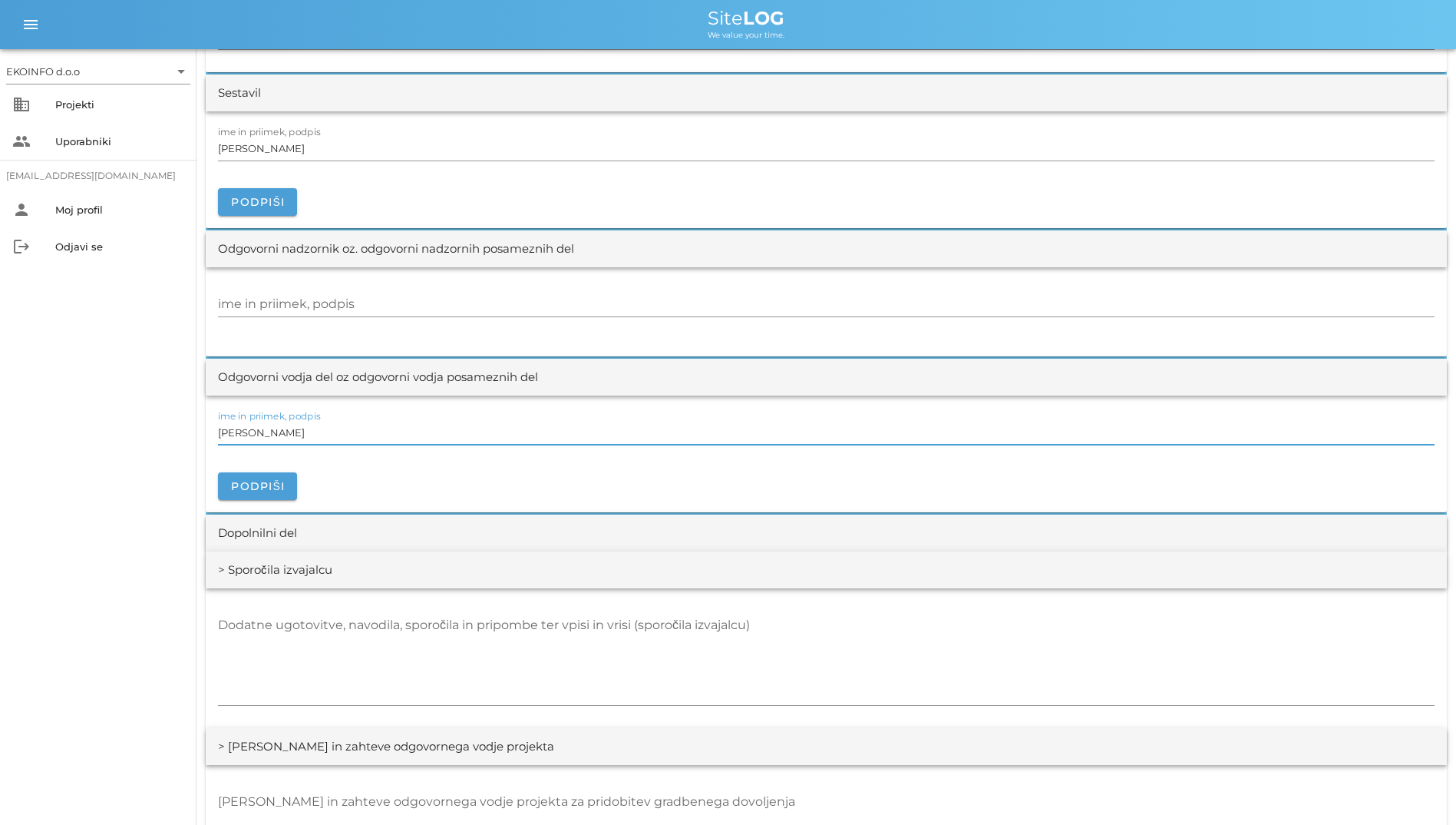
click at [456, 425] on input "[PERSON_NAME]" at bounding box center [826, 432] width 1217 height 25
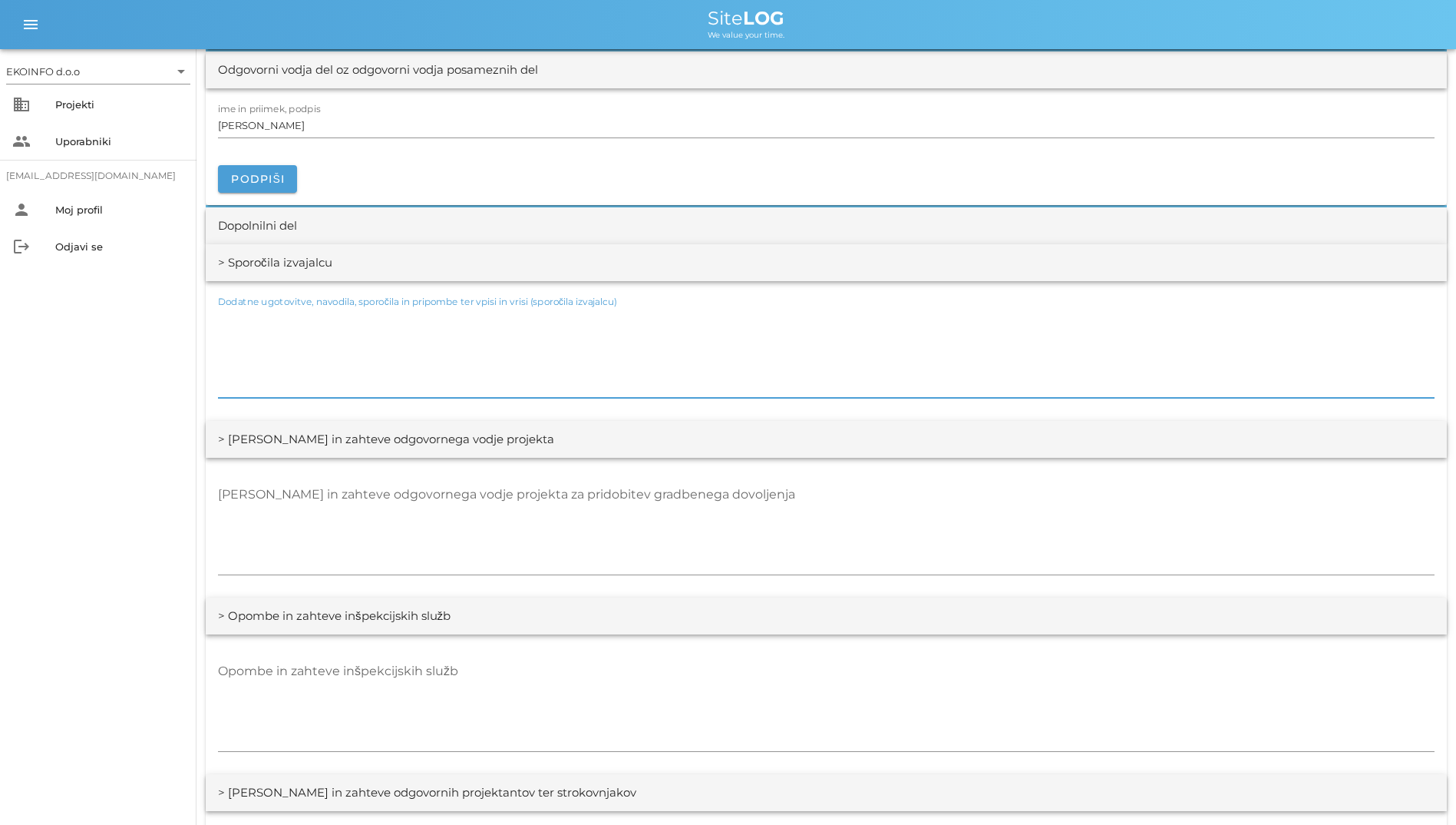
click at [534, 368] on textarea "Dodatne ugotovitve, navodila, sporočila in pripombe ter vpisi in vrisi (sporoči…" at bounding box center [826, 352] width 1217 height 93
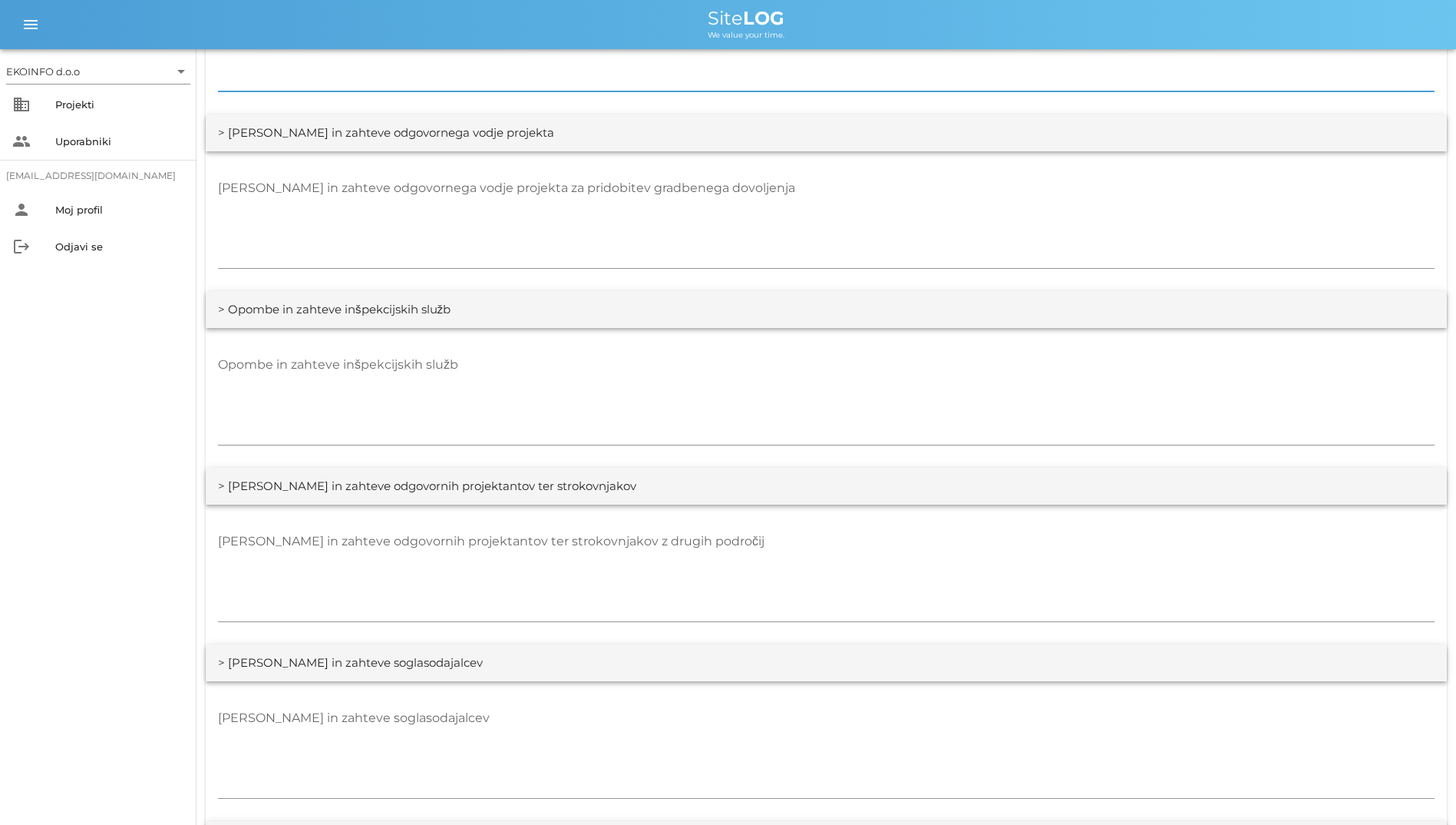
scroll to position [2380, 0]
click at [621, 296] on div "> Opombe in zahteve inšpekcijskih služb" at bounding box center [826, 308] width 1242 height 37
click at [688, 268] on div at bounding box center [826, 272] width 1217 height 11
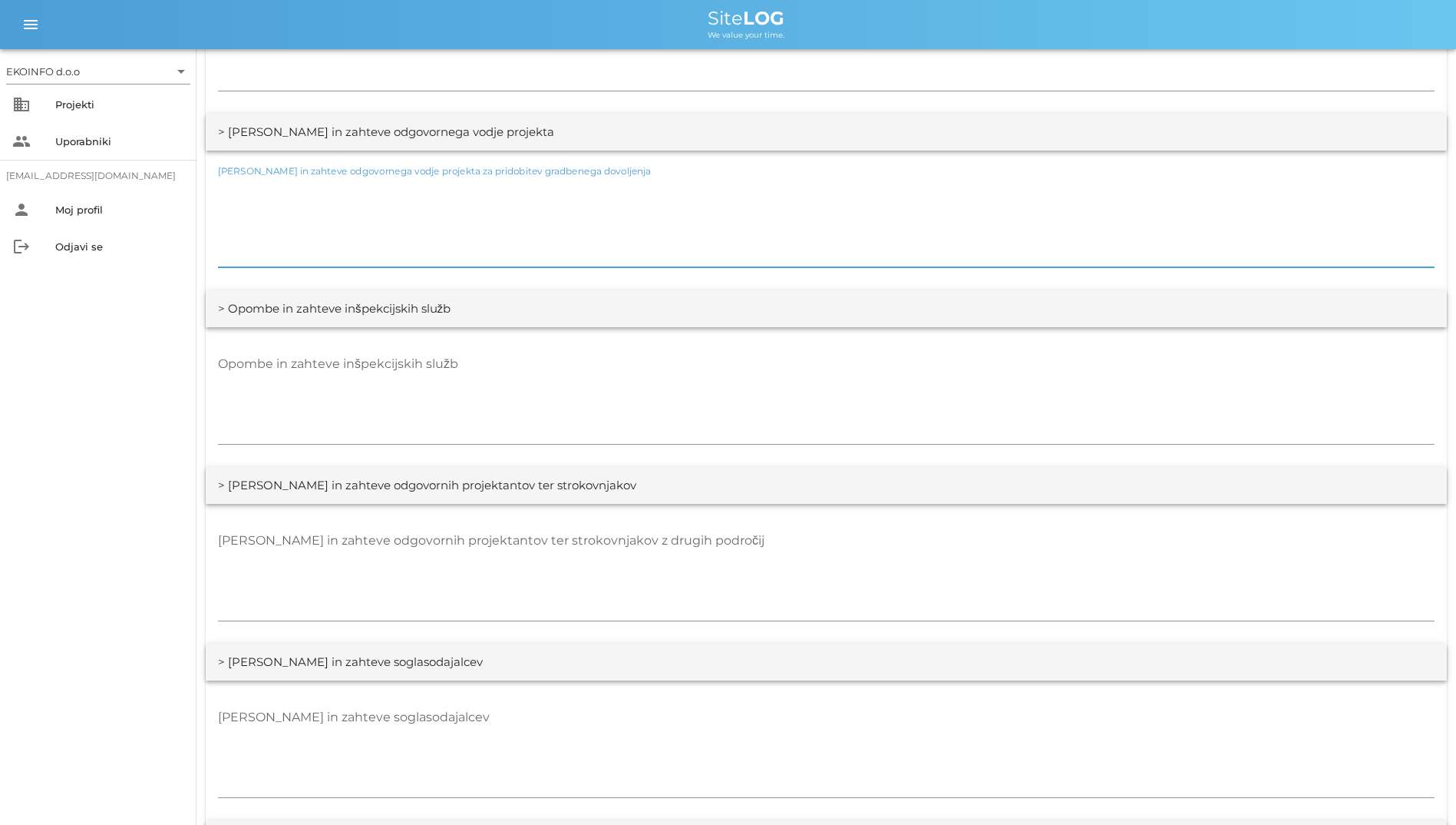
click at [694, 264] on textarea "[PERSON_NAME] in zahteve odgovornega vodje projekta za pridobitev gradbenega do…" at bounding box center [826, 221] width 1217 height 93
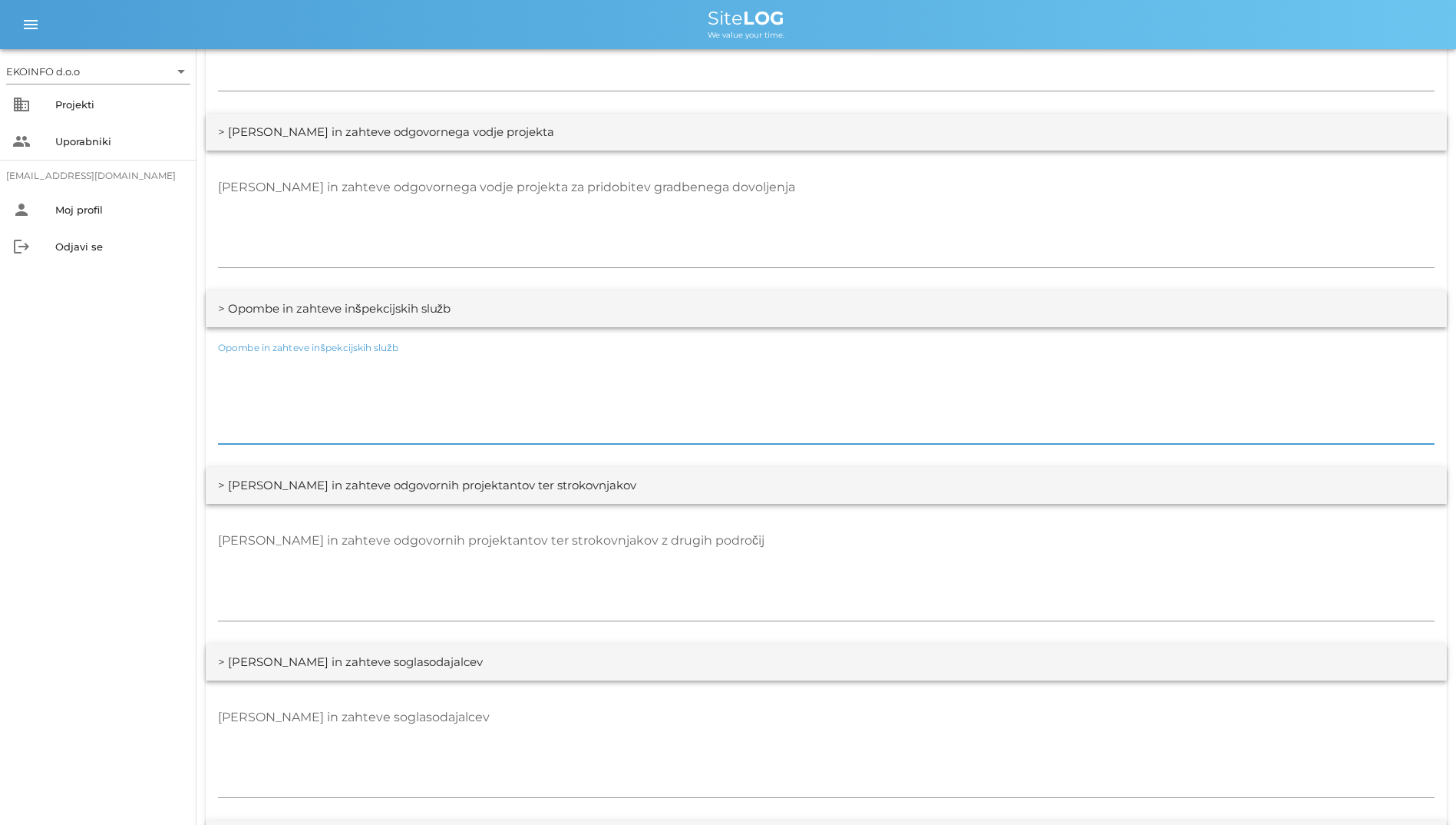
click at [667, 379] on textarea "Opombe in zahteve inšpekcijskih služb" at bounding box center [826, 398] width 1217 height 93
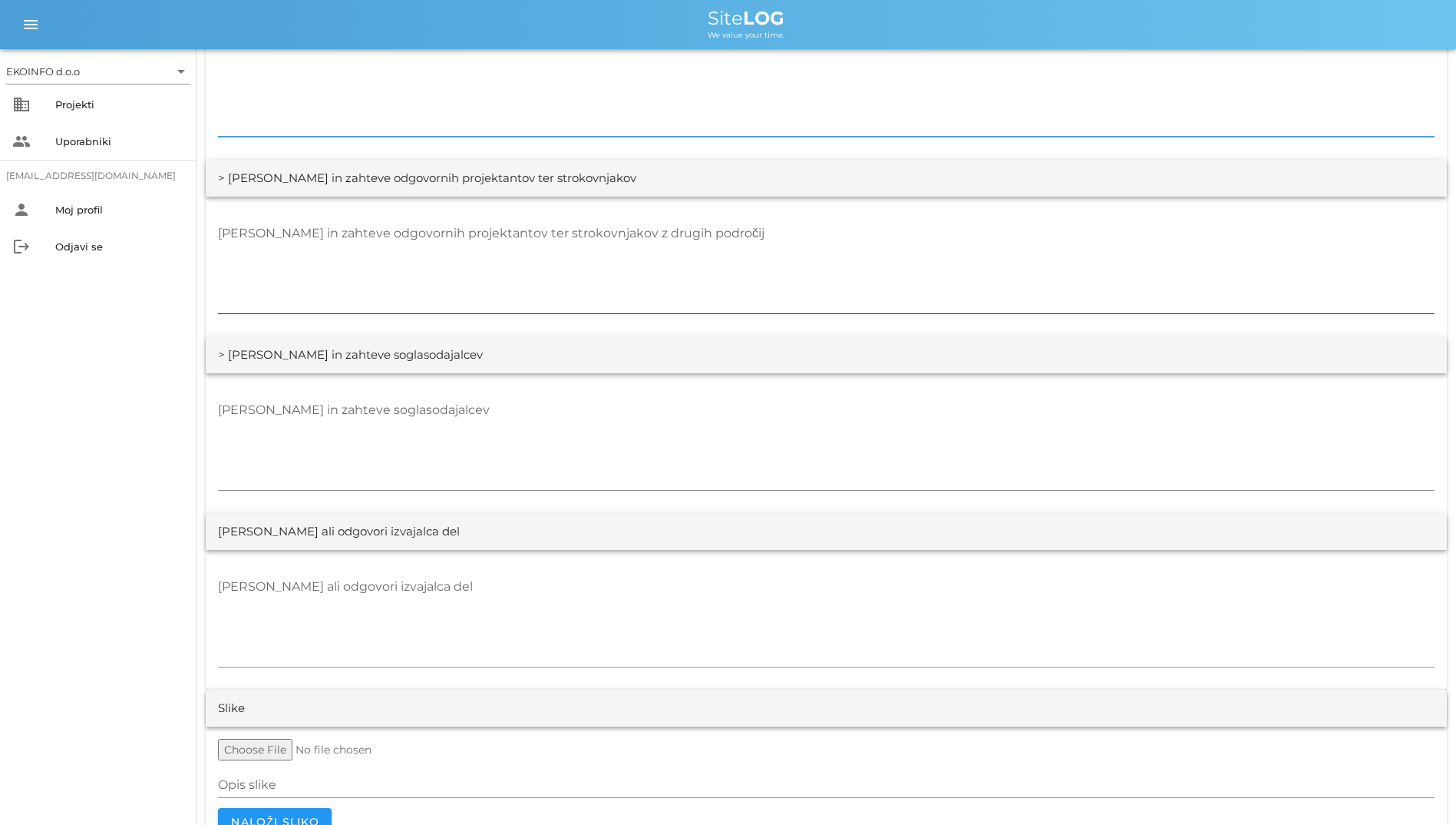
click at [638, 304] on textarea "[PERSON_NAME] in zahteve odgovornih projektantov ter strokovnjakov z drugih pod…" at bounding box center [826, 267] width 1217 height 93
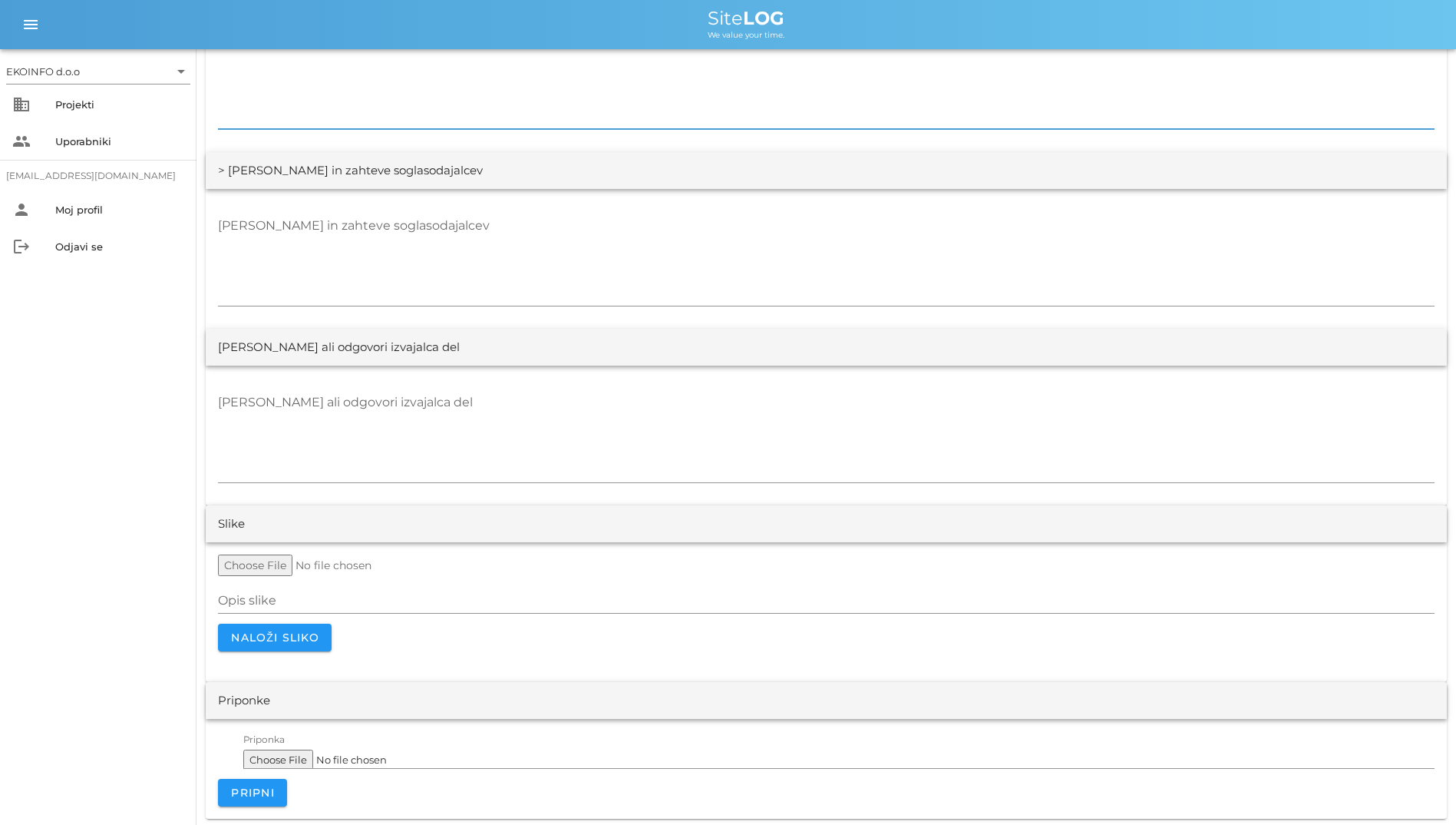
scroll to position [2874, 0]
click at [507, 606] on input "Opis slike" at bounding box center [826, 598] width 1217 height 25
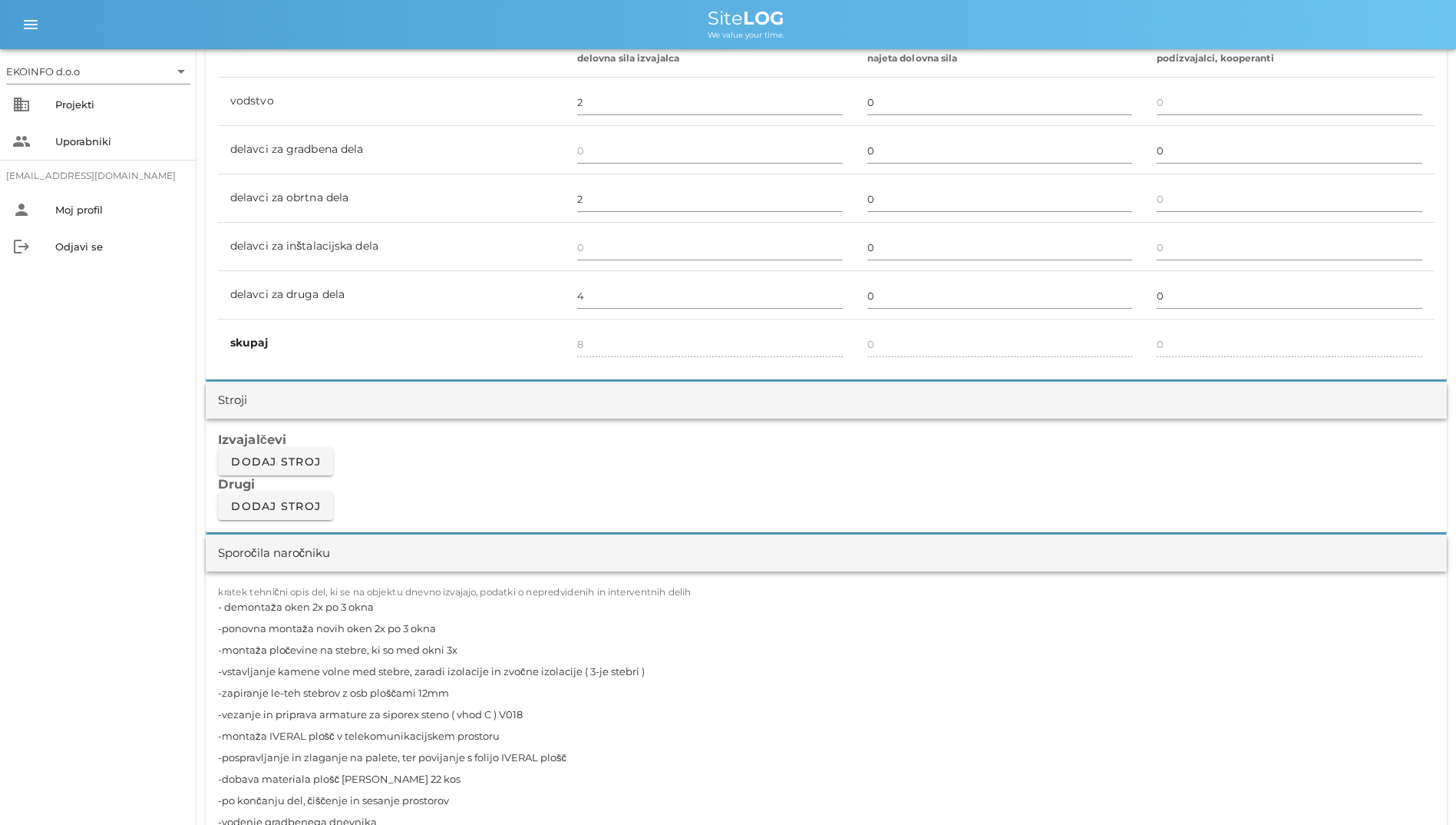
scroll to position [955, 0]
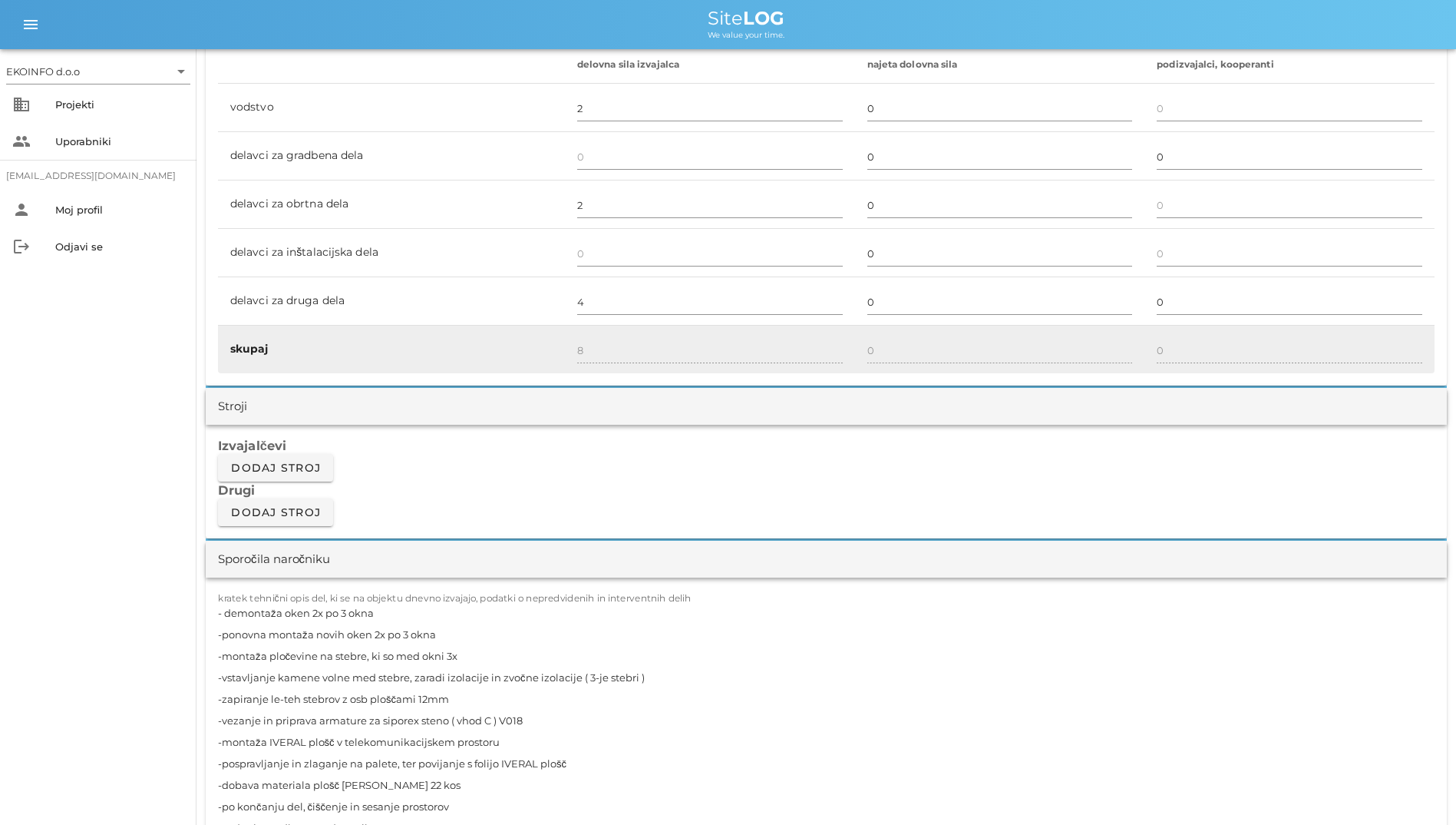
click at [613, 329] on div "8" at bounding box center [709, 351] width 265 height 45
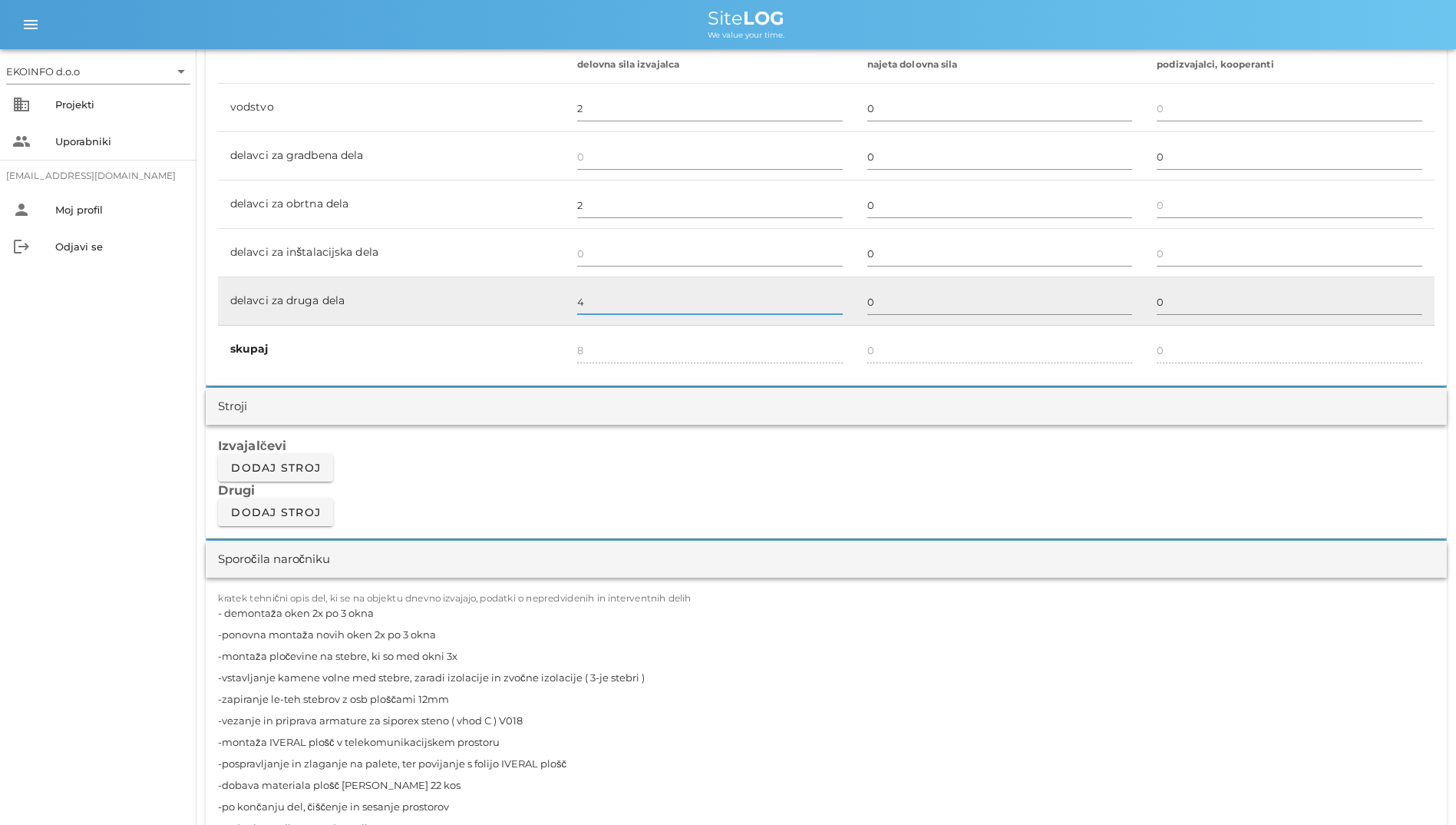
click at [638, 295] on input "4" at bounding box center [709, 301] width 265 height 25
click at [606, 301] on input "4 + 3" at bounding box center [709, 301] width 265 height 25
type input "9"
type input "13"
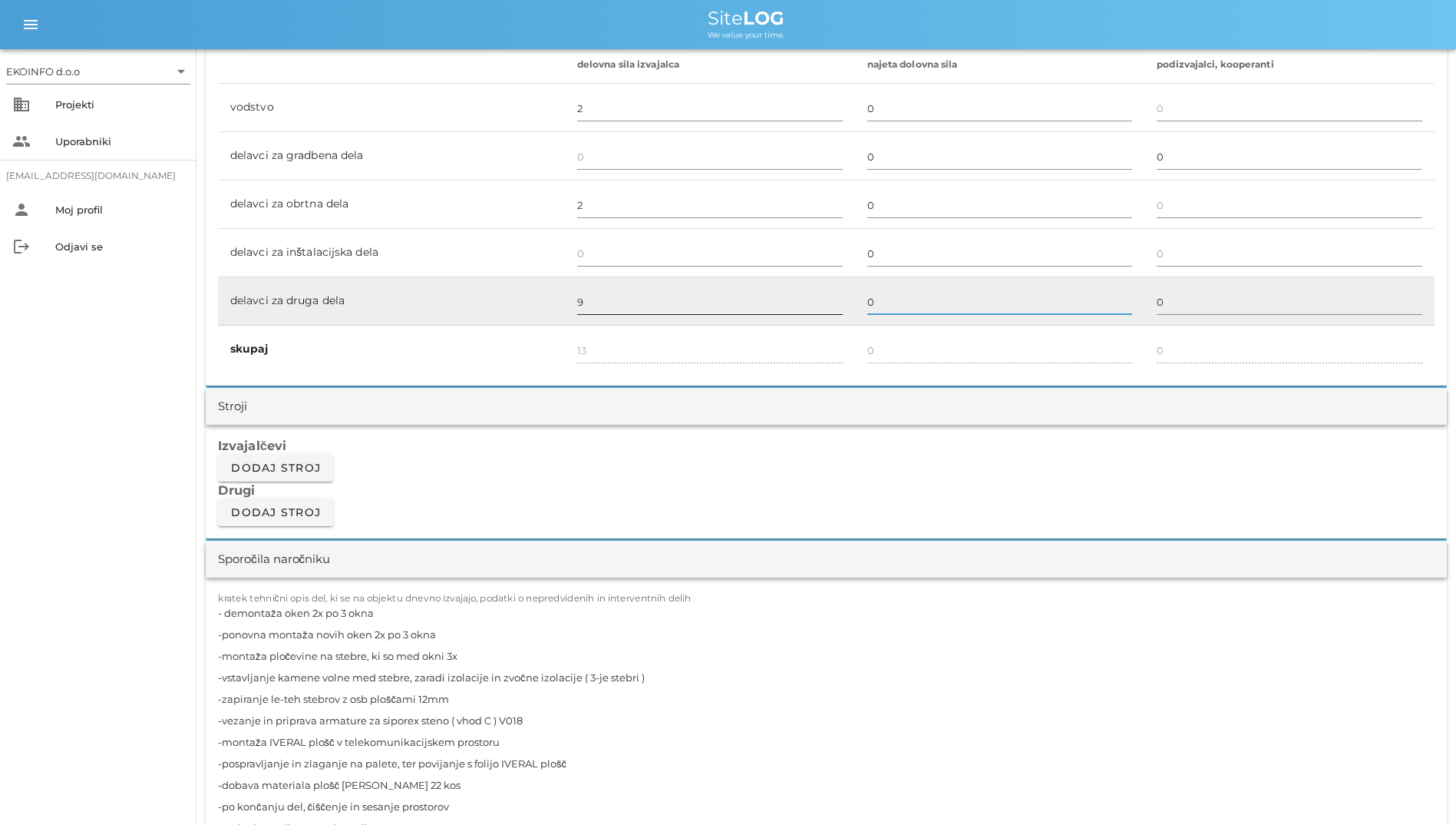
click at [636, 305] on input "9" at bounding box center [709, 301] width 265 height 25
type input "4"
type input "8"
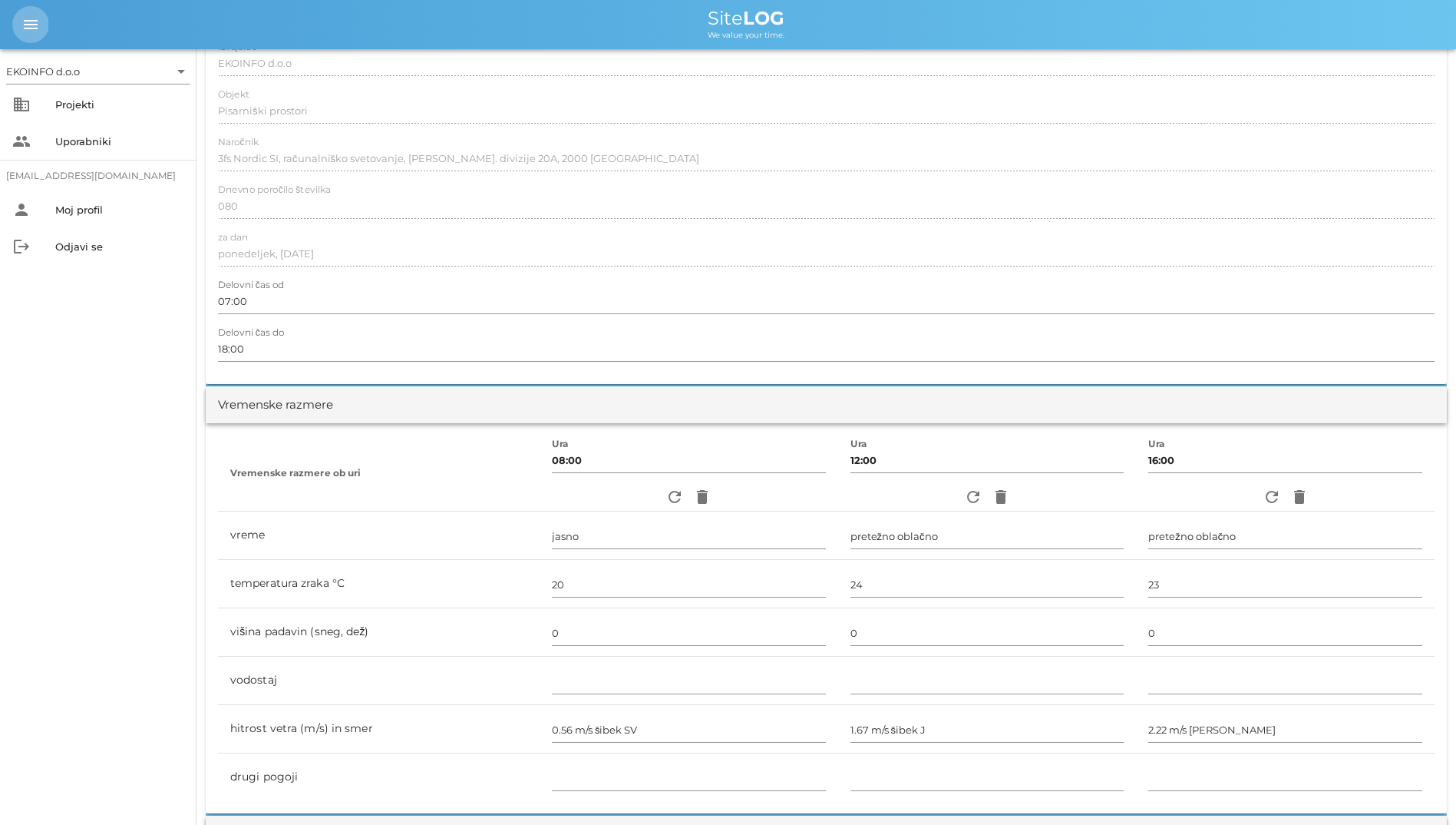
scroll to position [264, 0]
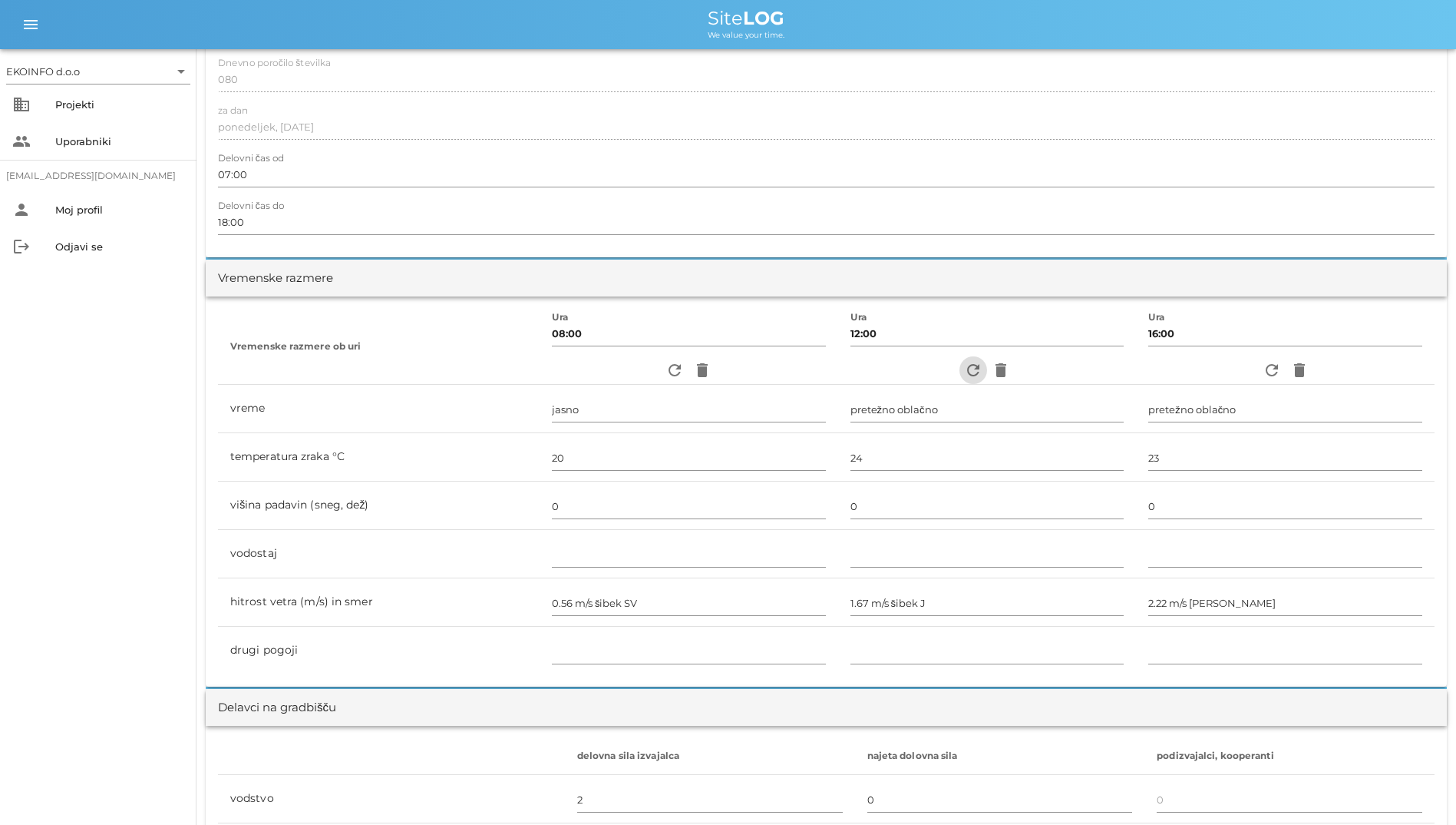
click at [964, 372] on icon "refresh" at bounding box center [973, 369] width 19 height 19
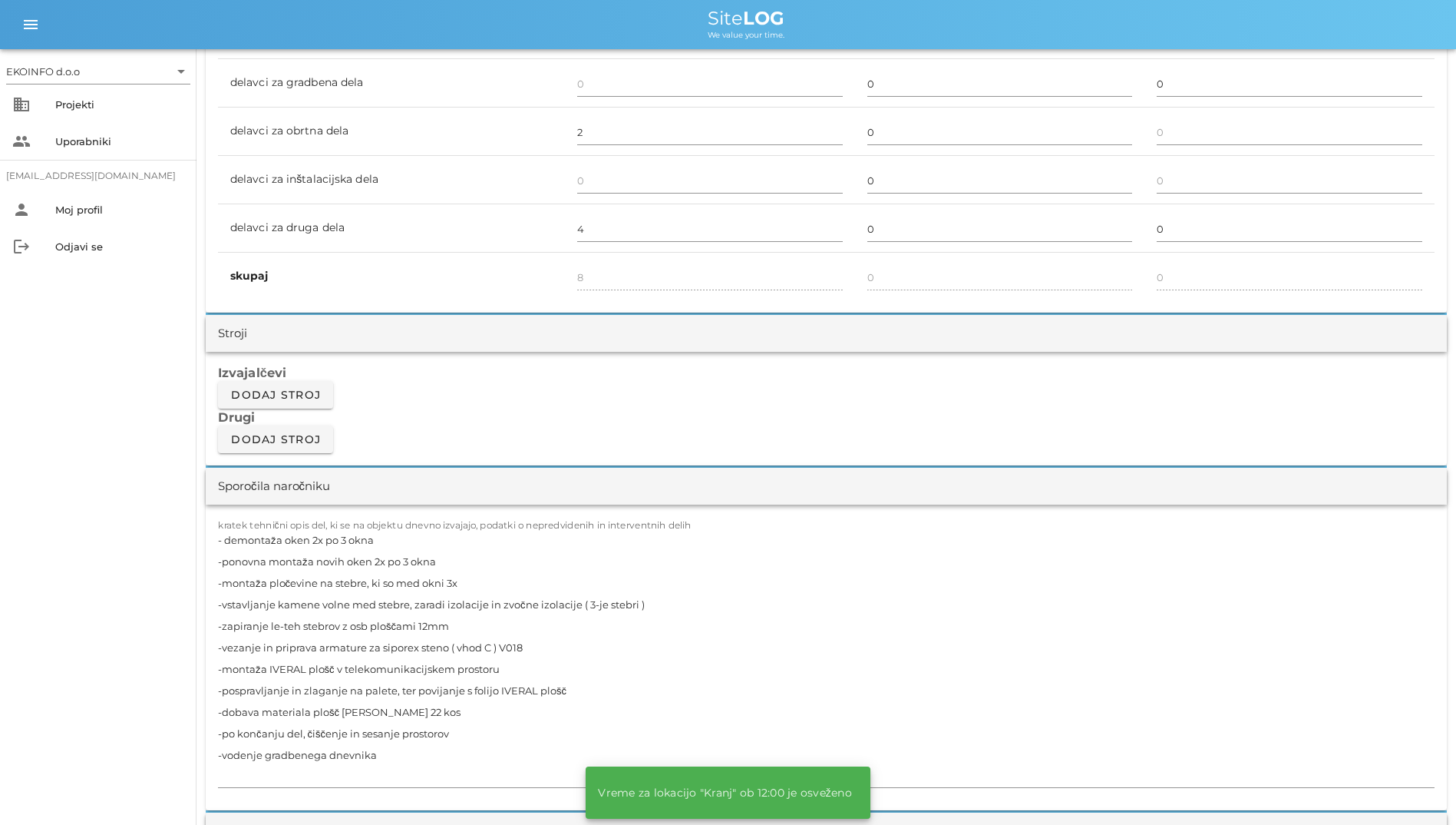
scroll to position [1262, 0]
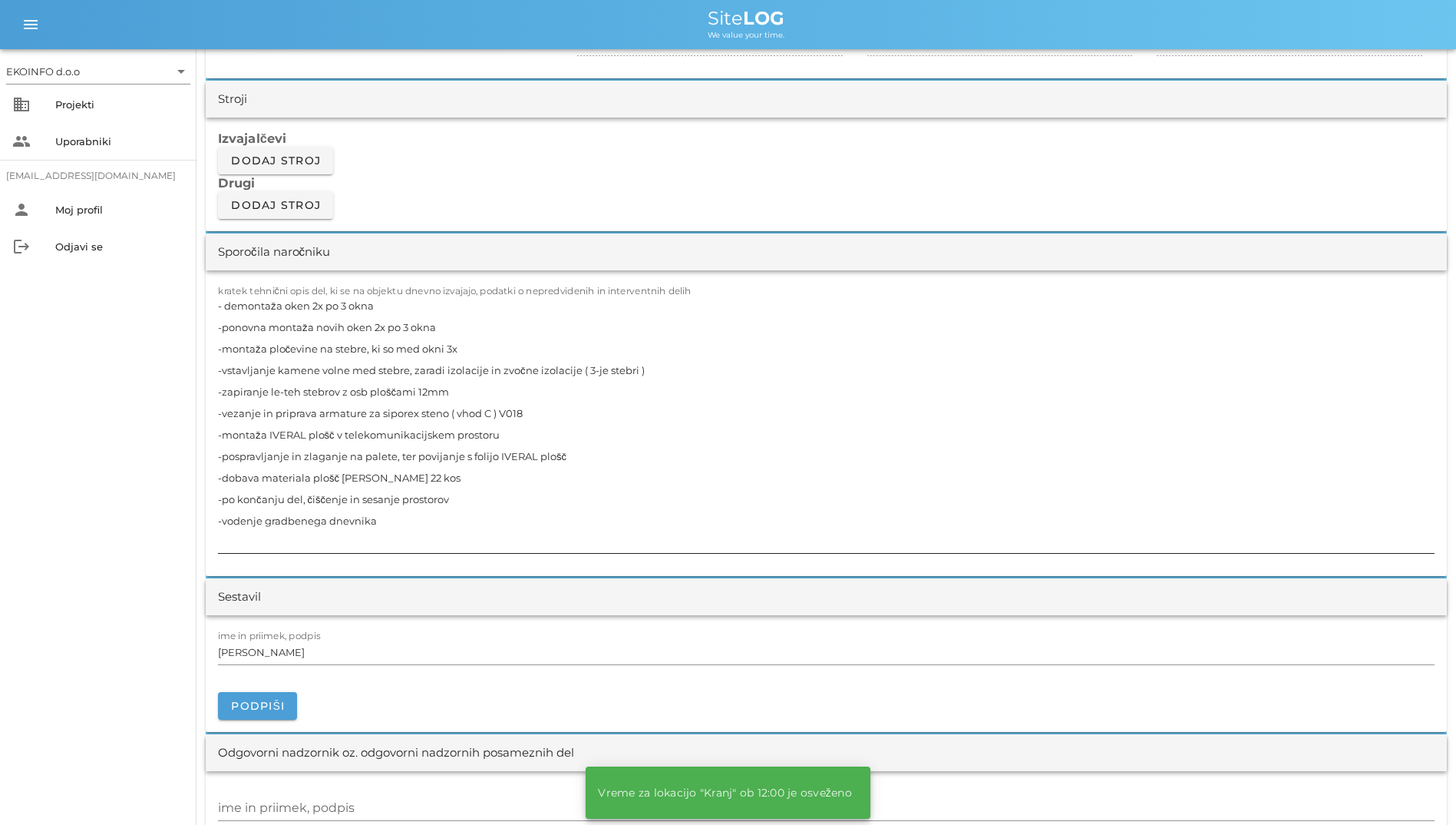
click at [887, 390] on textarea "- demontaža oken 2x po 3 okna -ponovna montaža novih oken 2x po 3 okna -montaža…" at bounding box center [826, 423] width 1217 height 258
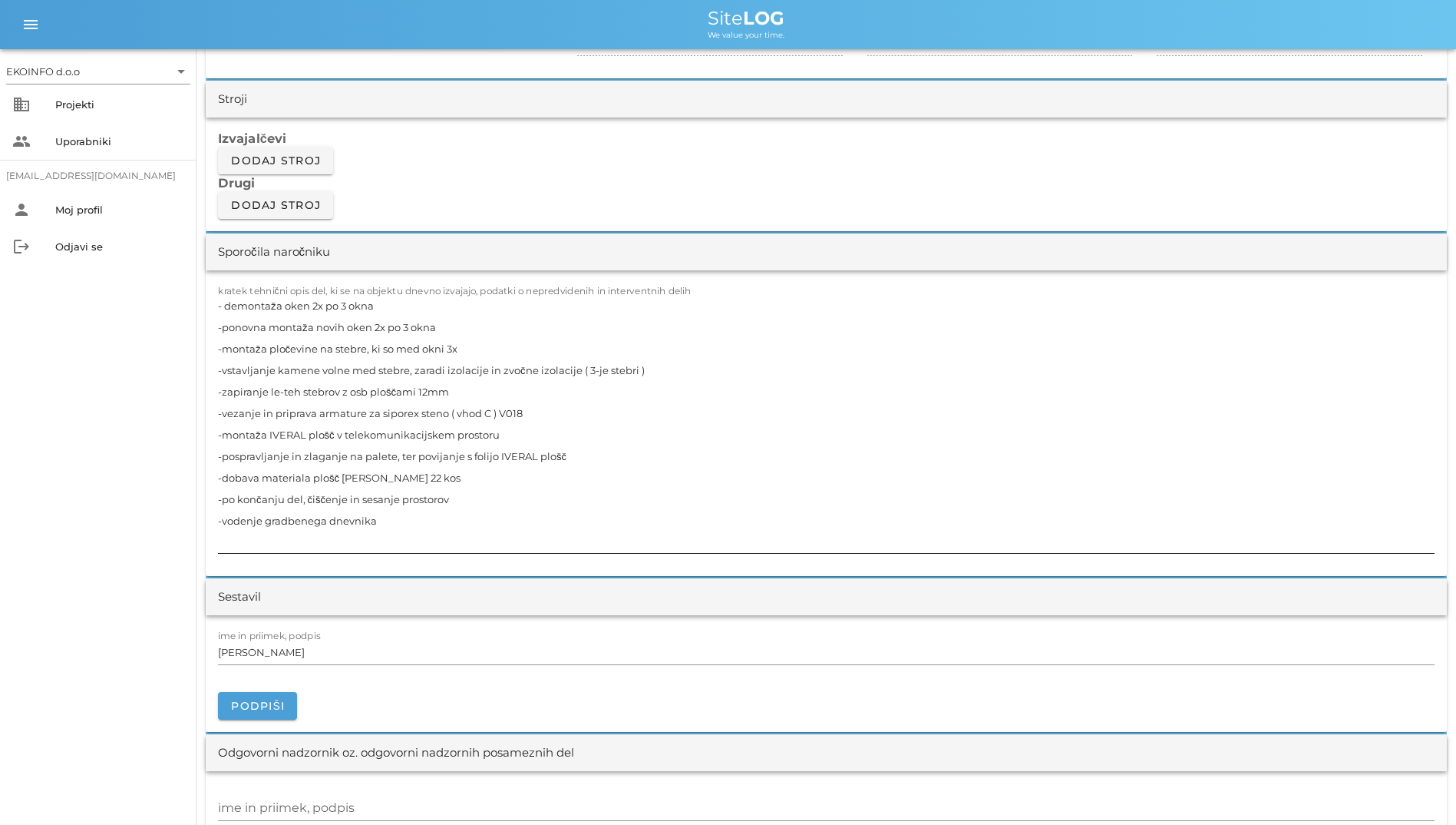
click at [1407, 528] on textarea "- demontaža oken 2x po 3 okna -ponovna montaža novih oken 2x po 3 okna -montaža…" at bounding box center [826, 423] width 1217 height 258
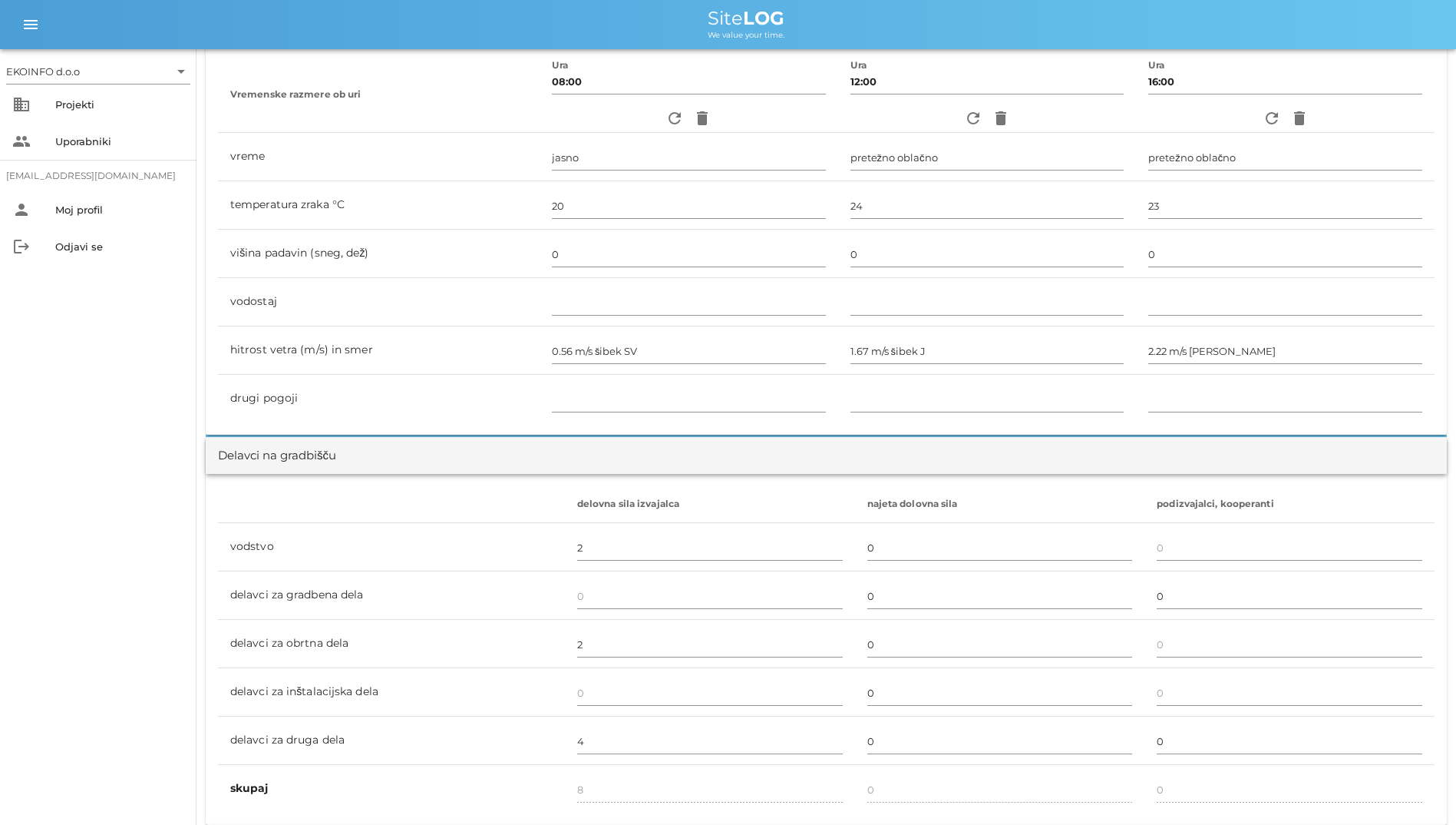
scroll to position [188, 0]
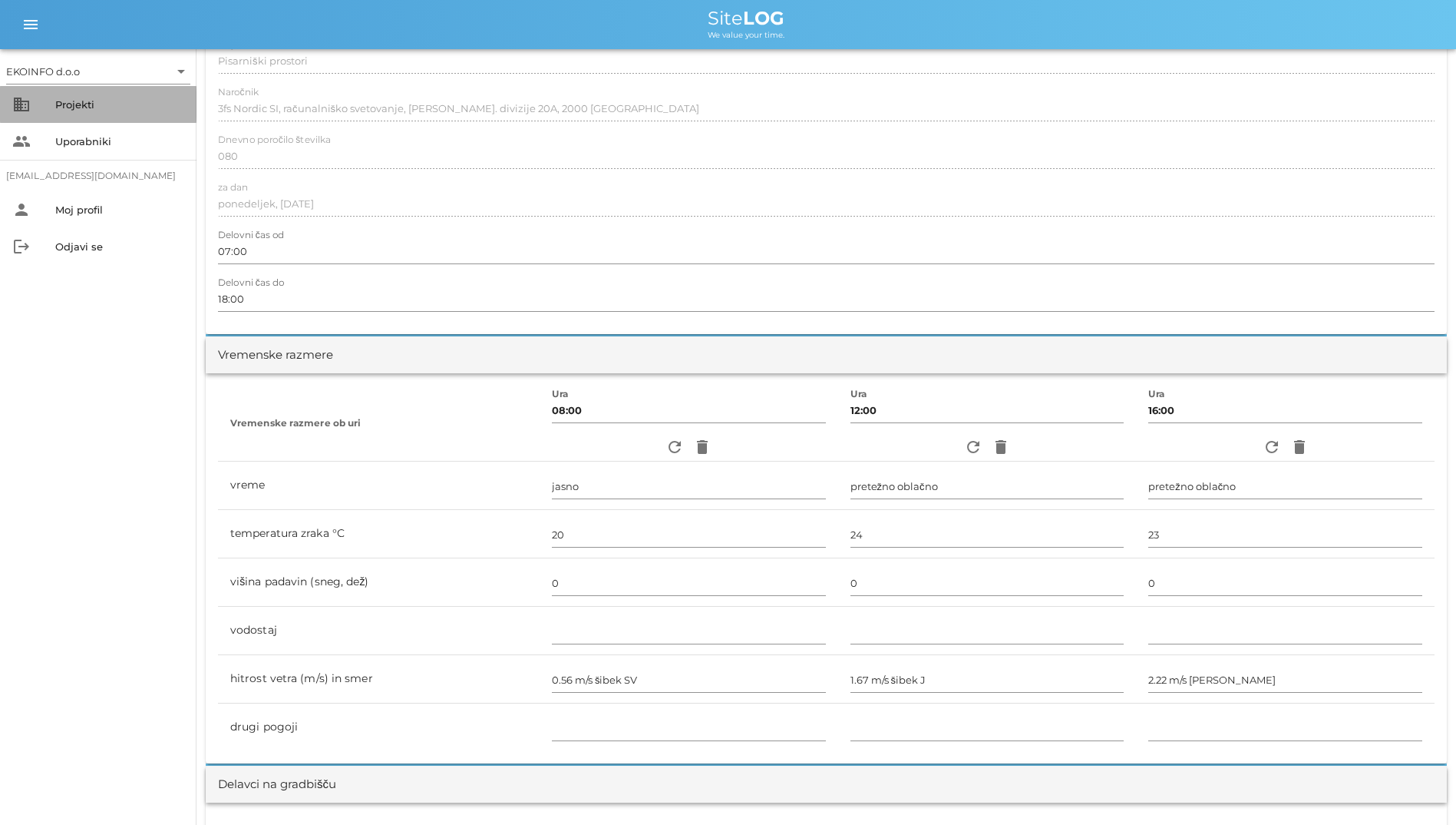
click at [145, 93] on div "Projekti" at bounding box center [120, 105] width 129 height 25
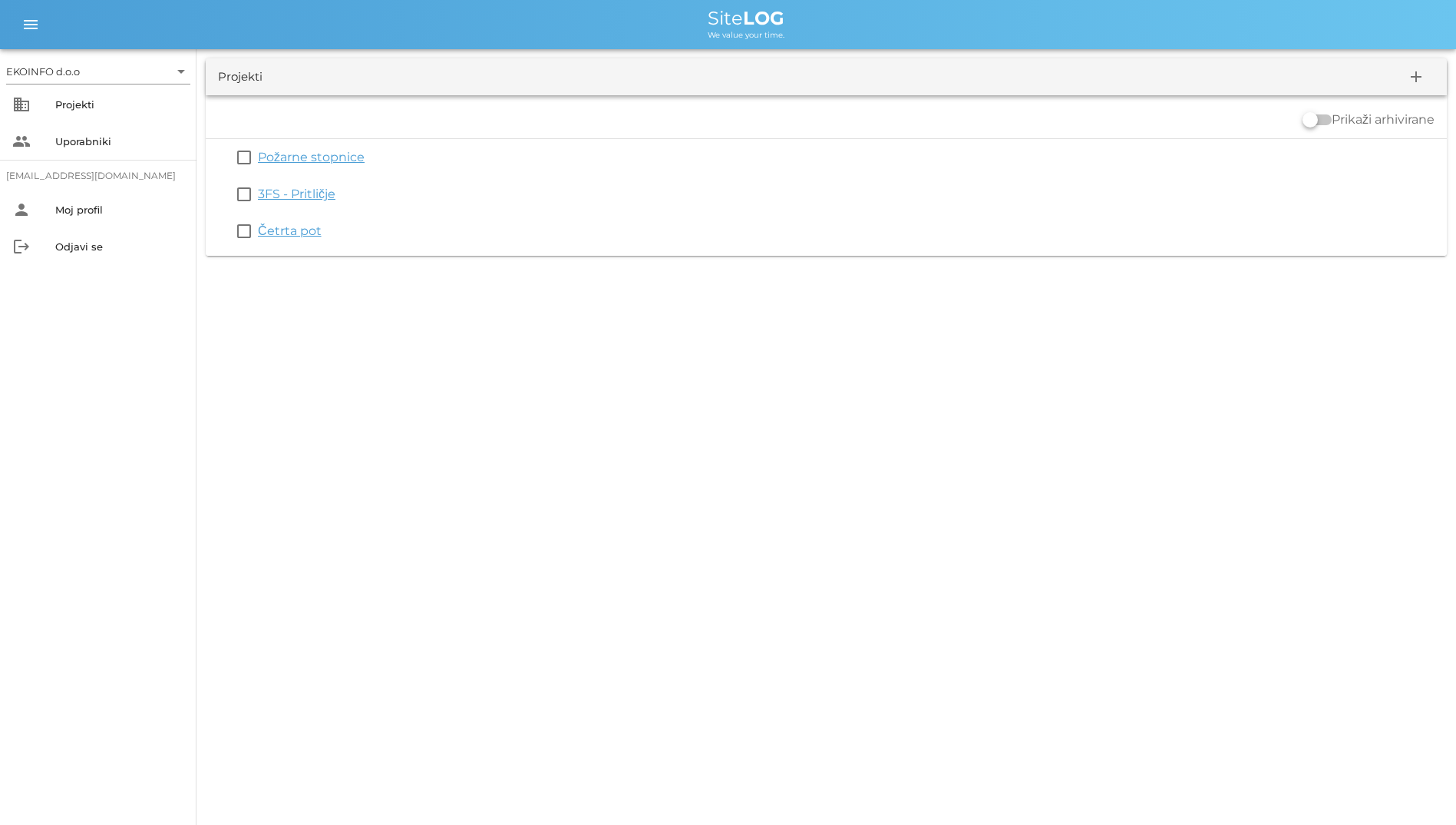
click at [1335, 114] on label "Prikaži arhivirane" at bounding box center [1383, 119] width 103 height 15
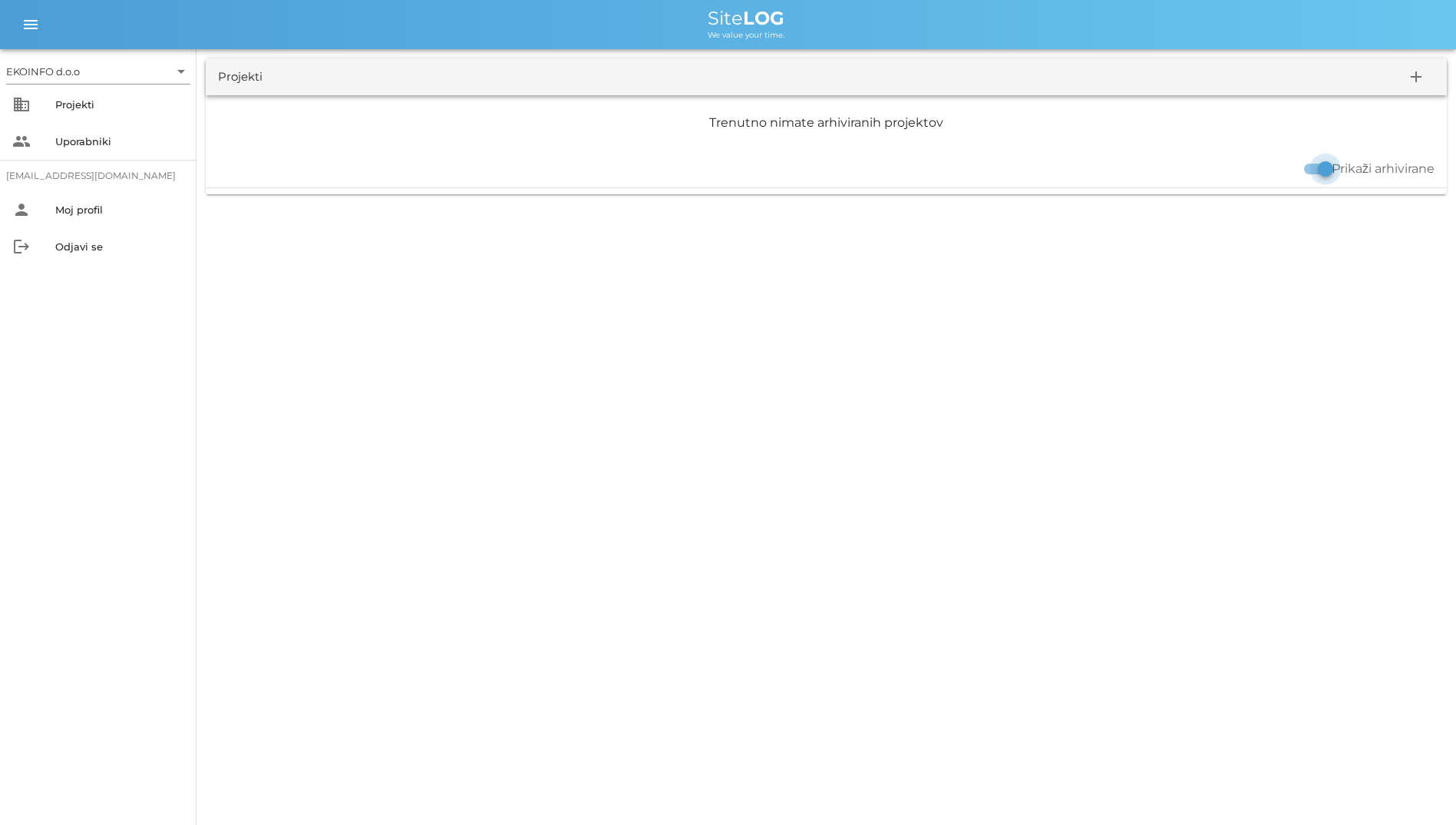
click at [1329, 164] on div at bounding box center [1326, 169] width 26 height 26
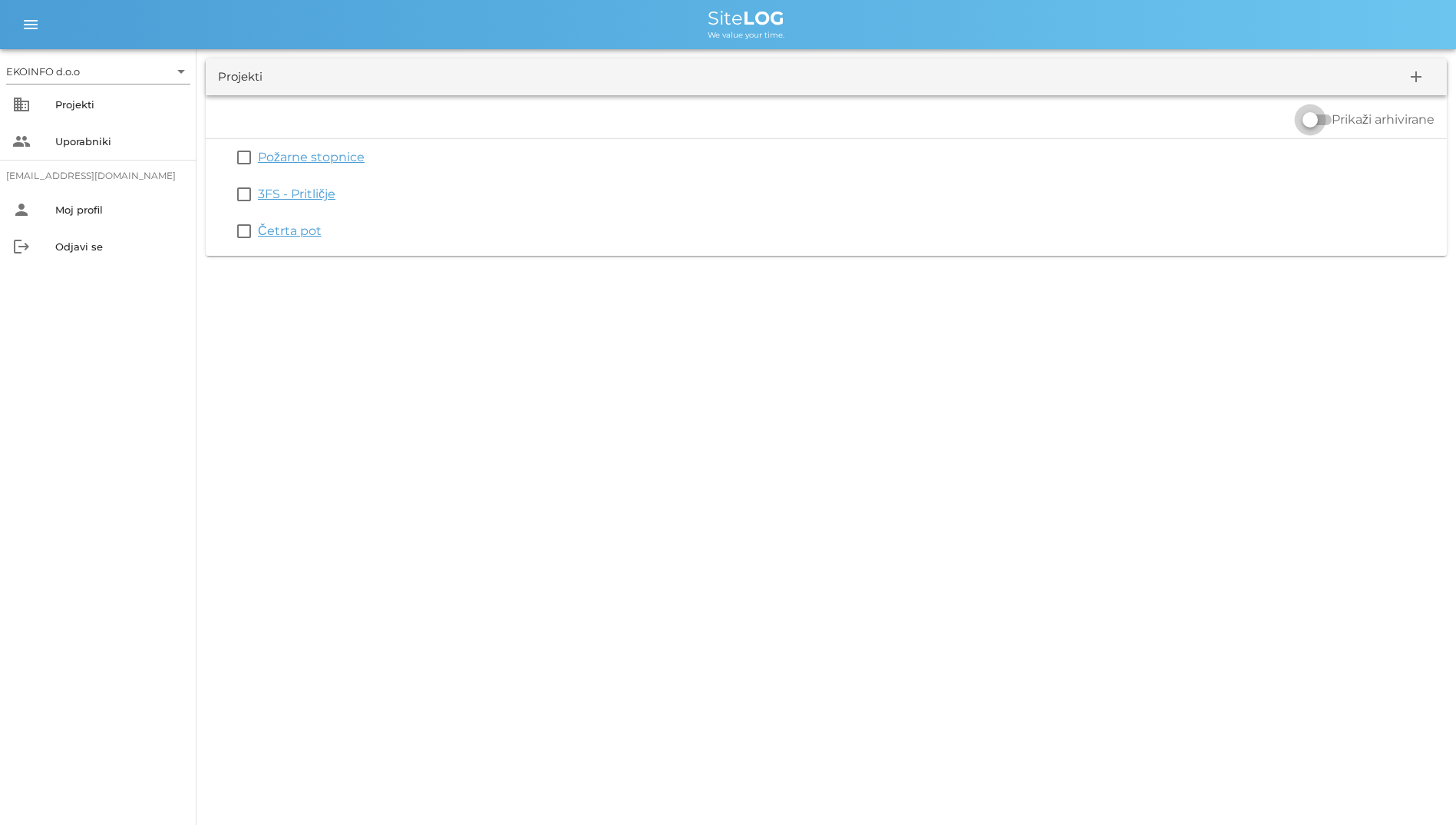
drag, startPoint x: 1310, startPoint y: 110, endPoint x: 1329, endPoint y: 113, distance: 19.2
click at [1329, 113] on div at bounding box center [1317, 119] width 29 height 19
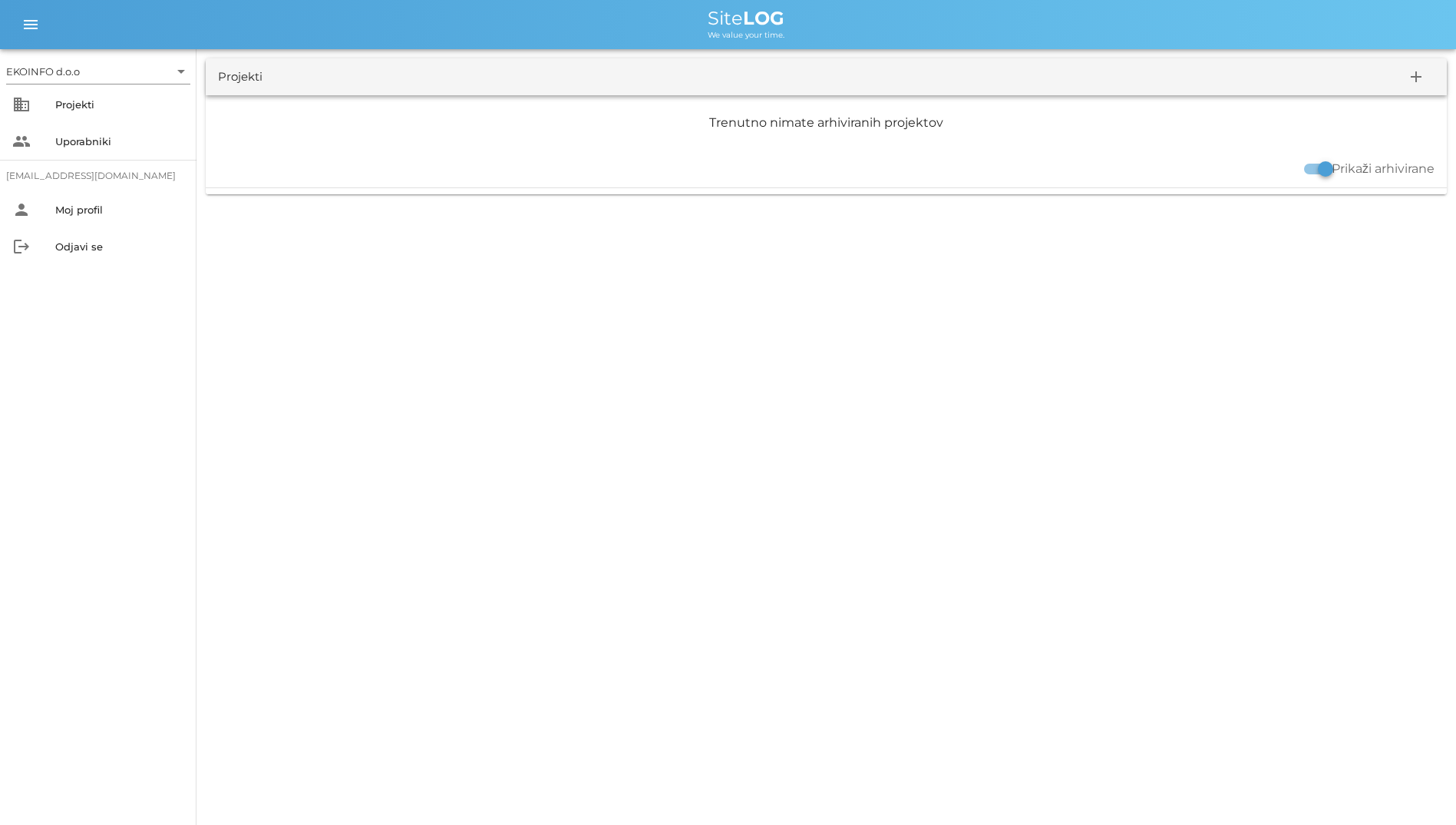
click at [1333, 175] on label "Prikaži arhivirane" at bounding box center [1383, 168] width 103 height 15
checkbox input "false"
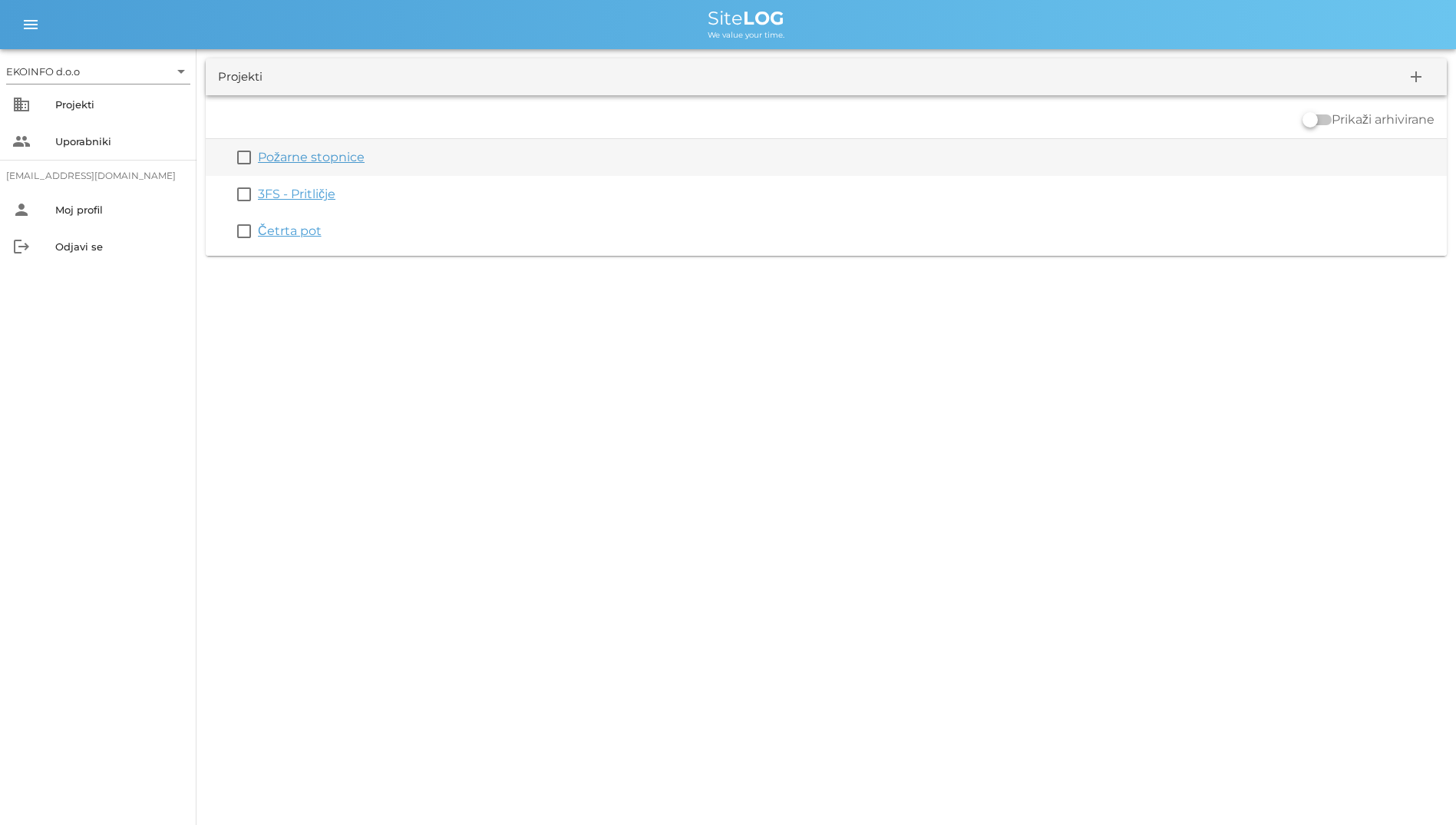
click at [342, 161] on link "Požarne stopnice" at bounding box center [311, 157] width 107 height 15
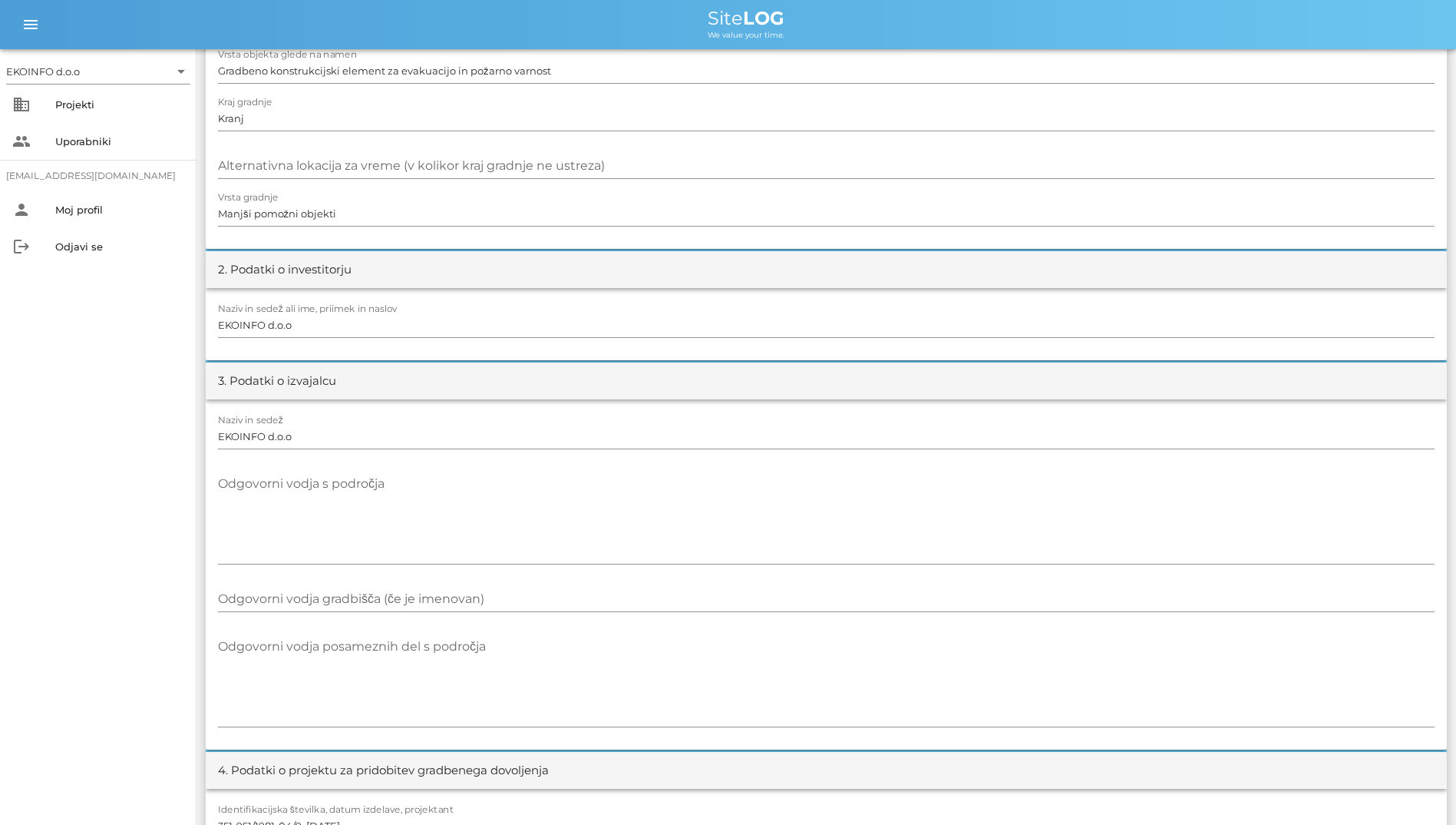
scroll to position [384, 0]
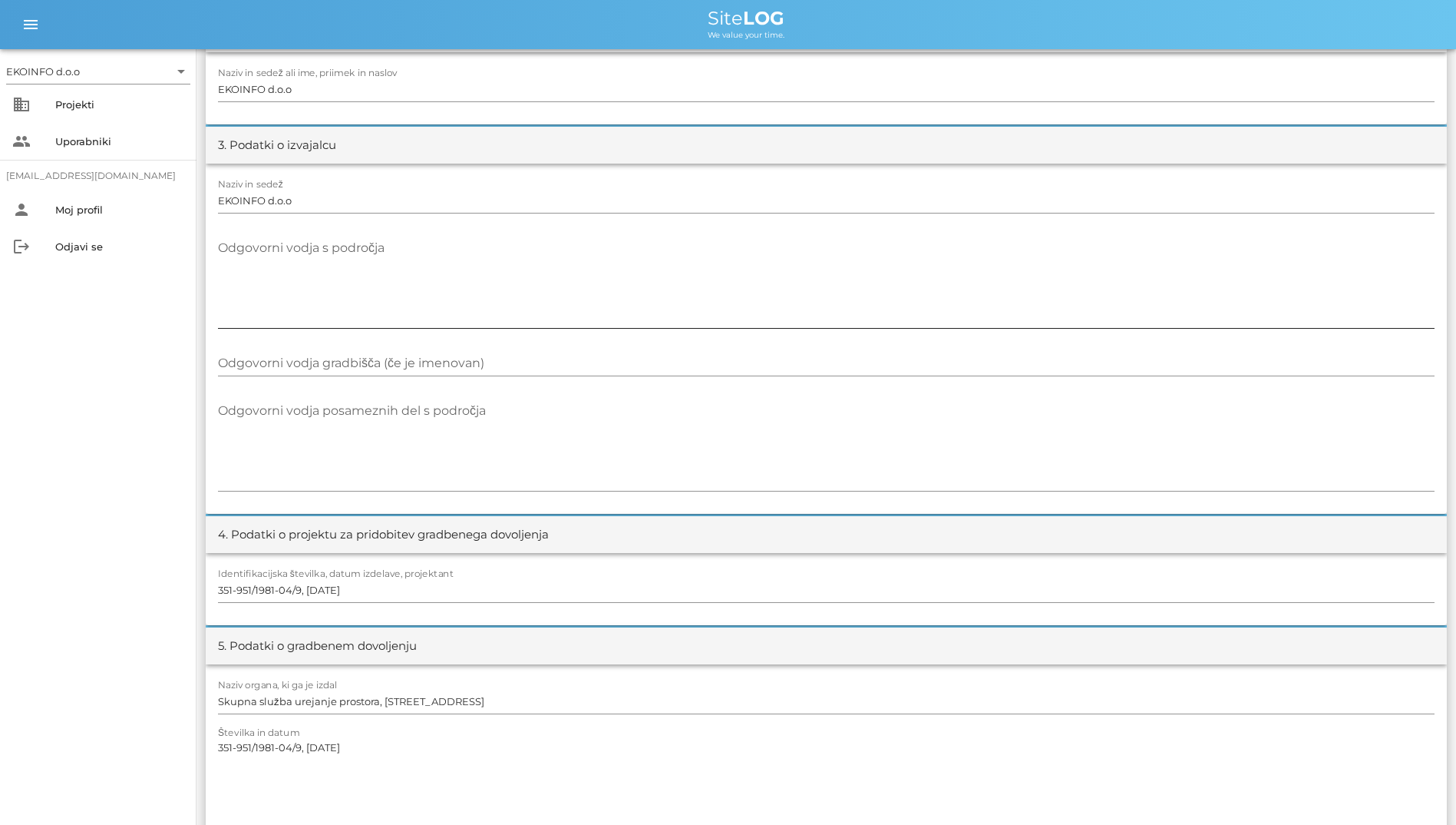
click at [640, 249] on textarea "Odgovorni vodja s področja" at bounding box center [826, 281] width 1217 height 93
click at [533, 736] on textarea "351-951/1981-04/9, [DATE]" at bounding box center [826, 782] width 1217 height 93
click at [1283, 472] on textarea "Odgovorni vodja posameznih del s področja" at bounding box center [826, 444] width 1217 height 93
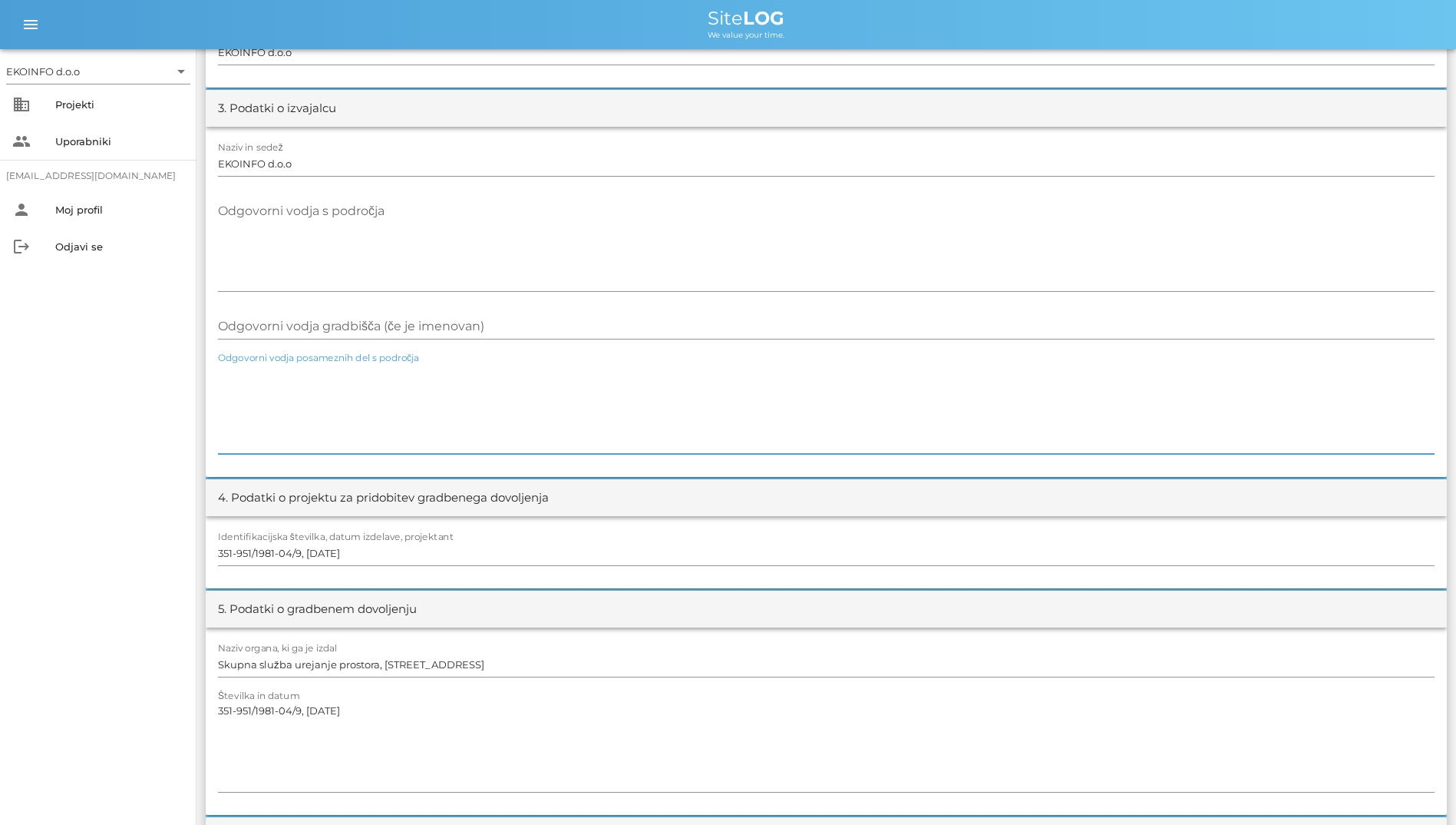
scroll to position [0, 0]
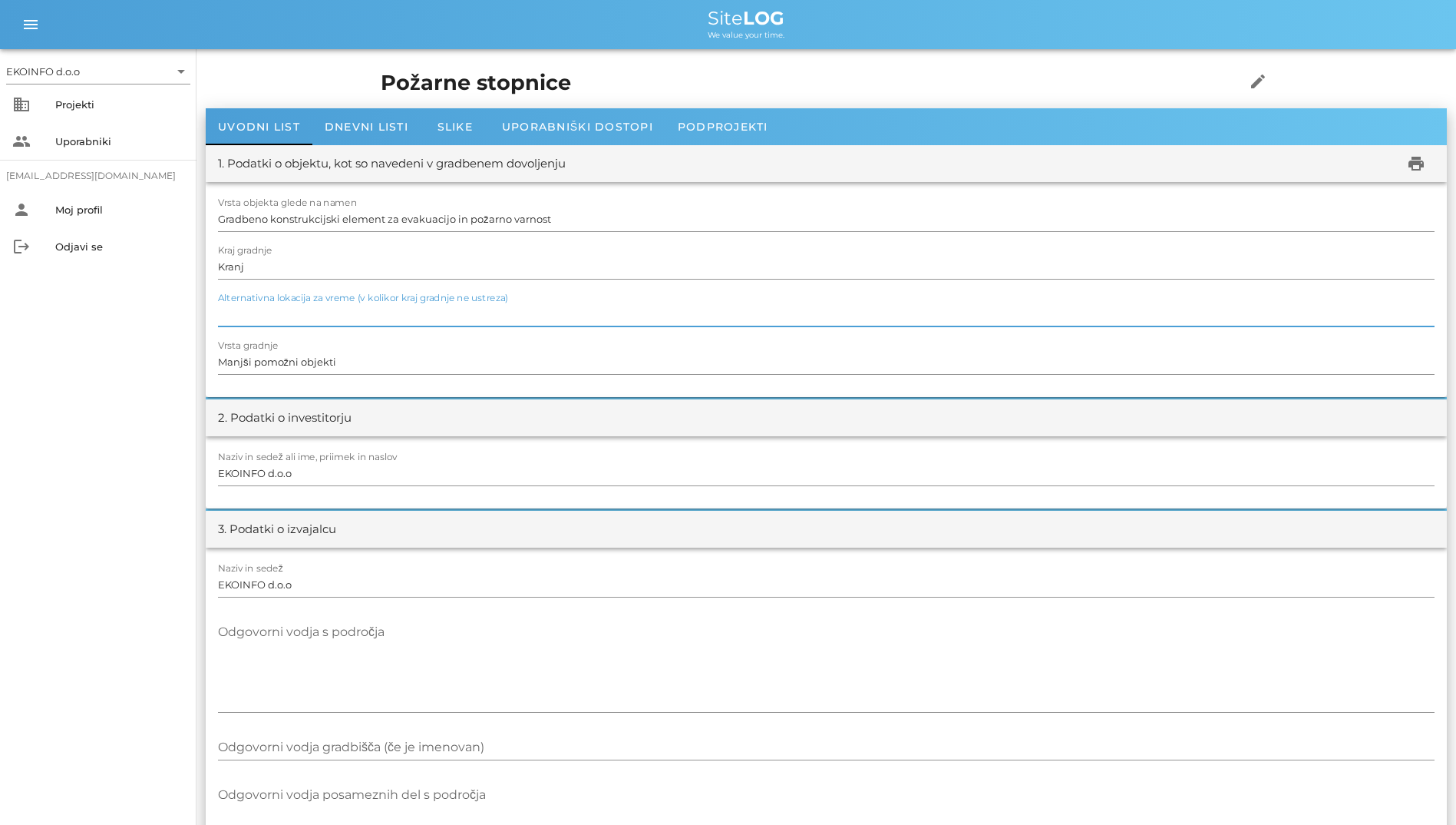
click at [457, 315] on input "Alternativna lokacija za vreme (v kolikor kraj gradnje ne ustreza)" at bounding box center [826, 314] width 1217 height 25
click at [427, 256] on input "Kranj" at bounding box center [826, 266] width 1217 height 25
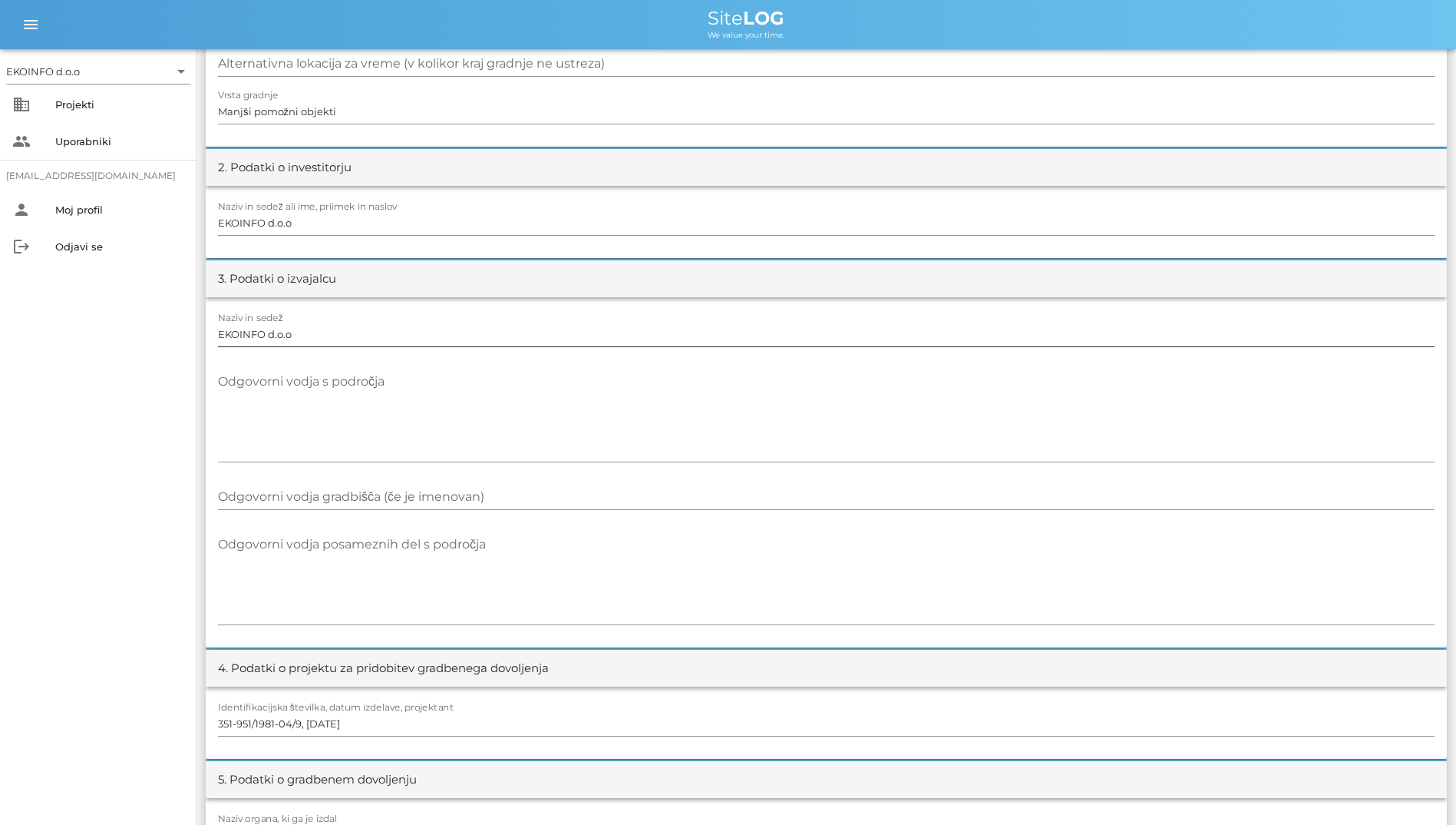
scroll to position [307, 0]
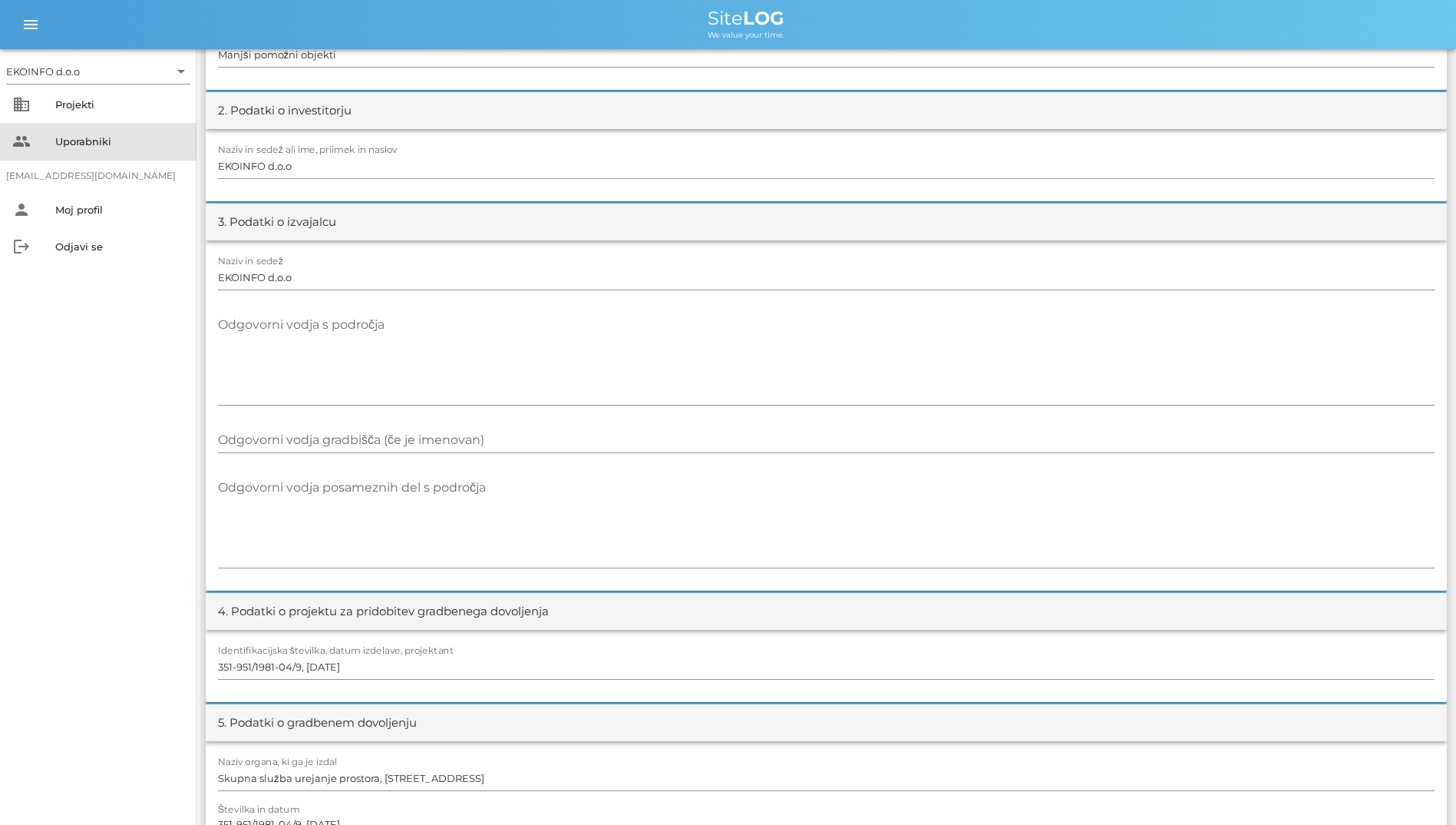
click at [90, 128] on div "people Uporabniki" at bounding box center [98, 141] width 197 height 37
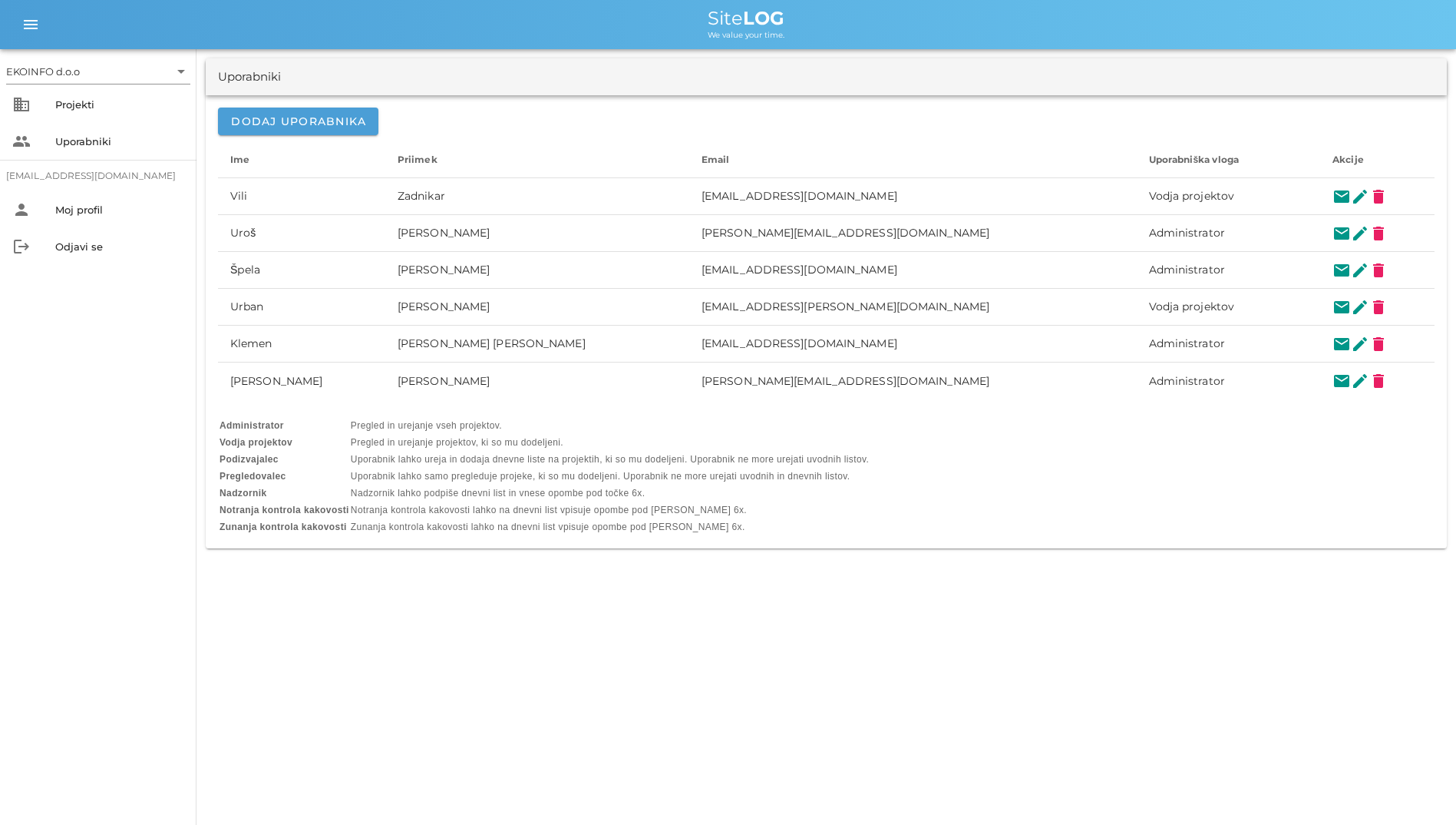
click at [567, 734] on div "EKOINFO d.o.o arrow_drop_down business Projekti people Uporabniki [EMAIL_ADDRES…" at bounding box center [728, 412] width 1456 height 825
click at [88, 104] on div "Projekti" at bounding box center [120, 104] width 129 height 12
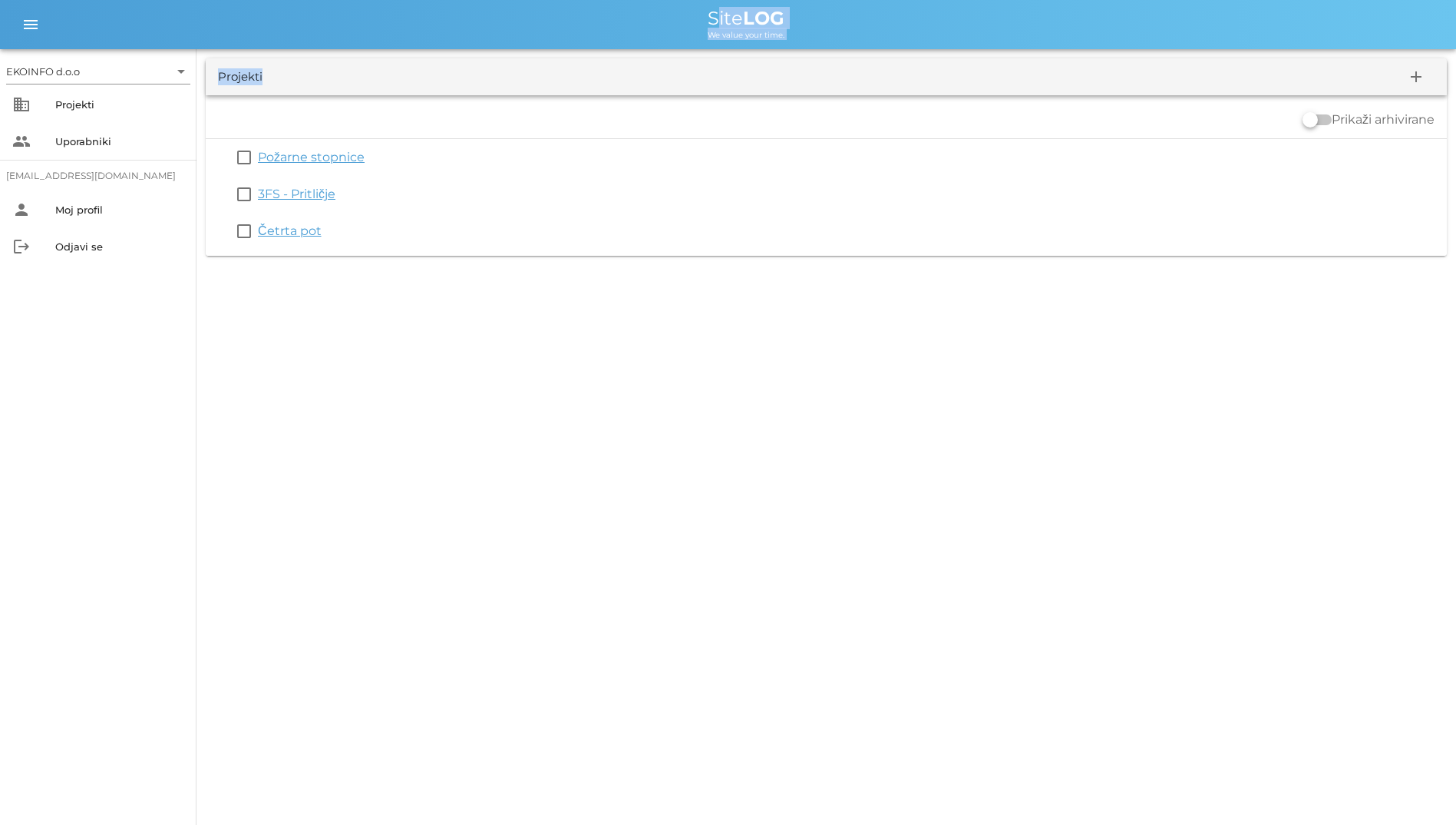
drag, startPoint x: 292, startPoint y: 70, endPoint x: 221, endPoint y: 17, distance: 88.6
click at [221, 17] on div "EKOINFO d.o.o arrow_drop_down business Projekti people Uporabniki [EMAIL_ADDRES…" at bounding box center [728, 132] width 1456 height 265
drag, startPoint x: 221, startPoint y: 17, endPoint x: 181, endPoint y: 22, distance: 40.3
click at [181, 22] on div "Site LOG" at bounding box center [747, 18] width 1396 height 19
click at [873, 100] on div "Prikaži arhivirane check_box_outline_blank Požarne stopnice check_box_outline_b…" at bounding box center [826, 175] width 1242 height 160
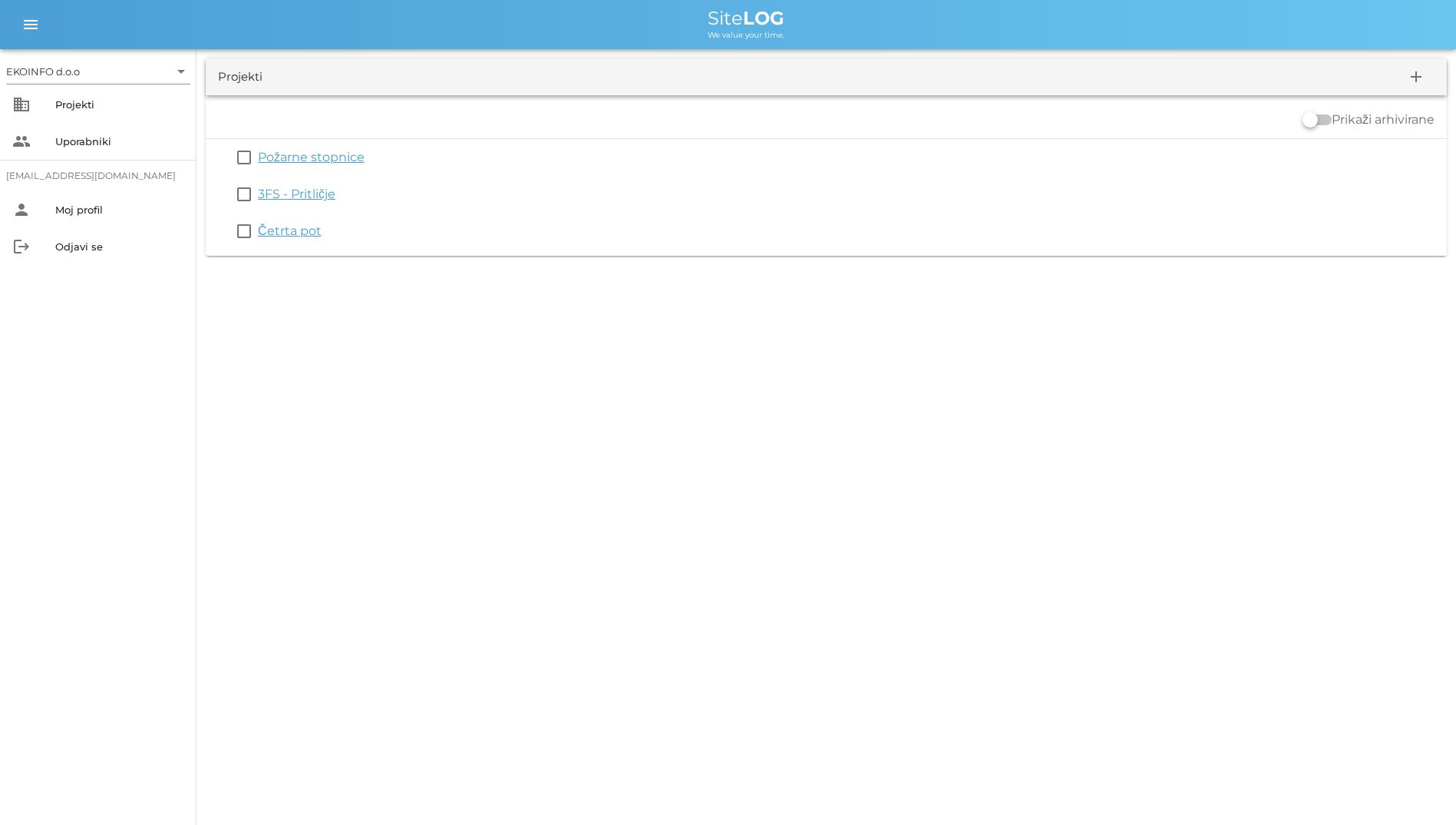
drag, startPoint x: 665, startPoint y: 8, endPoint x: 885, endPoint y: 33, distance: 221.4
click at [885, 33] on div "menu menu Site LOG We value your time." at bounding box center [728, 25] width 1456 height 49
click at [562, 63] on div "Projekti add" at bounding box center [826, 77] width 1242 height 37
drag, startPoint x: 596, startPoint y: 28, endPoint x: 724, endPoint y: 69, distance: 134.4
click at [724, 69] on div "EKOINFO d.o.o arrow_drop_down business Projekti people Uporabniki [EMAIL_ADDRES…" at bounding box center [728, 132] width 1456 height 265
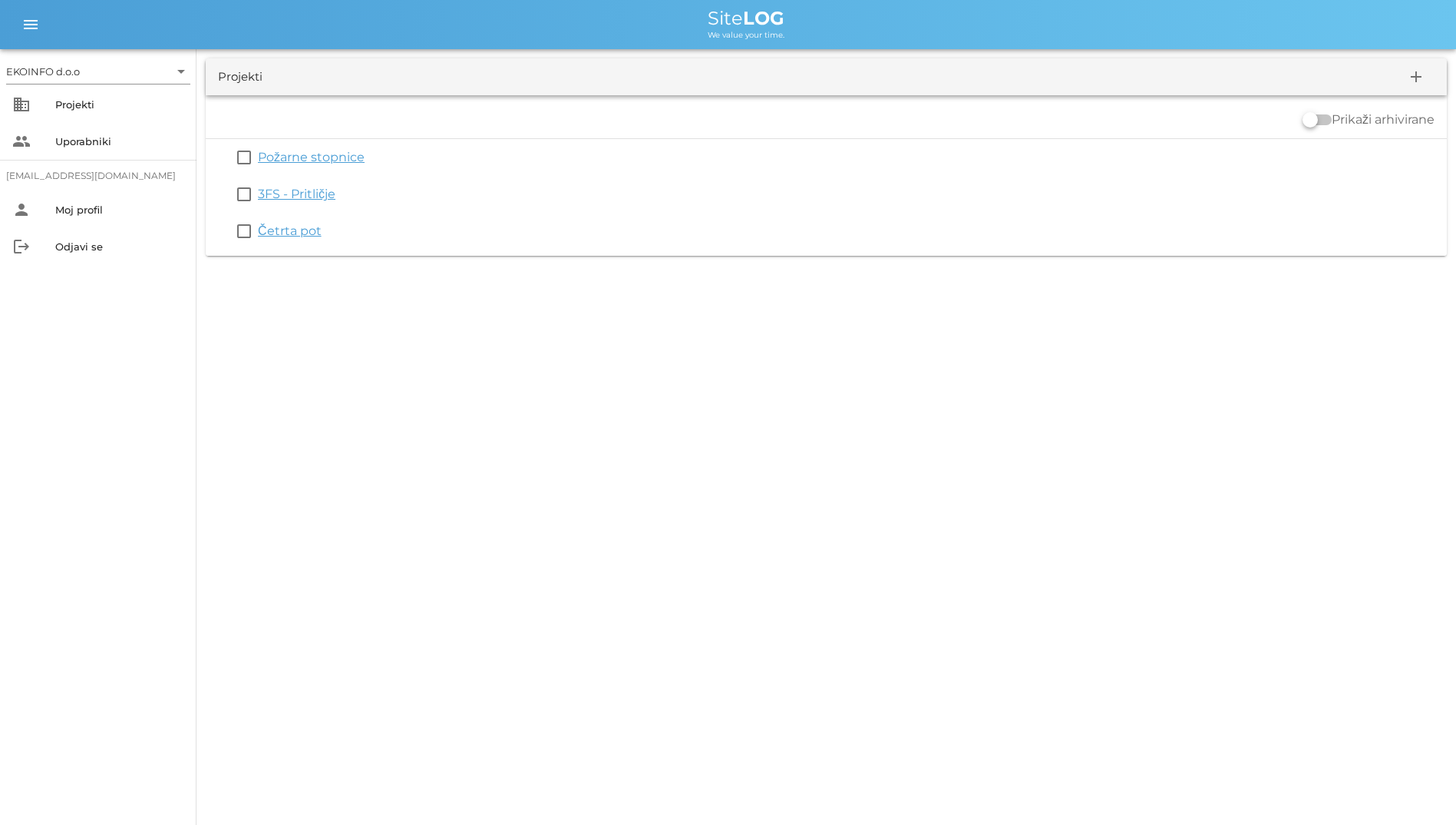
click at [378, 98] on div "Prikaži arhivirane check_box_outline_blank Požarne stopnice check_box_outline_b…" at bounding box center [826, 175] width 1242 height 160
drag, startPoint x: 696, startPoint y: 9, endPoint x: 818, endPoint y: 44, distance: 126.9
click at [818, 44] on div "menu menu Site LOG We value your time." at bounding box center [728, 25] width 1456 height 49
drag, startPoint x: 818, startPoint y: 44, endPoint x: 662, endPoint y: 72, distance: 158.5
click at [662, 72] on div "Projekti add" at bounding box center [826, 77] width 1242 height 37
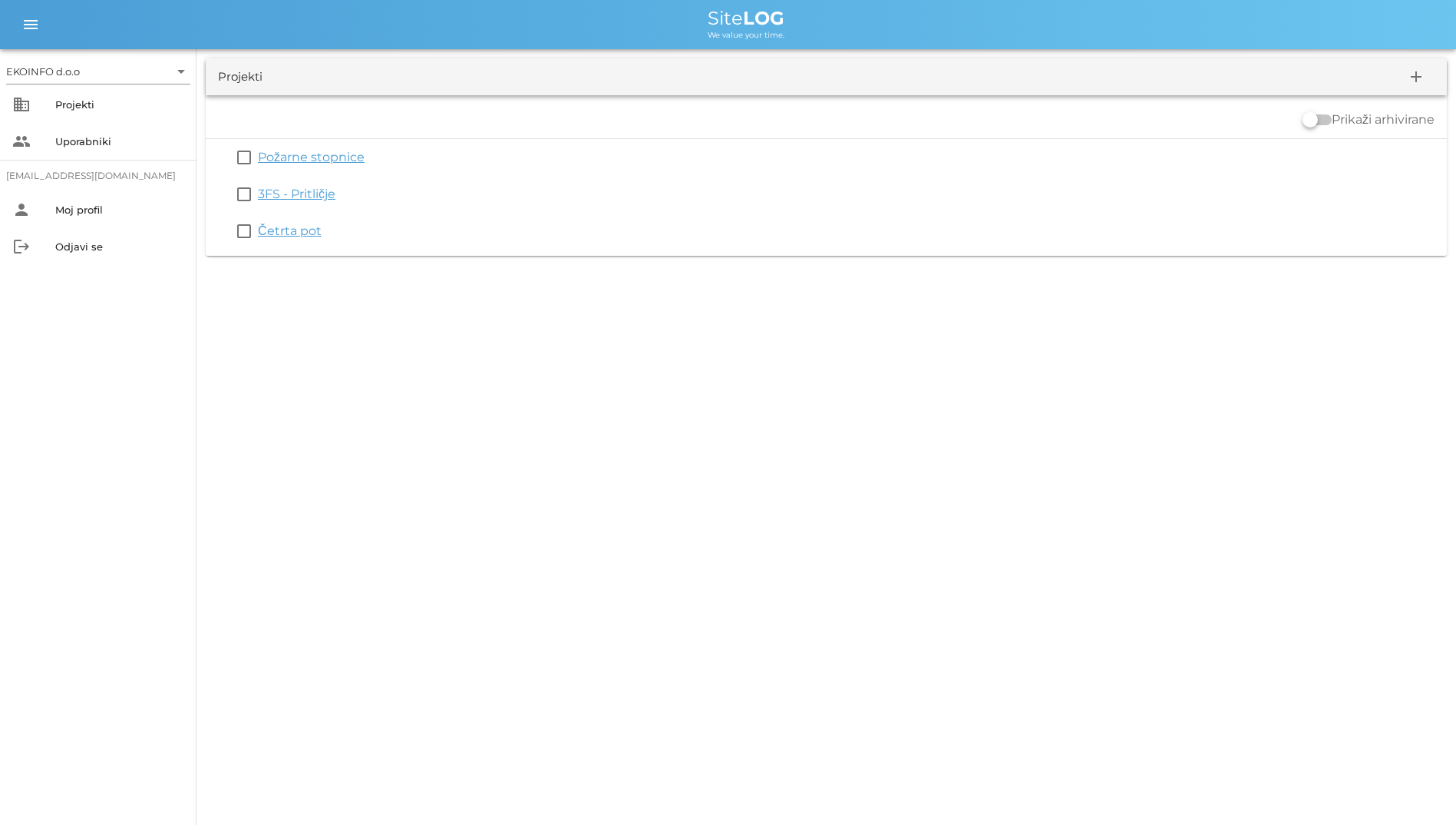
click at [294, 153] on link "Požarne stopnice" at bounding box center [311, 157] width 107 height 15
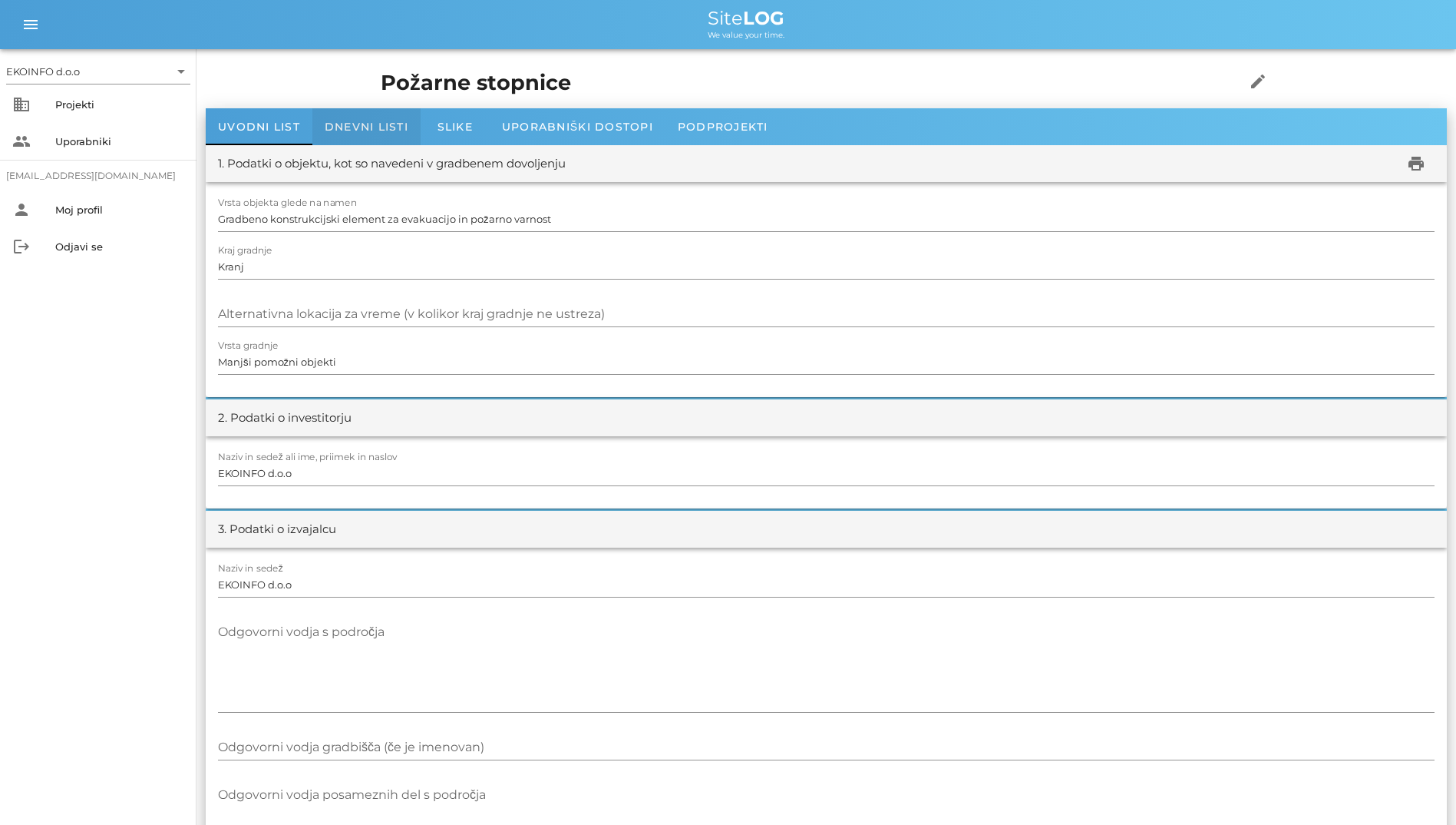
click at [368, 110] on div "Dnevni listi" at bounding box center [367, 127] width 108 height 37
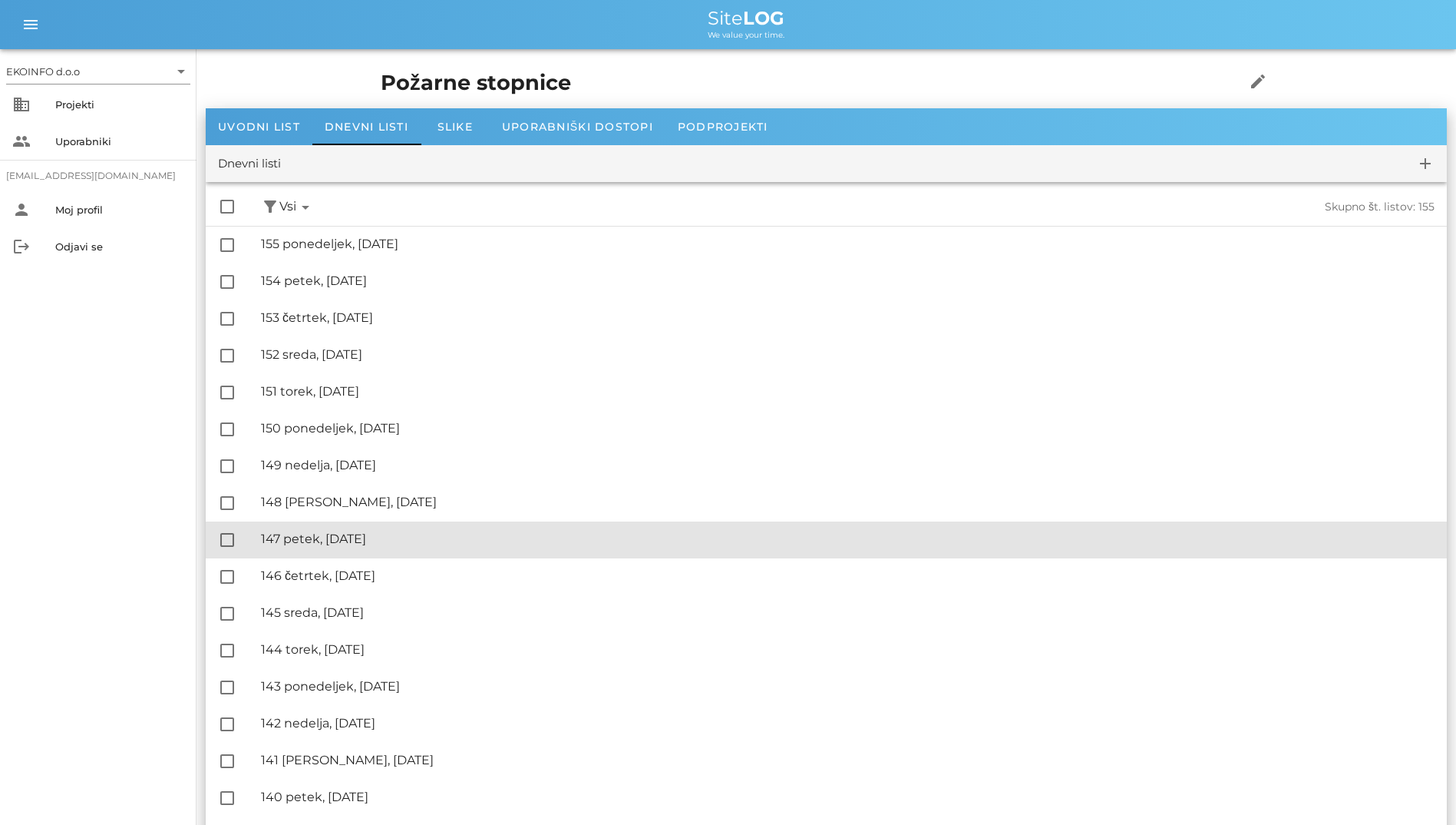
click at [1374, 539] on div "🔏 147 petek, [DATE]" at bounding box center [848, 539] width 1174 height 15
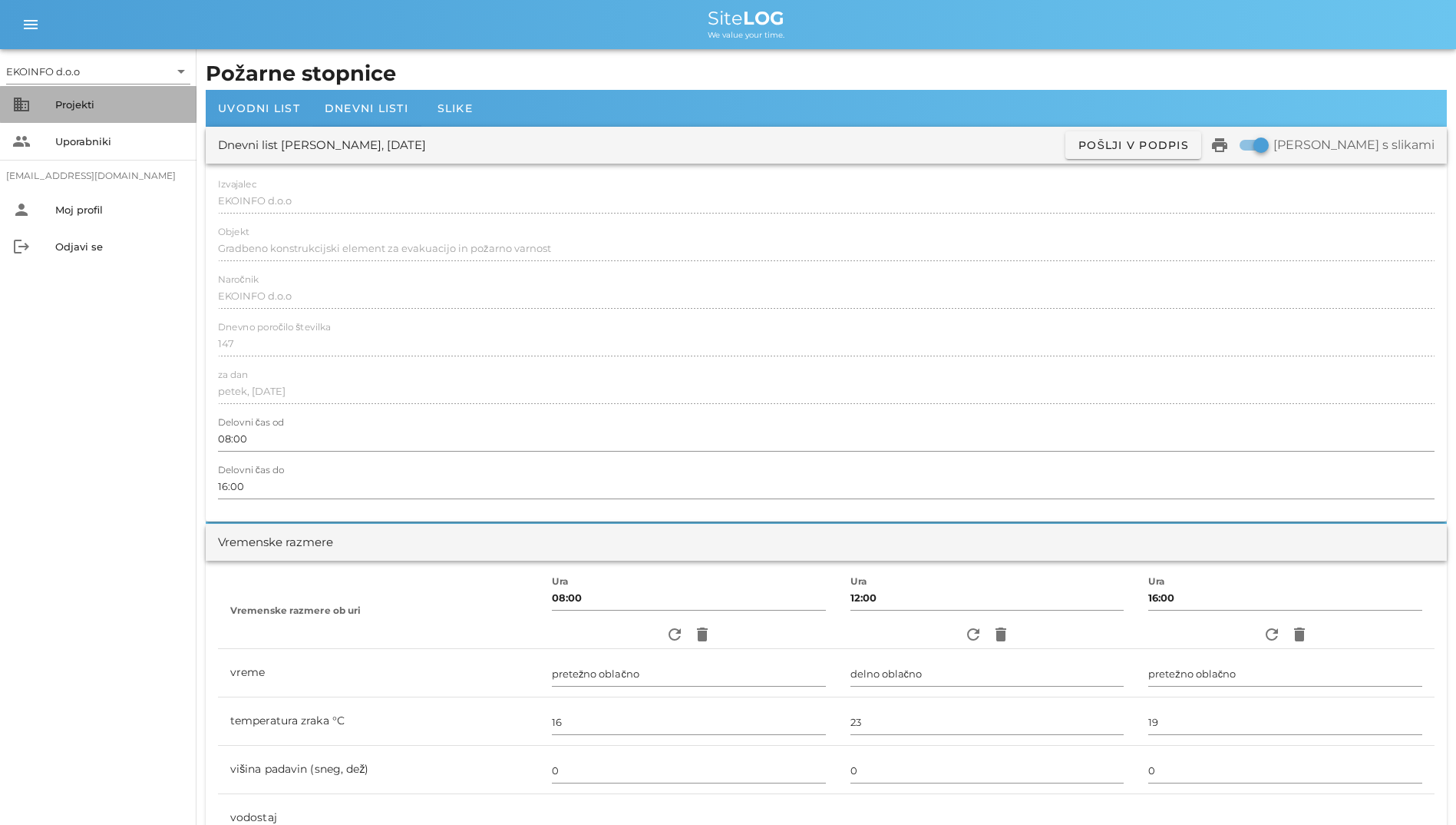
click at [107, 100] on div "Projekti" at bounding box center [120, 104] width 129 height 12
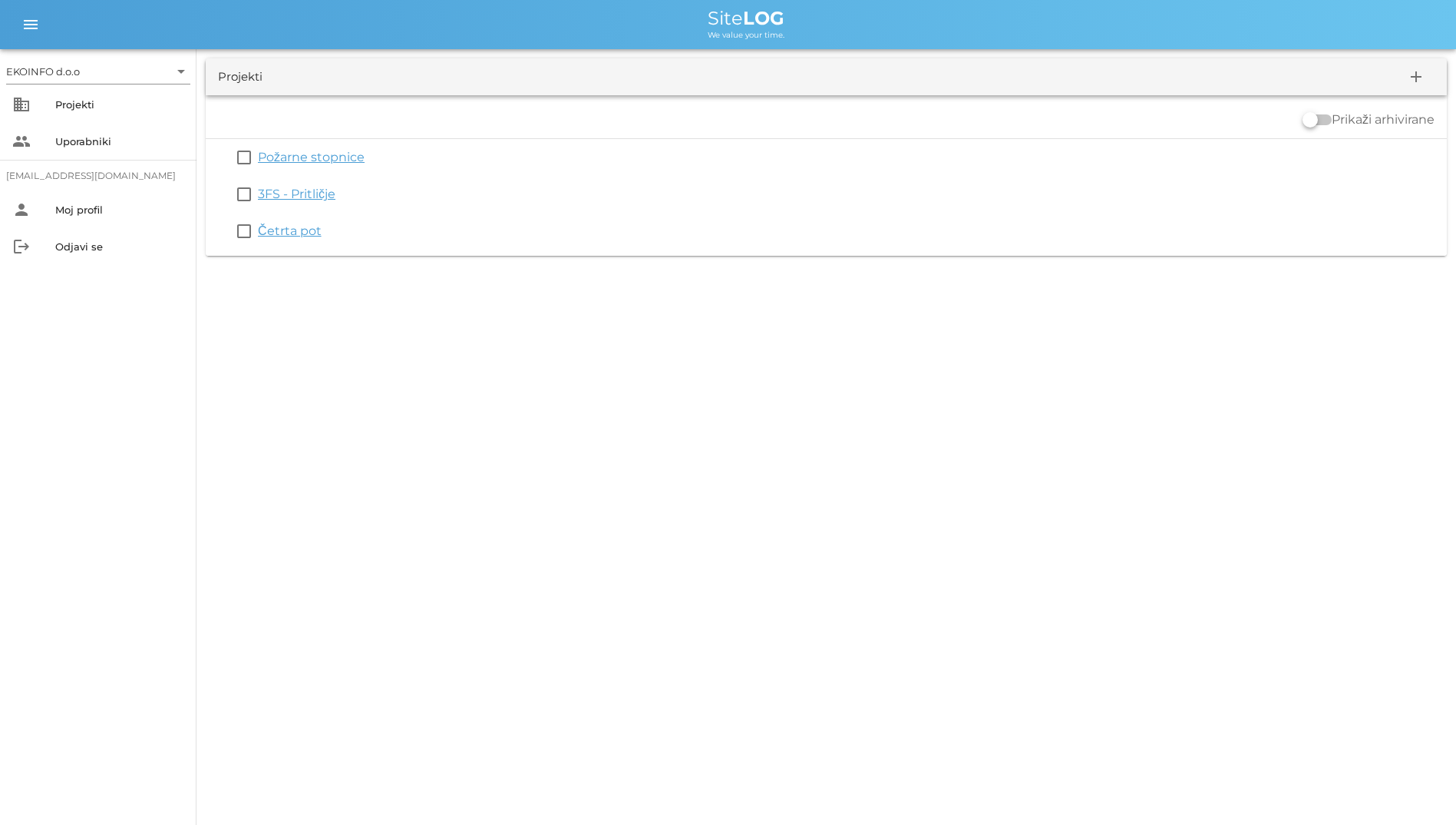
click at [846, 367] on div "EKOINFO d.o.o arrow_drop_down business Projekti people Uporabniki [EMAIL_ADDRES…" at bounding box center [728, 412] width 1456 height 825
